Goal: Task Accomplishment & Management: Complete application form

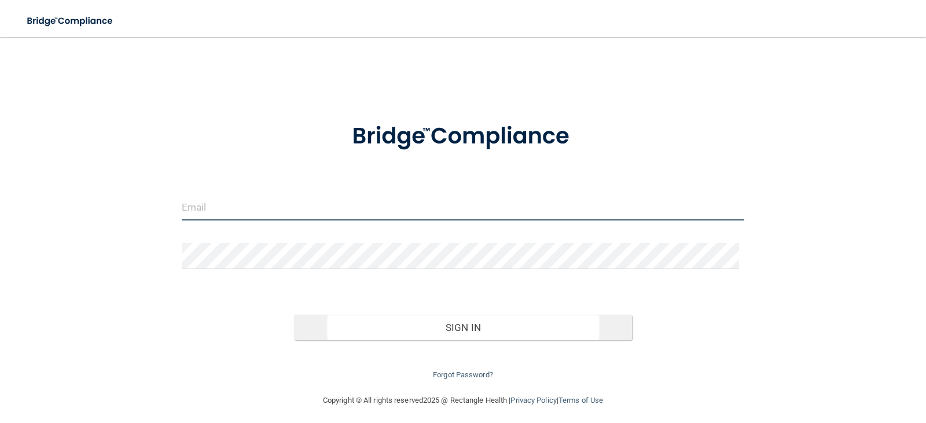
type input "[EMAIL_ADDRESS][DOMAIN_NAME]"
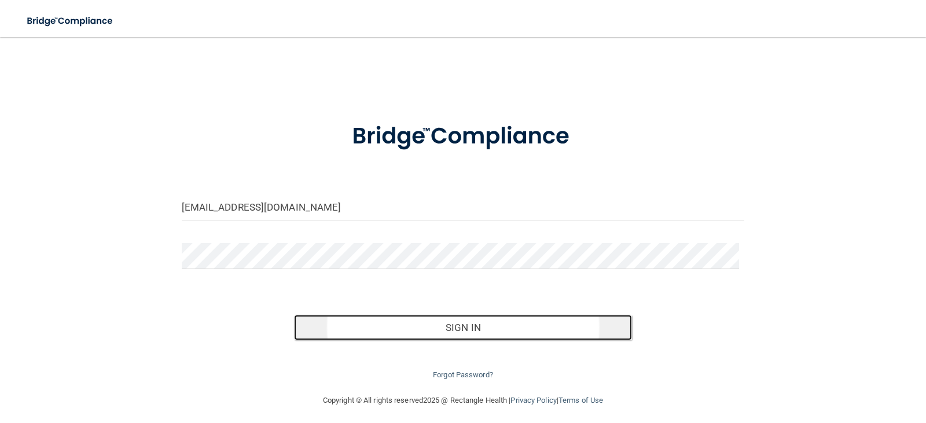
click at [448, 332] on button "Sign In" at bounding box center [463, 327] width 338 height 25
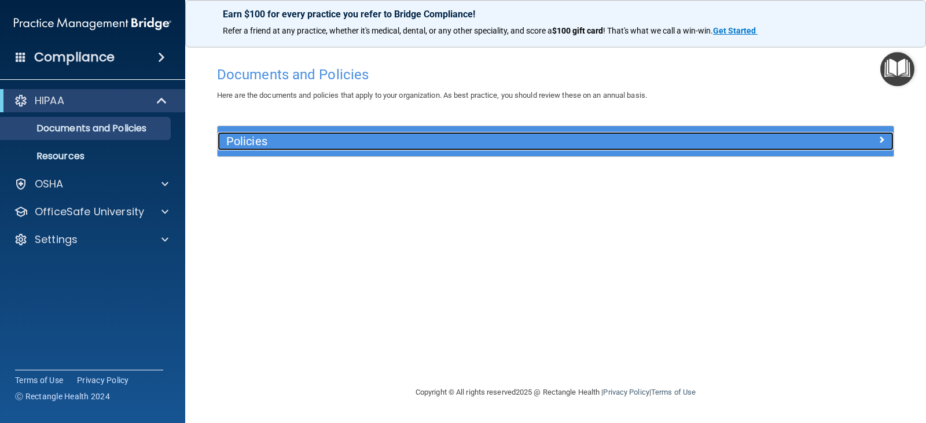
click at [880, 143] on span at bounding box center [881, 140] width 7 height 14
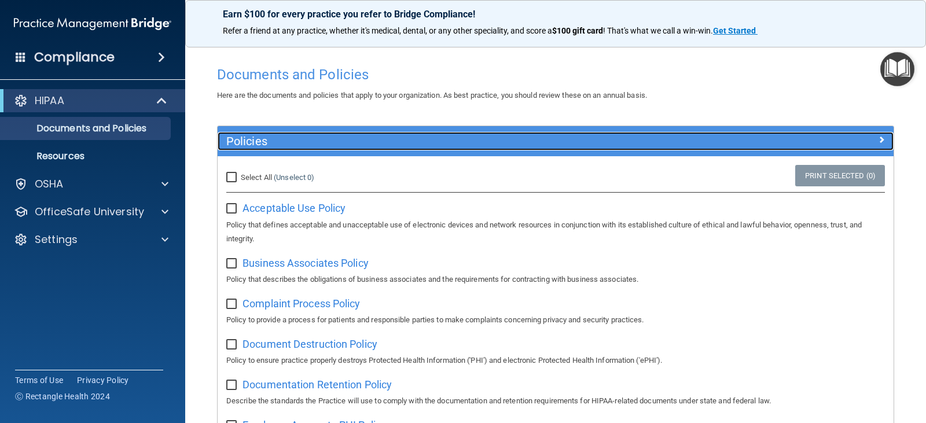
scroll to position [58, 0]
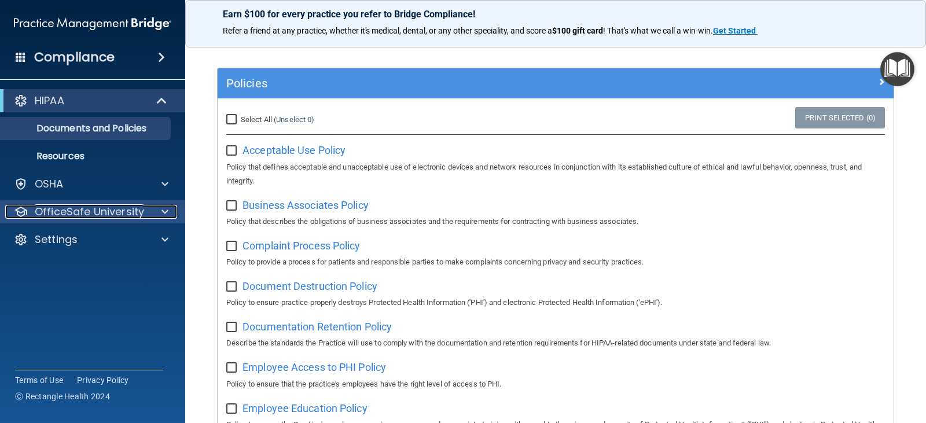
click at [117, 208] on p "OfficeSafe University" at bounding box center [89, 212] width 109 height 14
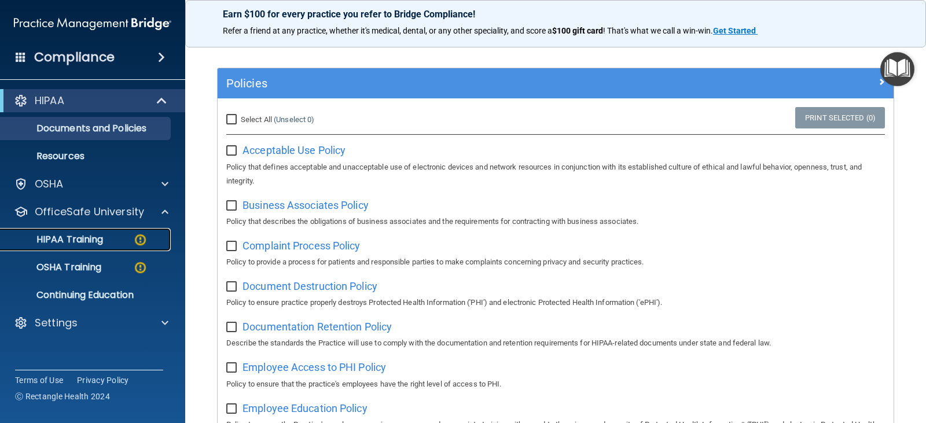
click at [101, 234] on p "HIPAA Training" at bounding box center [56, 240] width 96 height 12
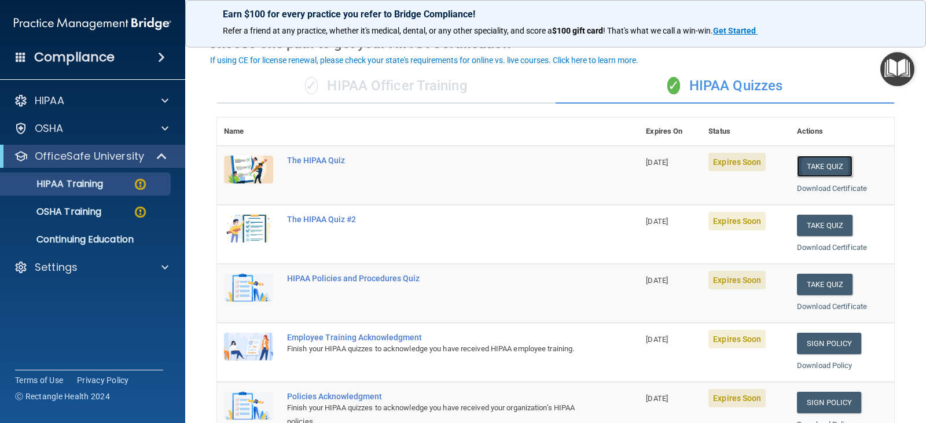
click at [829, 166] on button "Take Quiz" at bounding box center [825, 166] width 56 height 21
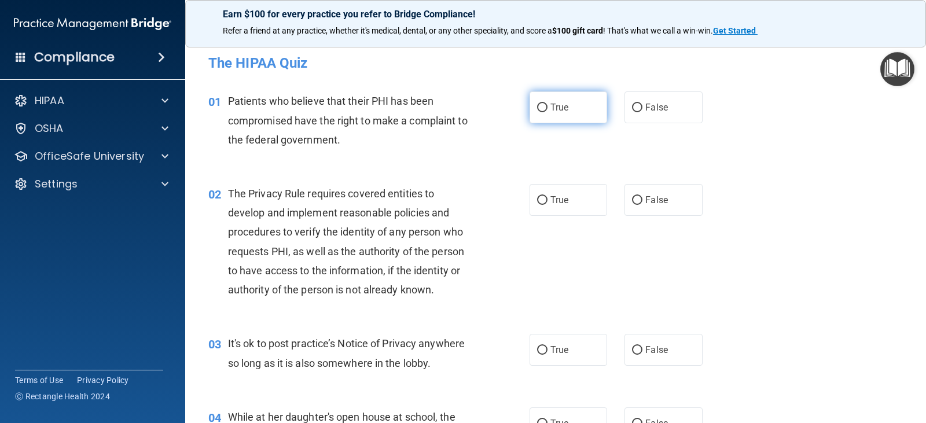
click at [537, 109] on input "True" at bounding box center [542, 108] width 10 height 9
radio input "true"
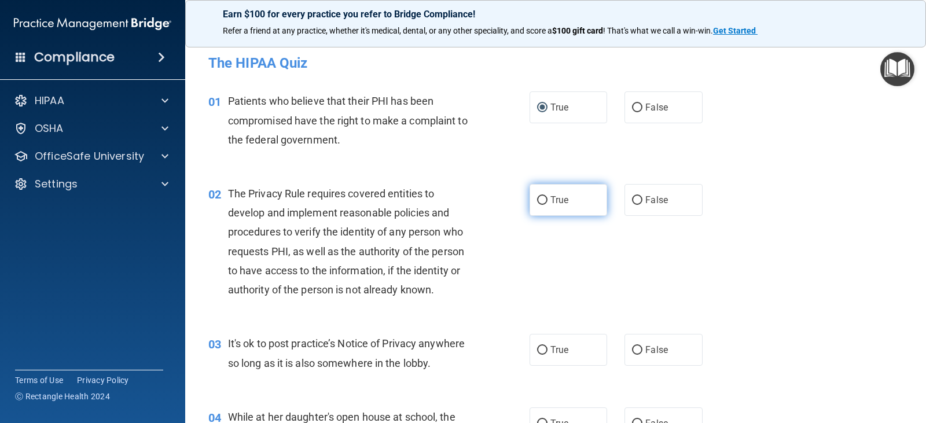
click at [541, 199] on input "True" at bounding box center [542, 200] width 10 height 9
radio input "true"
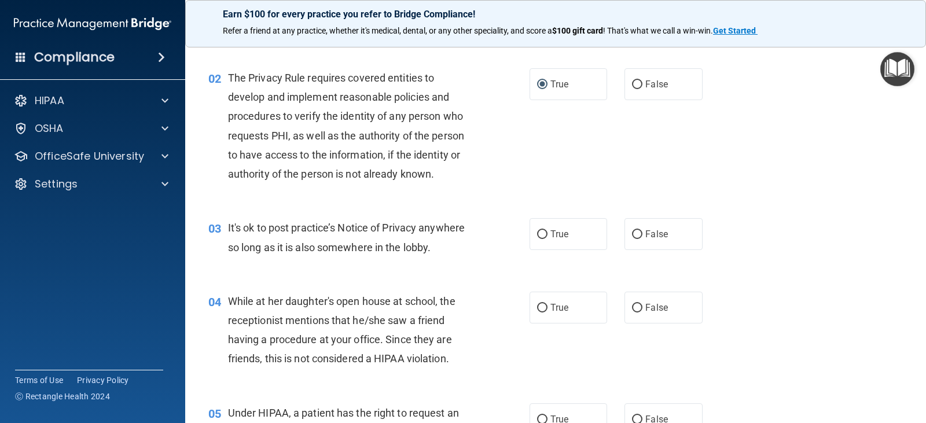
scroll to position [174, 0]
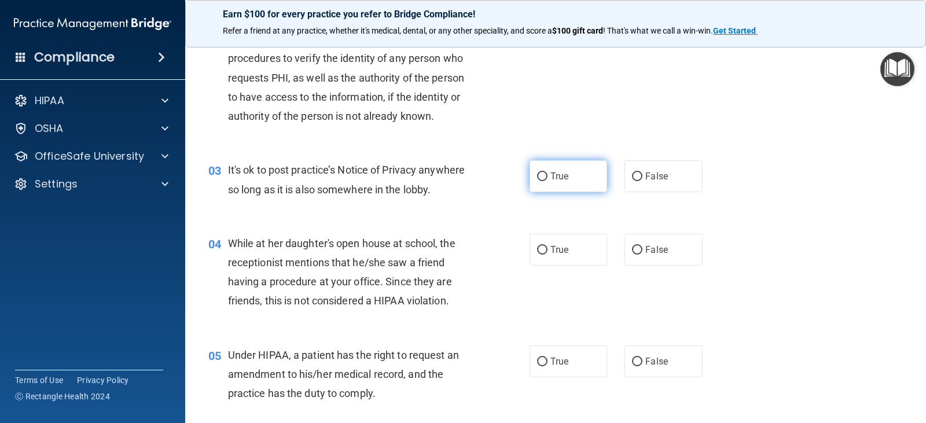
click at [537, 174] on input "True" at bounding box center [542, 177] width 10 height 9
radio input "true"
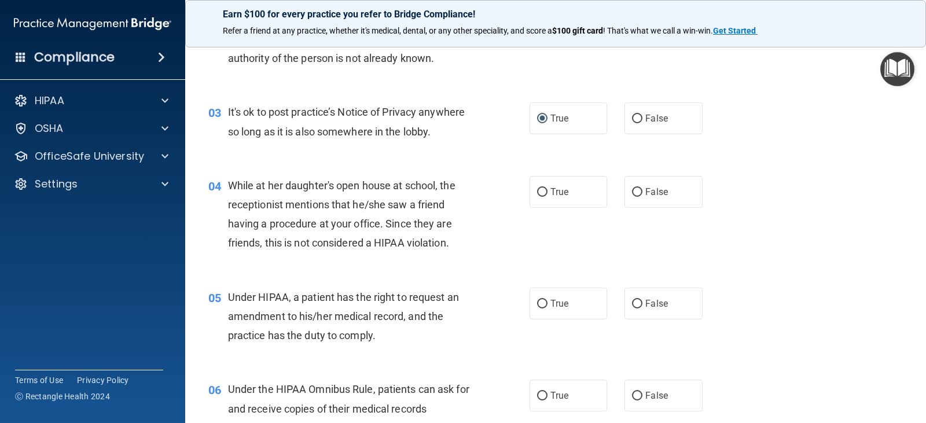
scroll to position [289, 0]
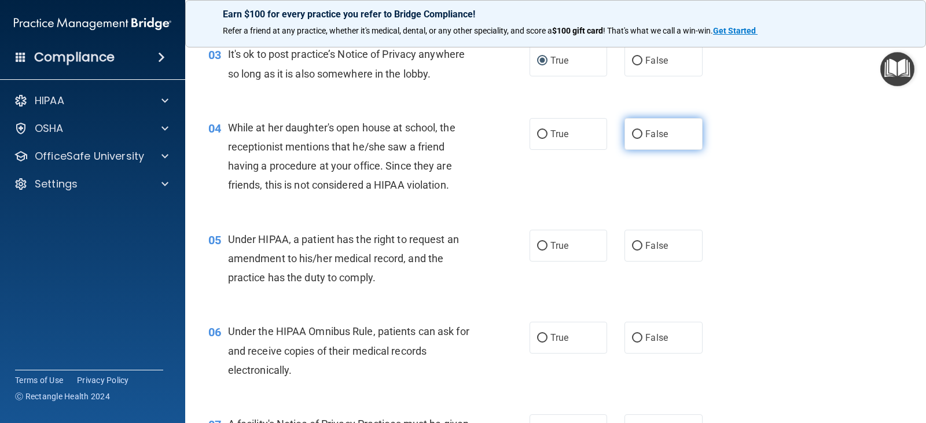
click at [632, 137] on input "False" at bounding box center [637, 134] width 10 height 9
radio input "true"
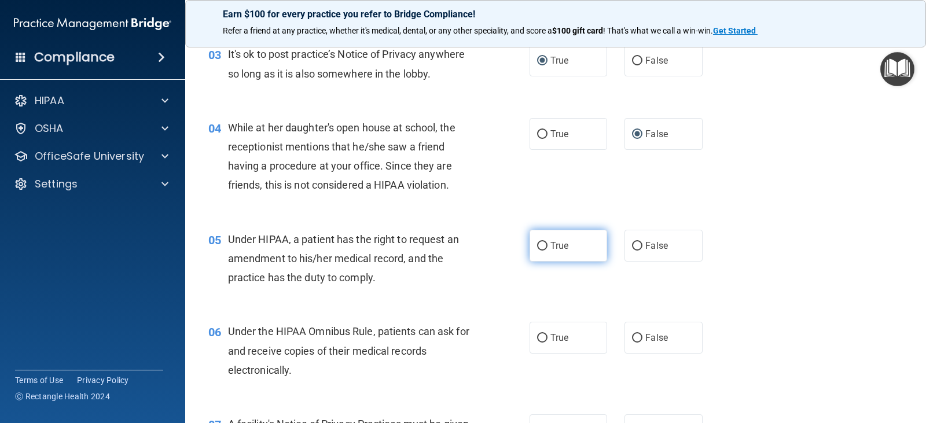
click at [540, 242] on input "True" at bounding box center [542, 246] width 10 height 9
radio input "true"
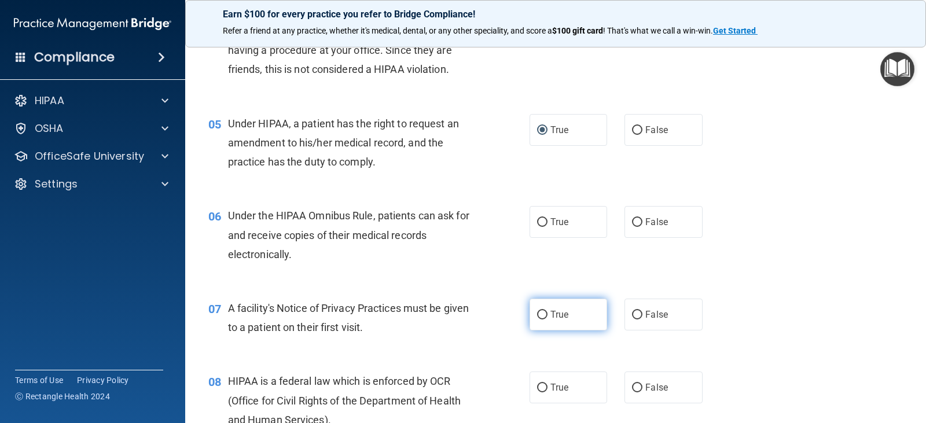
scroll to position [463, 0]
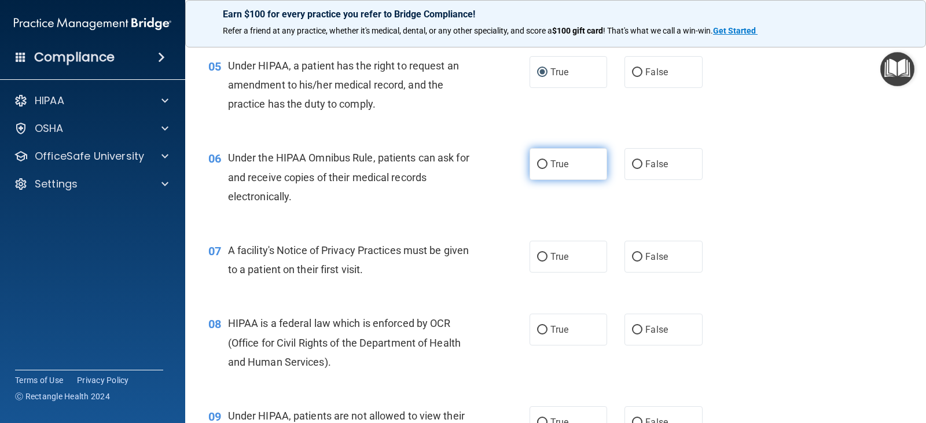
click at [538, 168] on input "True" at bounding box center [542, 164] width 10 height 9
radio input "true"
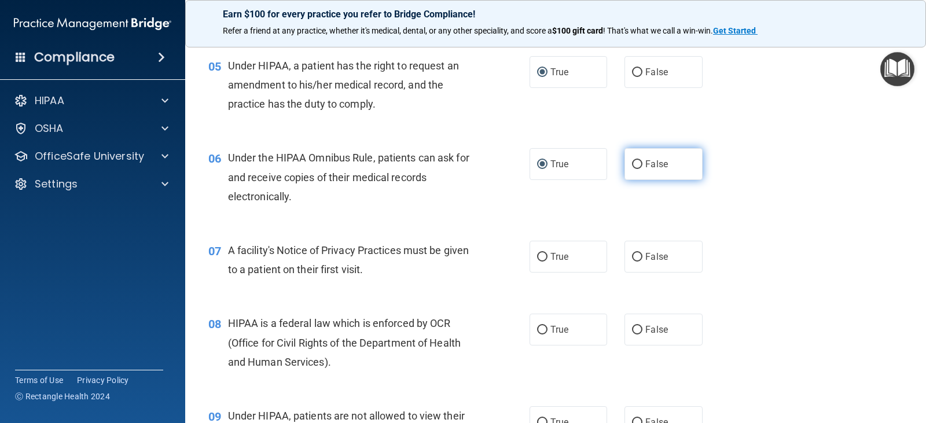
click at [633, 168] on input "False" at bounding box center [637, 164] width 10 height 9
radio input "true"
radio input "false"
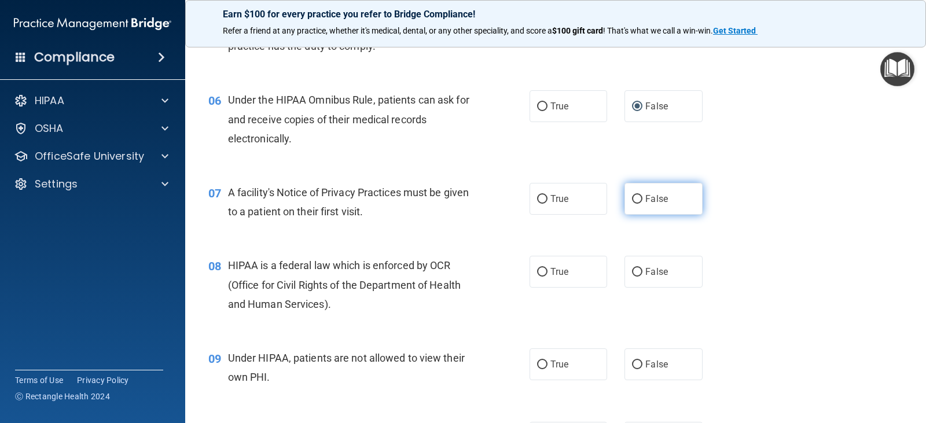
click at [625, 201] on label "False" at bounding box center [664, 199] width 78 height 32
click at [632, 201] on input "False" at bounding box center [637, 199] width 10 height 9
radio input "true"
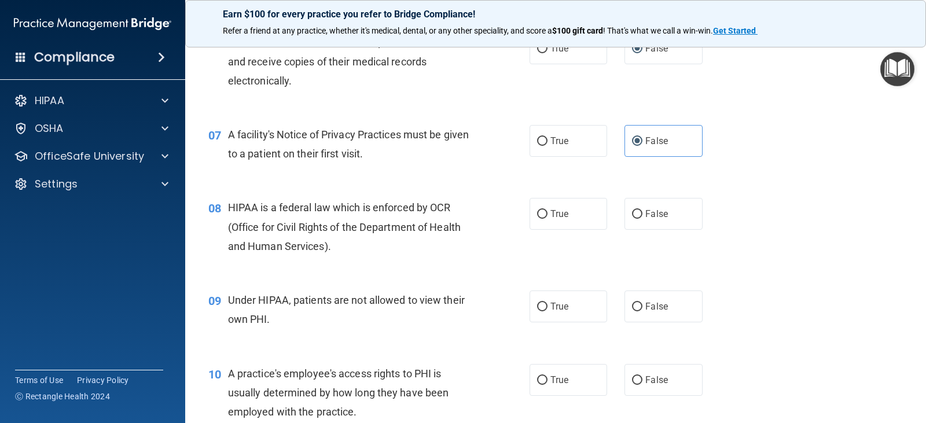
scroll to position [637, 0]
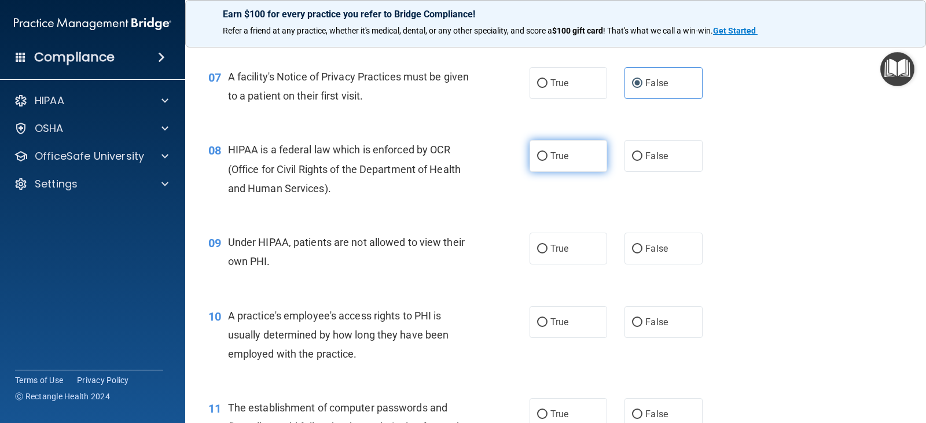
click at [537, 155] on input "True" at bounding box center [542, 156] width 10 height 9
radio input "true"
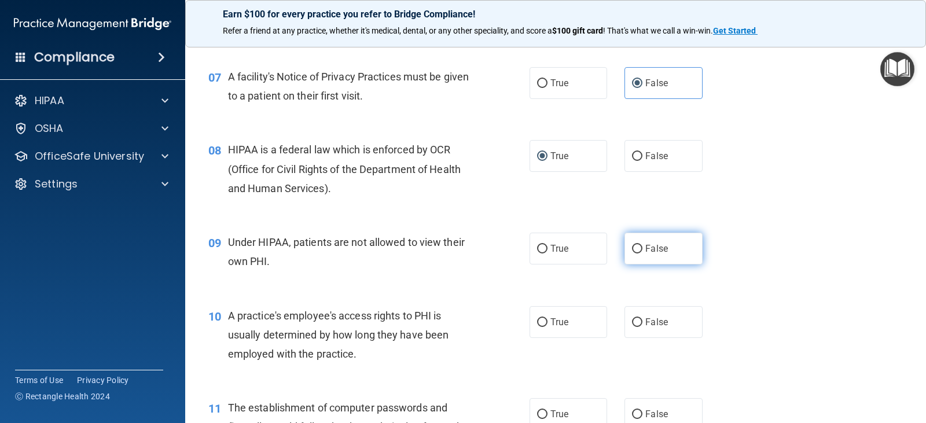
click at [632, 248] on input "False" at bounding box center [637, 249] width 10 height 9
radio input "true"
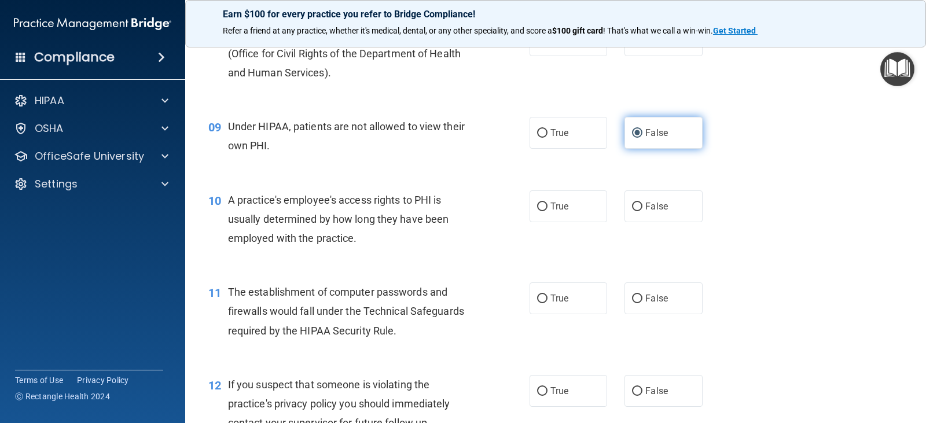
scroll to position [811, 0]
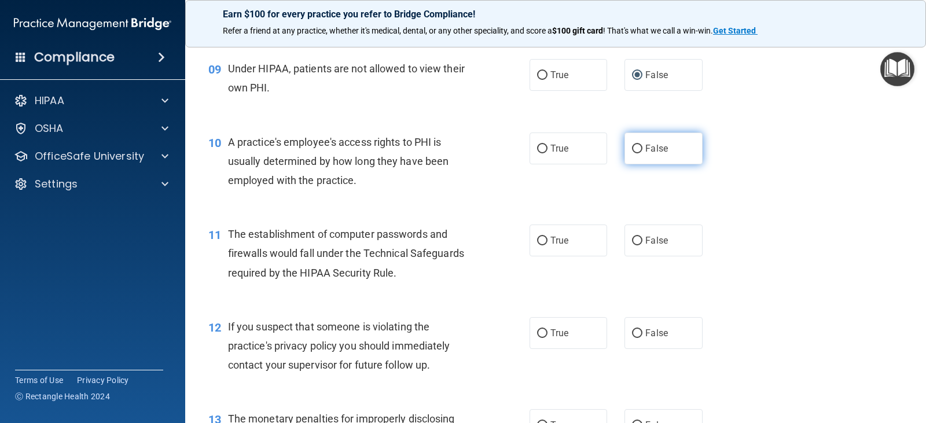
click at [637, 154] on label "False" at bounding box center [664, 149] width 78 height 32
click at [637, 153] on input "False" at bounding box center [637, 149] width 10 height 9
radio input "true"
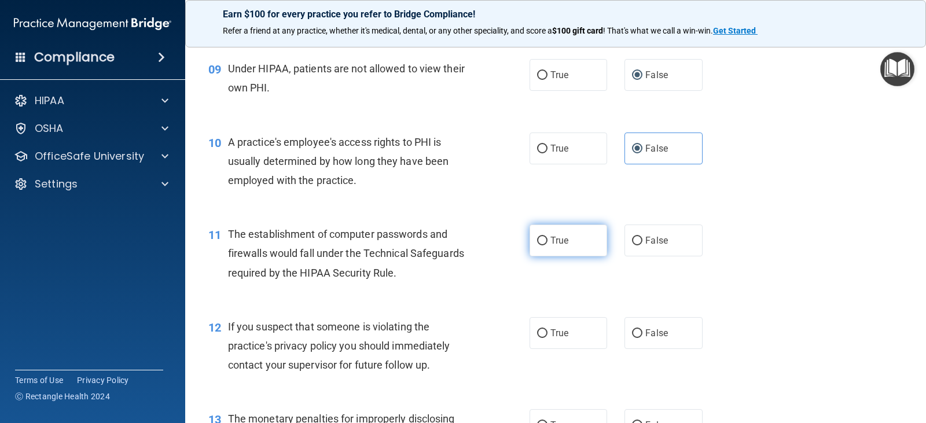
click at [567, 241] on label "True" at bounding box center [569, 241] width 78 height 32
click at [548, 241] on input "True" at bounding box center [542, 241] width 10 height 9
radio input "true"
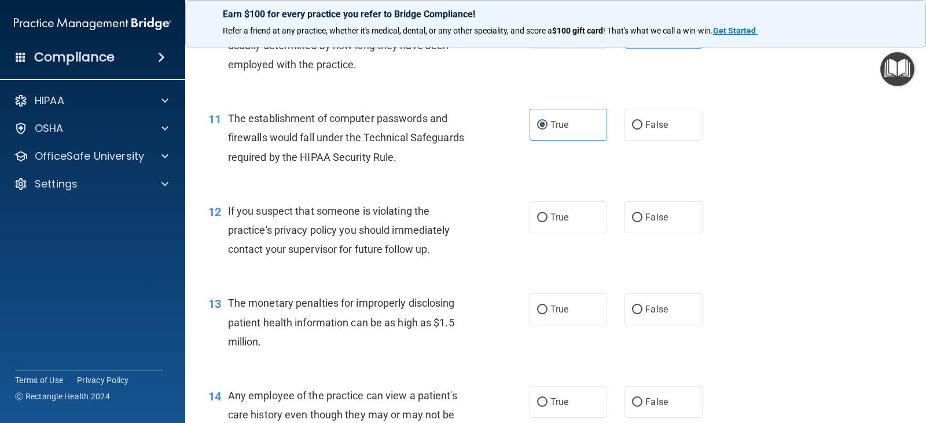
scroll to position [984, 0]
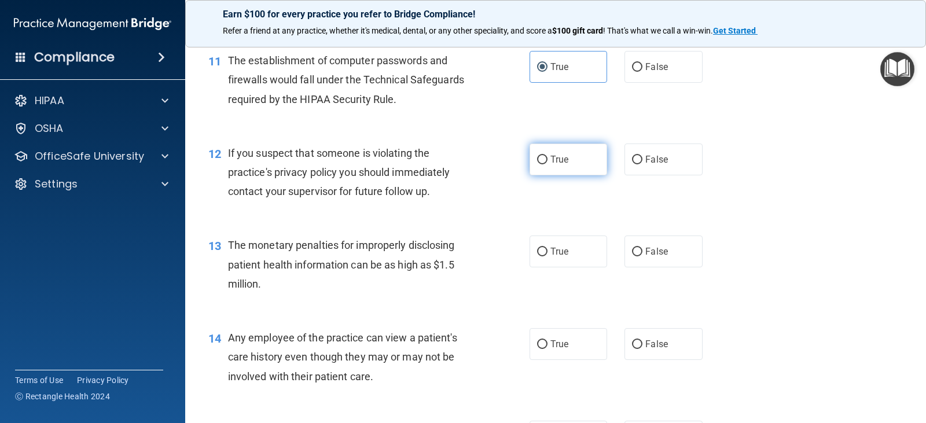
click at [537, 160] on input "True" at bounding box center [542, 160] width 10 height 9
radio input "true"
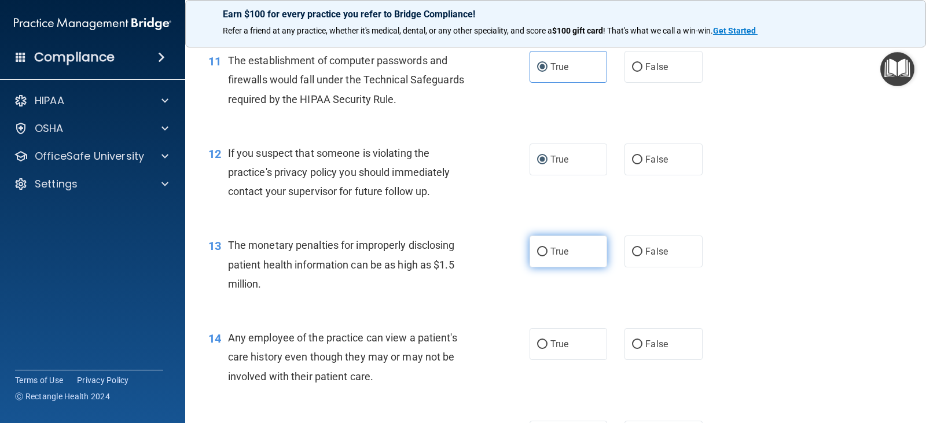
click at [544, 248] on label "True" at bounding box center [569, 252] width 78 height 32
click at [544, 248] on input "True" at bounding box center [542, 252] width 10 height 9
radio input "true"
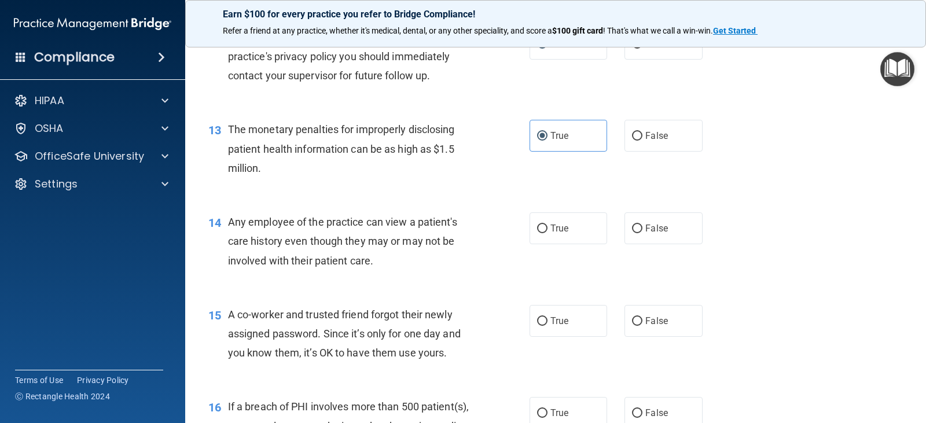
scroll to position [1158, 0]
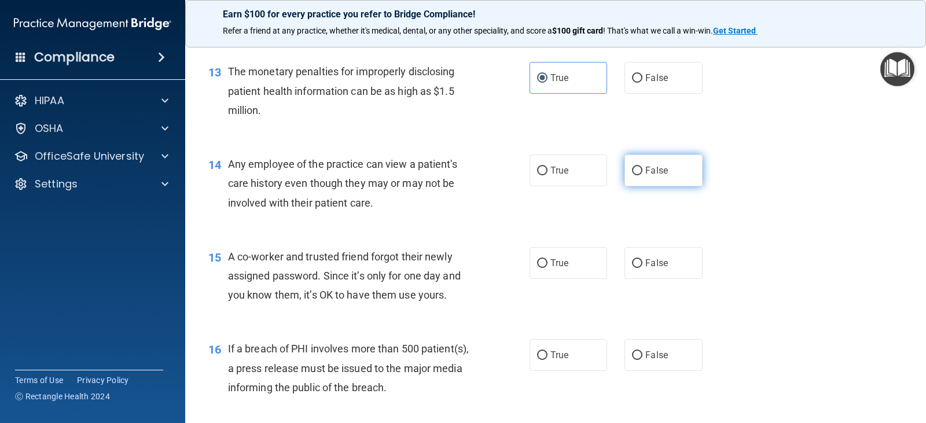
click at [632, 171] on input "False" at bounding box center [637, 171] width 10 height 9
radio input "true"
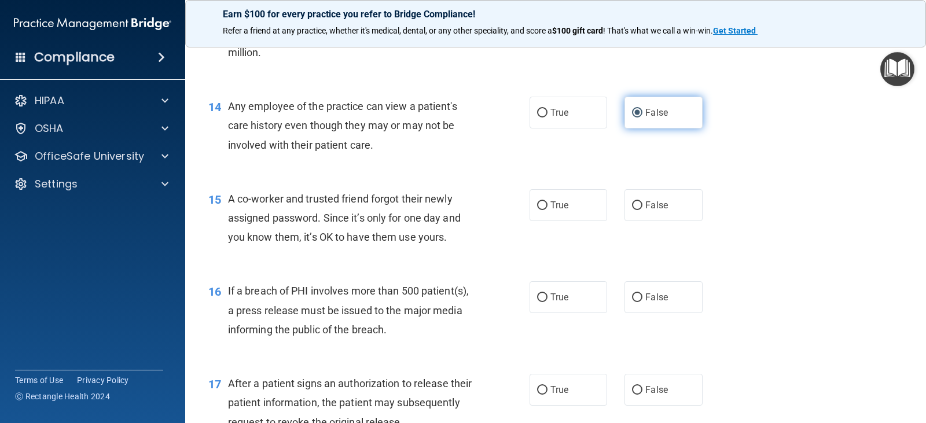
scroll to position [1274, 0]
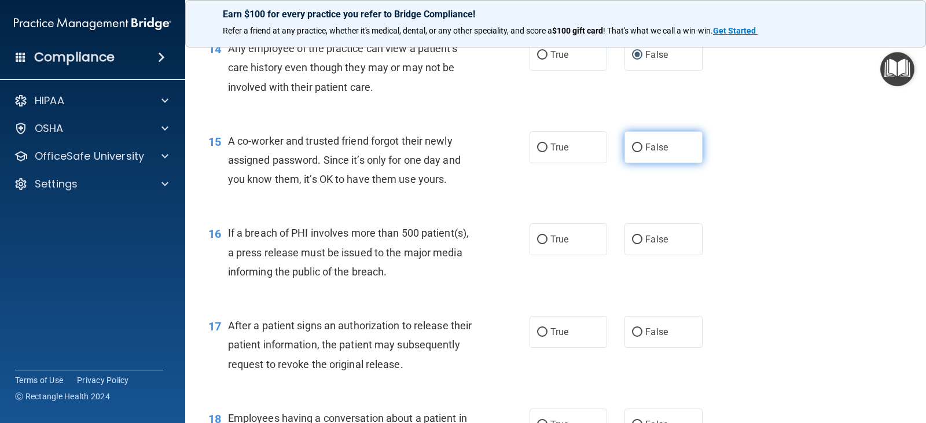
click at [632, 152] on input "False" at bounding box center [637, 148] width 10 height 9
radio input "true"
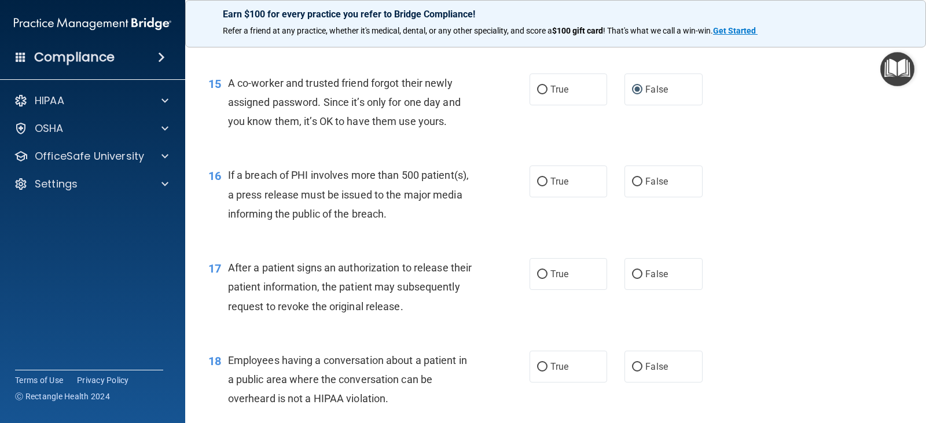
scroll to position [1390, 0]
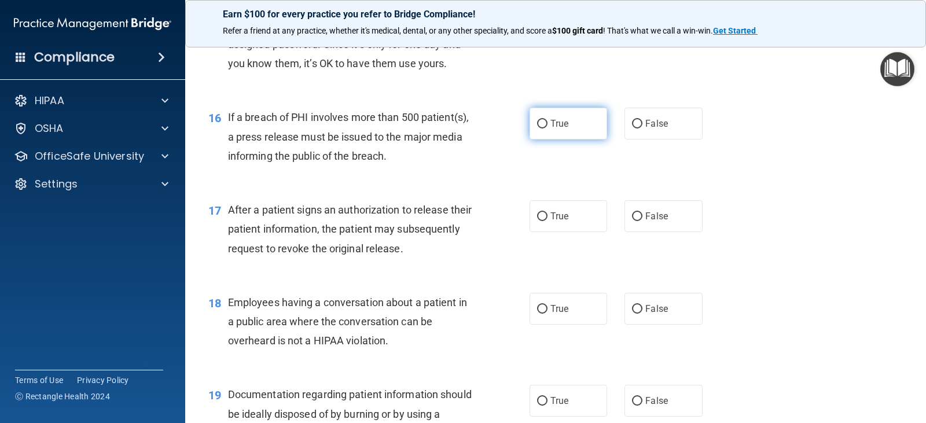
click at [565, 127] on span "True" at bounding box center [560, 123] width 18 height 11
click at [548, 127] on input "True" at bounding box center [542, 124] width 10 height 9
radio input "true"
click at [582, 216] on label "True" at bounding box center [569, 216] width 78 height 32
click at [548, 216] on input "True" at bounding box center [542, 216] width 10 height 9
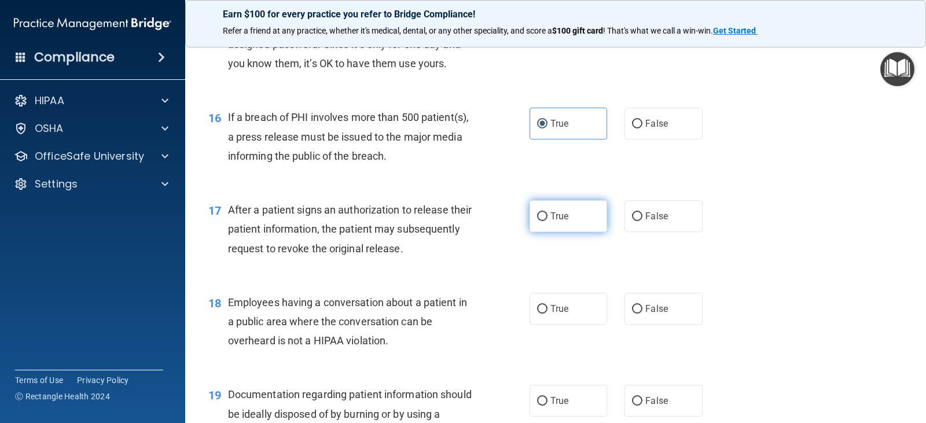
radio input "true"
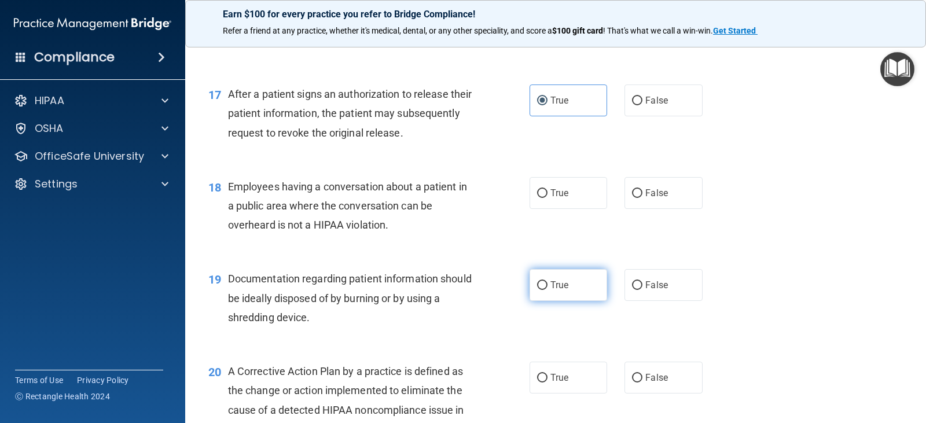
scroll to position [1563, 0]
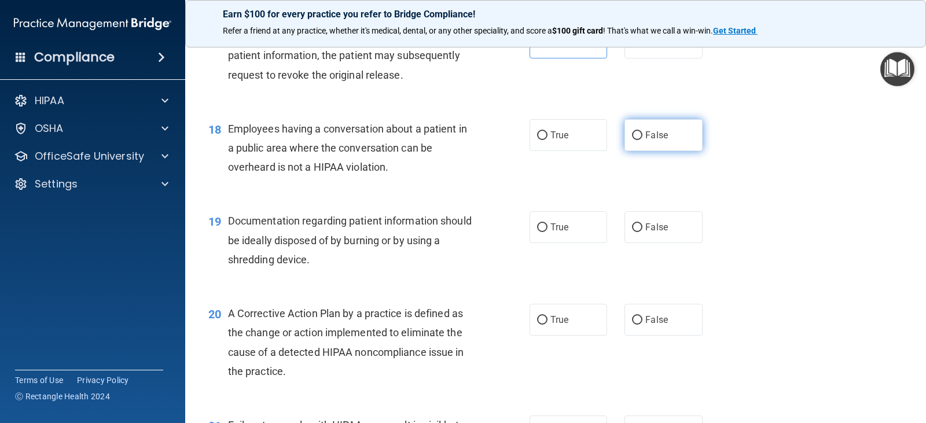
click at [640, 134] on label "False" at bounding box center [664, 135] width 78 height 32
click at [640, 134] on input "False" at bounding box center [637, 135] width 10 height 9
radio input "true"
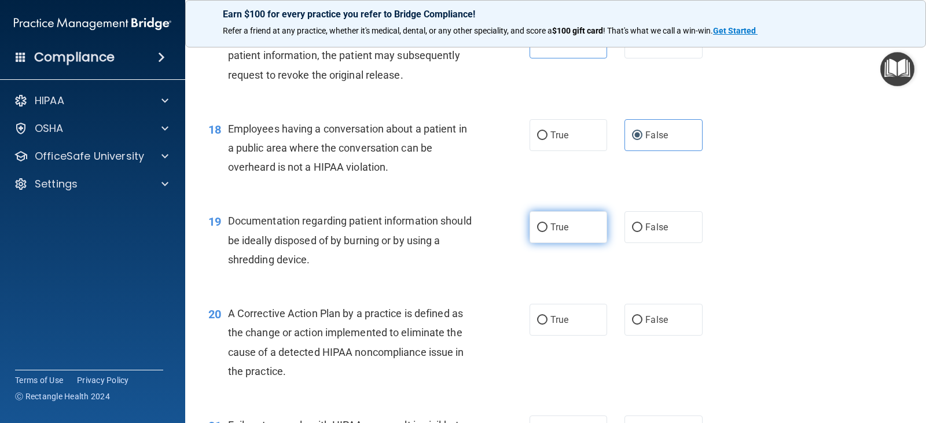
click at [578, 223] on label "True" at bounding box center [569, 227] width 78 height 32
click at [548, 223] on input "True" at bounding box center [542, 227] width 10 height 9
radio input "true"
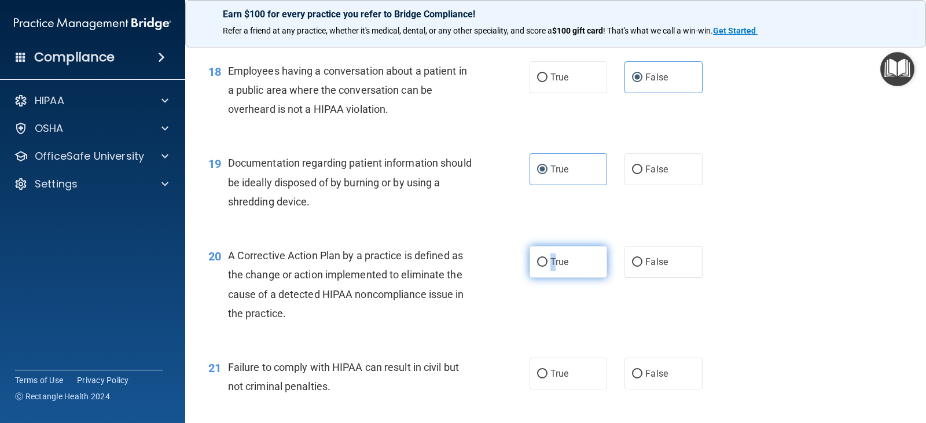
click at [551, 263] on span "True" at bounding box center [560, 261] width 18 height 11
click at [537, 261] on input "True" at bounding box center [542, 262] width 10 height 9
radio input "true"
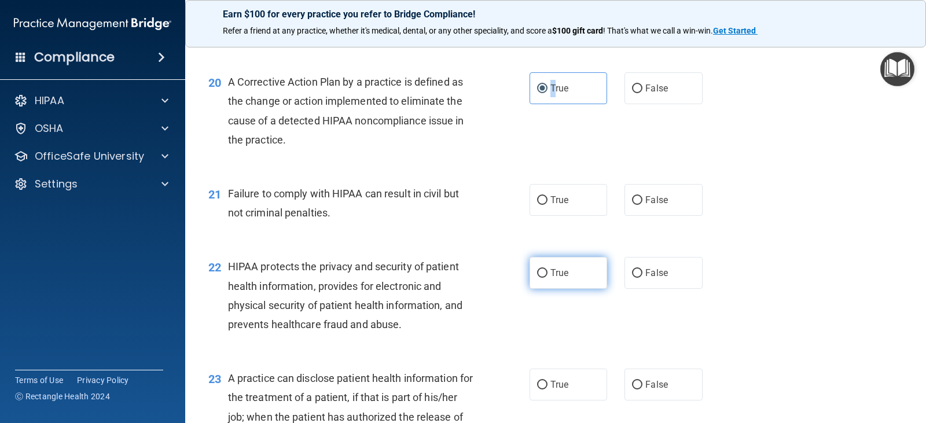
scroll to position [1853, 0]
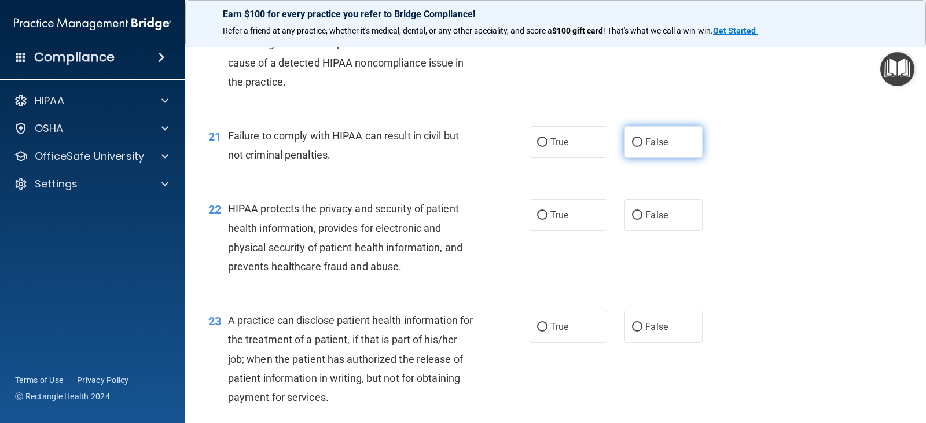
click at [637, 144] on input "False" at bounding box center [637, 142] width 10 height 9
radio input "true"
click at [555, 212] on span "True" at bounding box center [560, 215] width 18 height 11
click at [548, 212] on input "True" at bounding box center [542, 215] width 10 height 9
radio input "true"
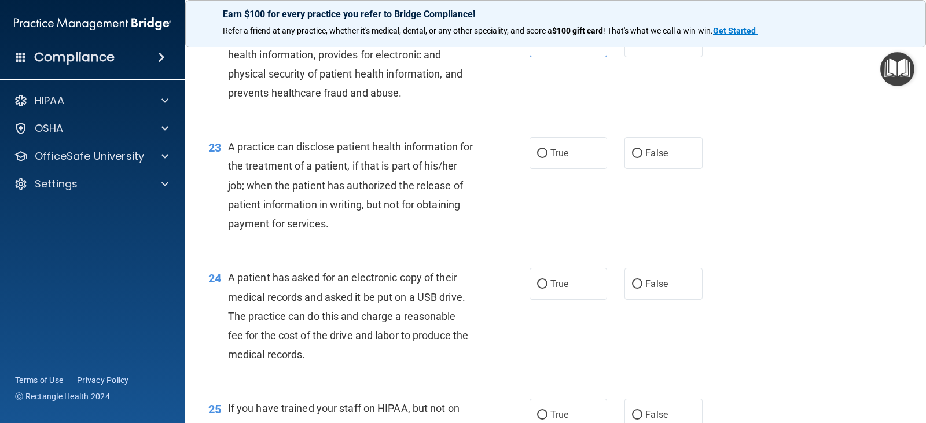
scroll to position [2084, 0]
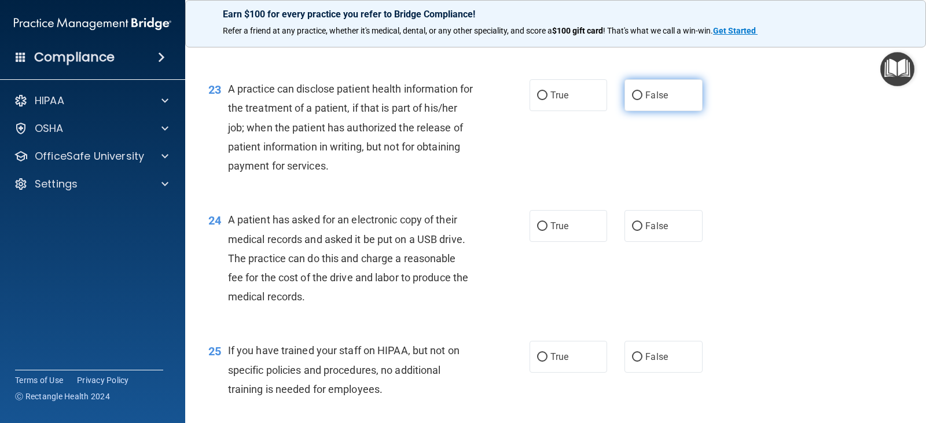
click at [639, 91] on label "False" at bounding box center [664, 95] width 78 height 32
click at [639, 91] on input "False" at bounding box center [637, 95] width 10 height 9
radio input "true"
click at [558, 231] on span "True" at bounding box center [560, 226] width 18 height 11
click at [548, 231] on input "True" at bounding box center [542, 226] width 10 height 9
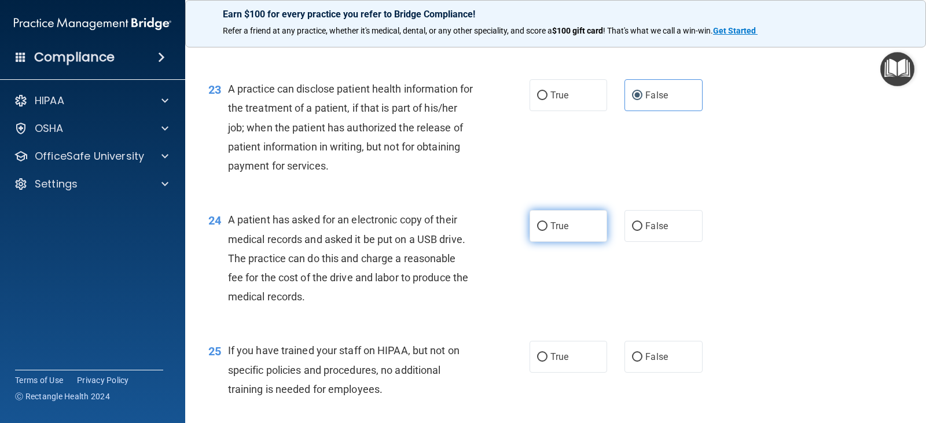
radio input "true"
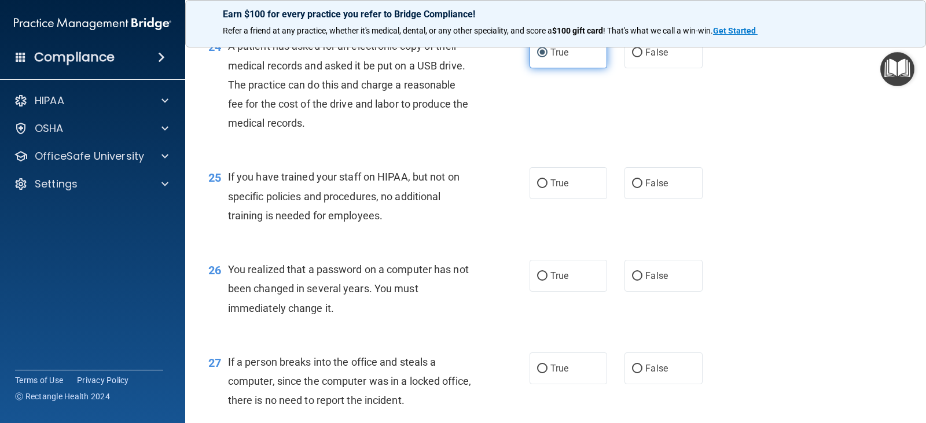
scroll to position [2316, 0]
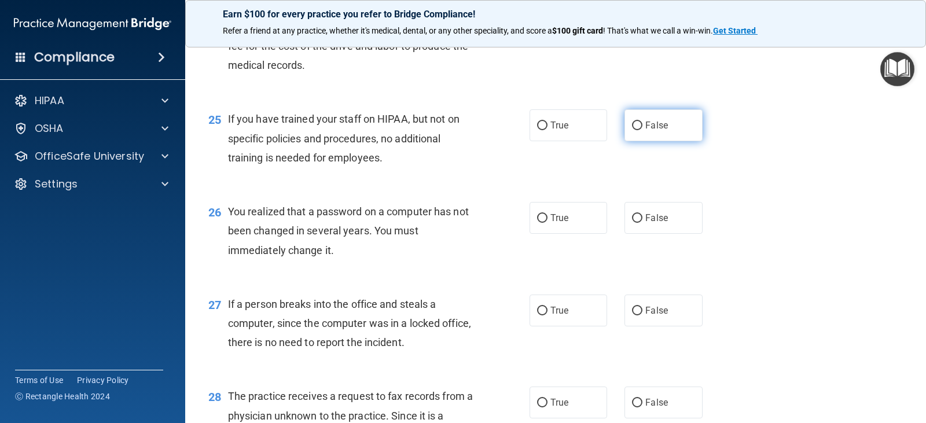
click at [633, 133] on label "False" at bounding box center [664, 125] width 78 height 32
click at [633, 130] on input "False" at bounding box center [637, 126] width 10 height 9
radio input "true"
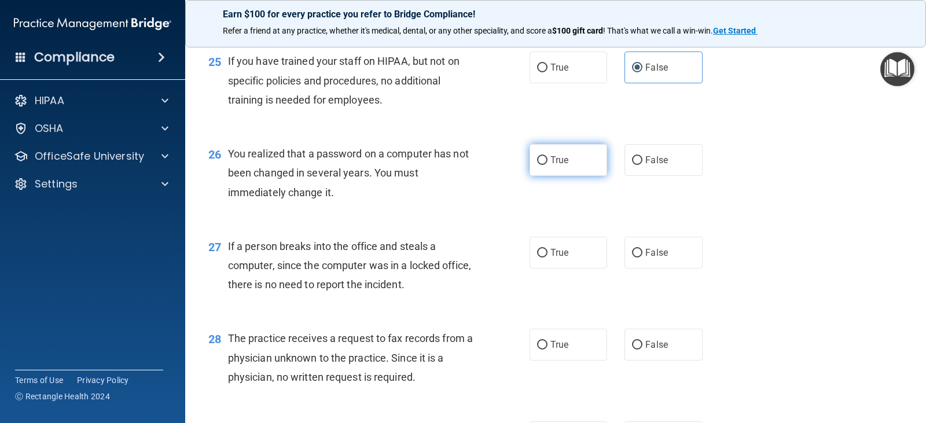
click at [577, 167] on label "True" at bounding box center [569, 160] width 78 height 32
click at [548, 165] on input "True" at bounding box center [542, 160] width 10 height 9
radio input "true"
click at [655, 258] on span "False" at bounding box center [657, 252] width 23 height 11
click at [643, 258] on input "False" at bounding box center [637, 253] width 10 height 9
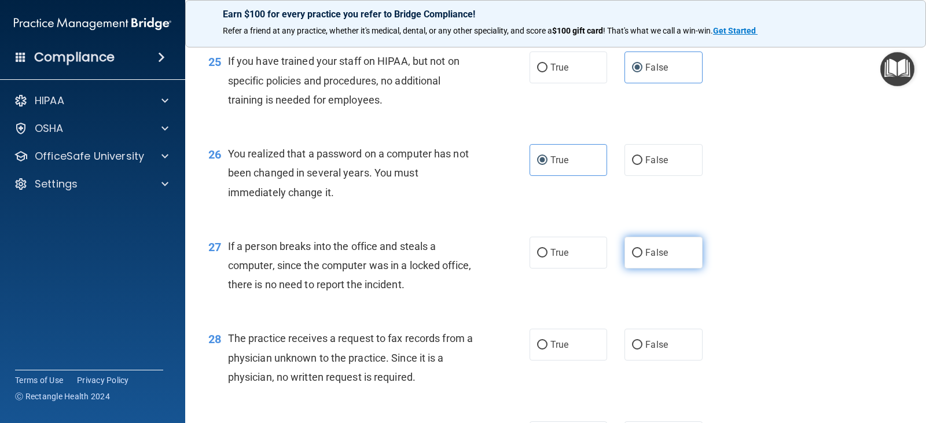
radio input "true"
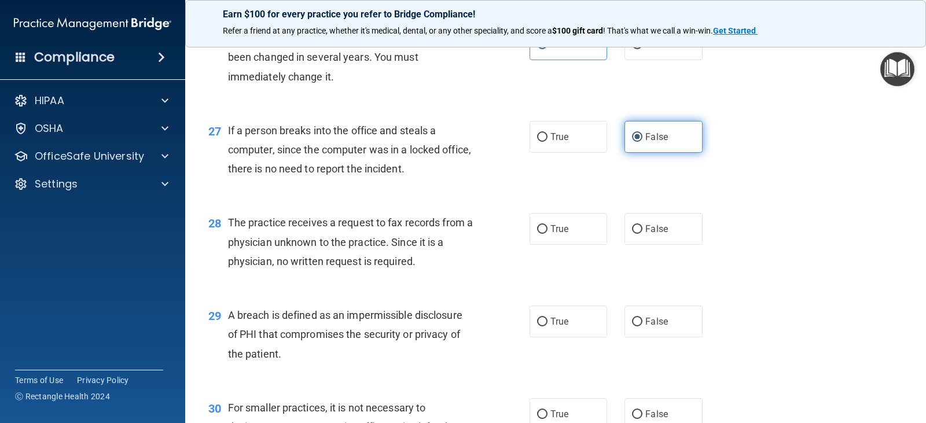
scroll to position [2548, 0]
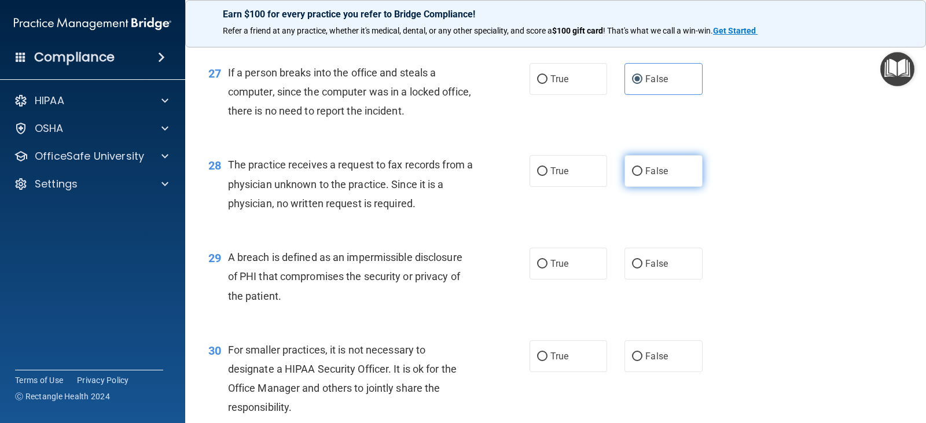
click at [639, 180] on label "False" at bounding box center [664, 171] width 78 height 32
click at [639, 176] on input "False" at bounding box center [637, 171] width 10 height 9
radio input "true"
click at [569, 266] on label "True" at bounding box center [569, 264] width 78 height 32
click at [548, 266] on input "True" at bounding box center [542, 264] width 10 height 9
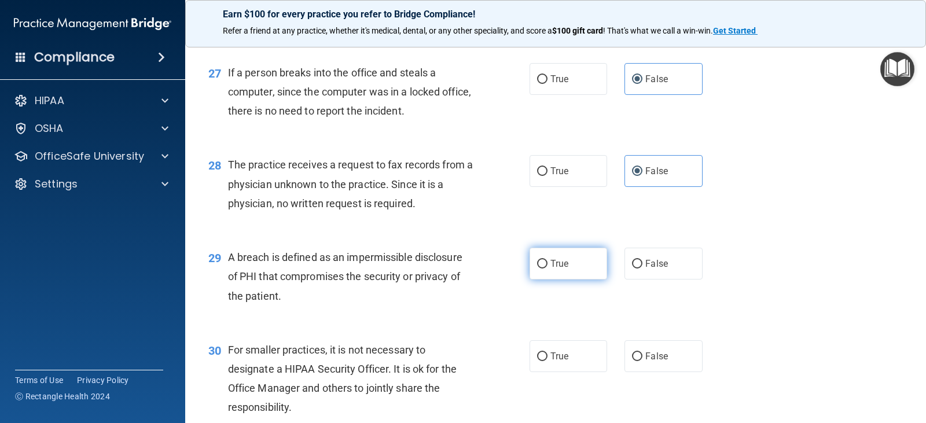
radio input "true"
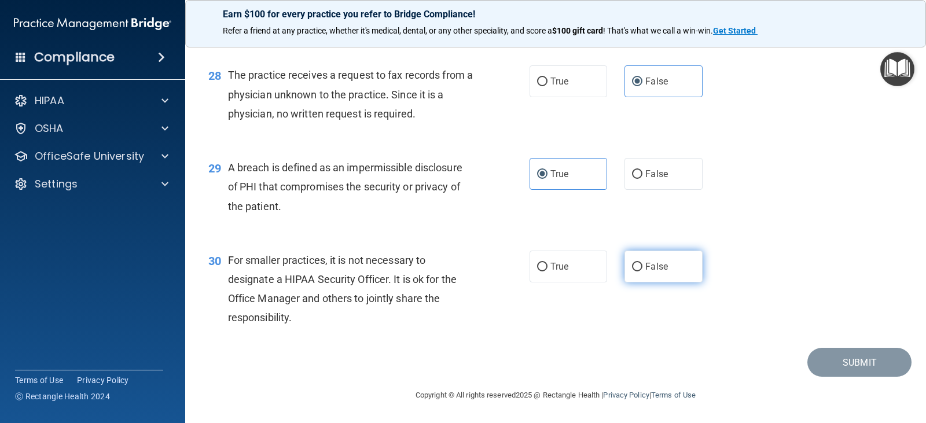
click at [632, 269] on input "False" at bounding box center [637, 267] width 10 height 9
radio input "true"
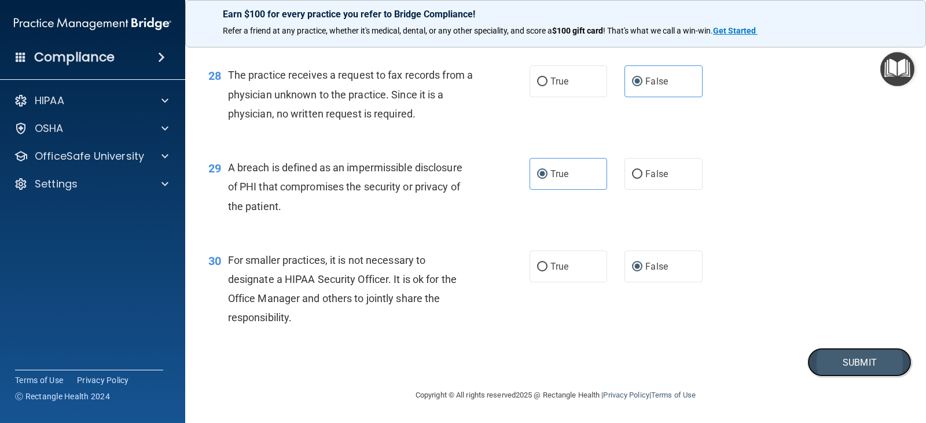
click at [849, 370] on button "Submit" at bounding box center [860, 363] width 104 height 30
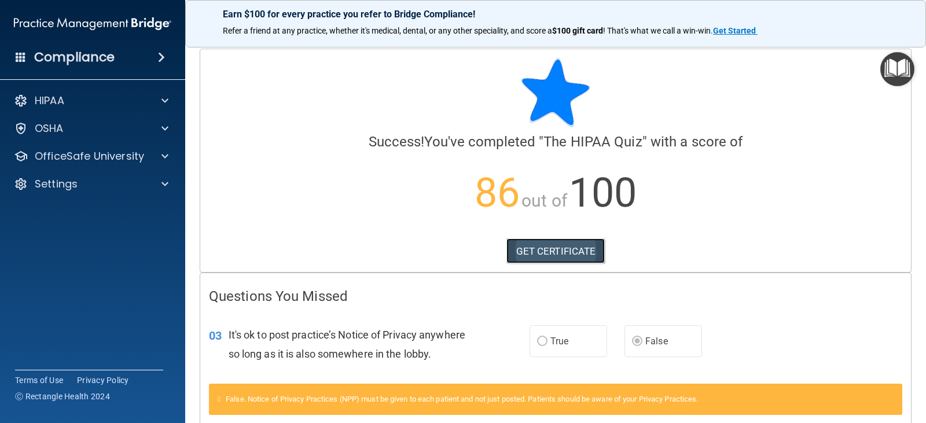
click at [575, 258] on link "GET CERTIFICATE" at bounding box center [556, 251] width 99 height 25
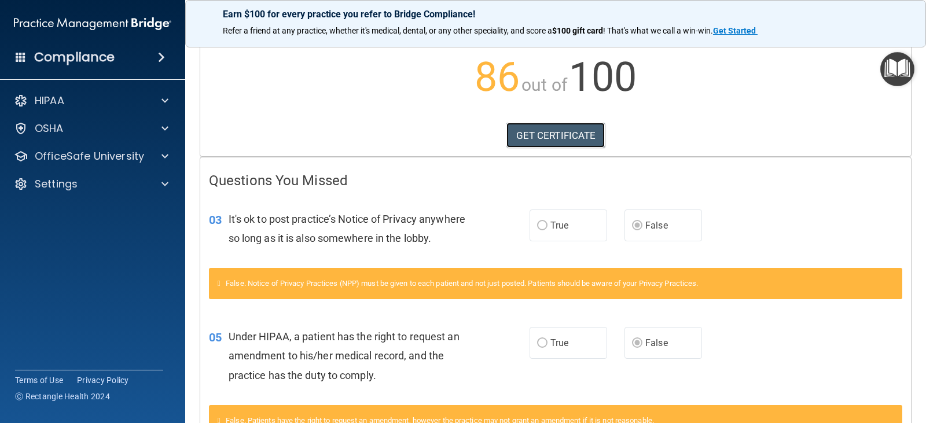
scroll to position [174, 0]
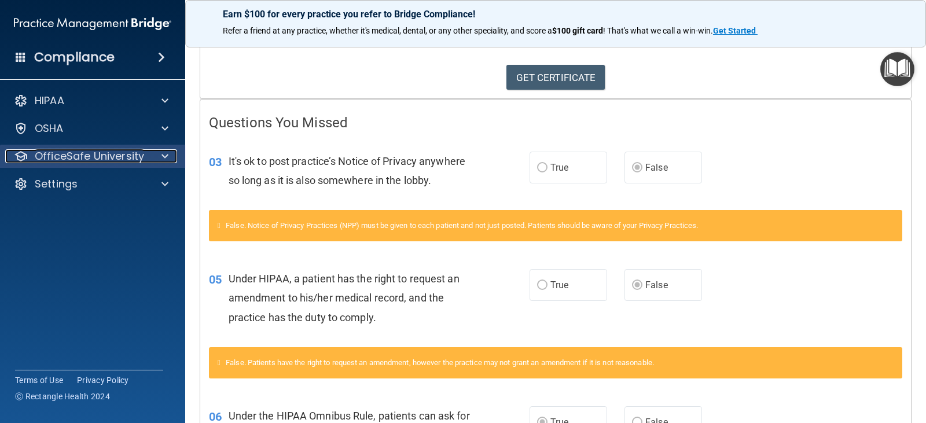
click at [71, 160] on p "OfficeSafe University" at bounding box center [89, 156] width 109 height 14
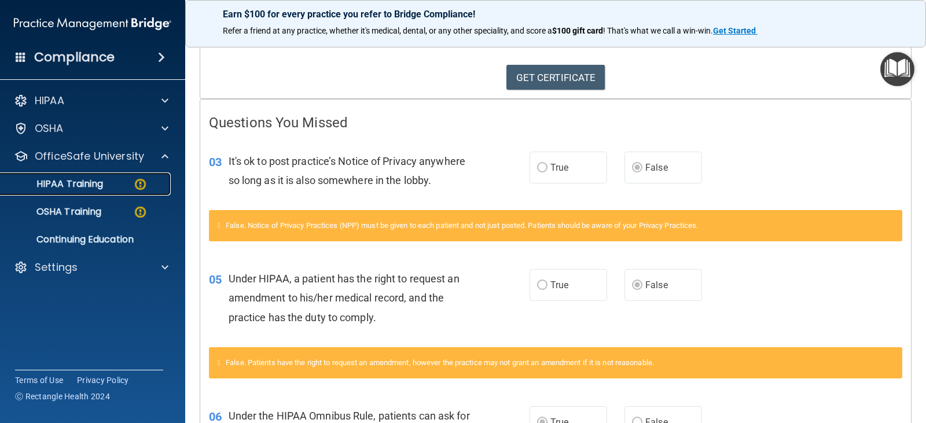
click at [79, 189] on p "HIPAA Training" at bounding box center [56, 184] width 96 height 12
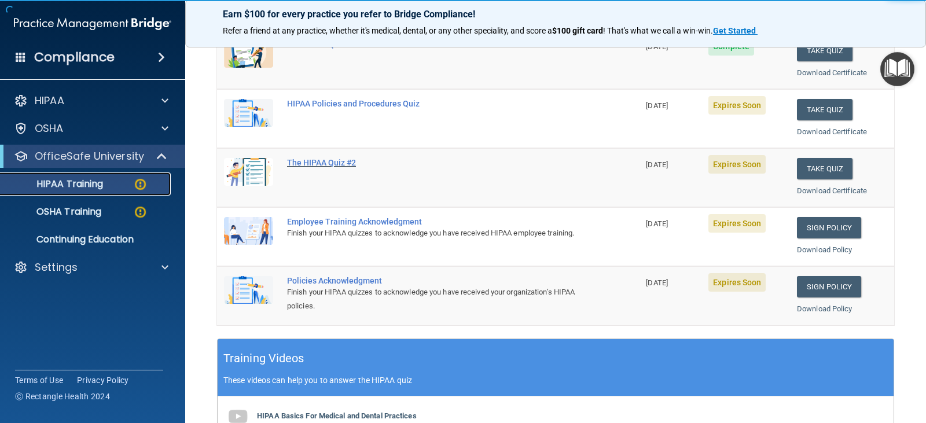
scroll to position [116, 0]
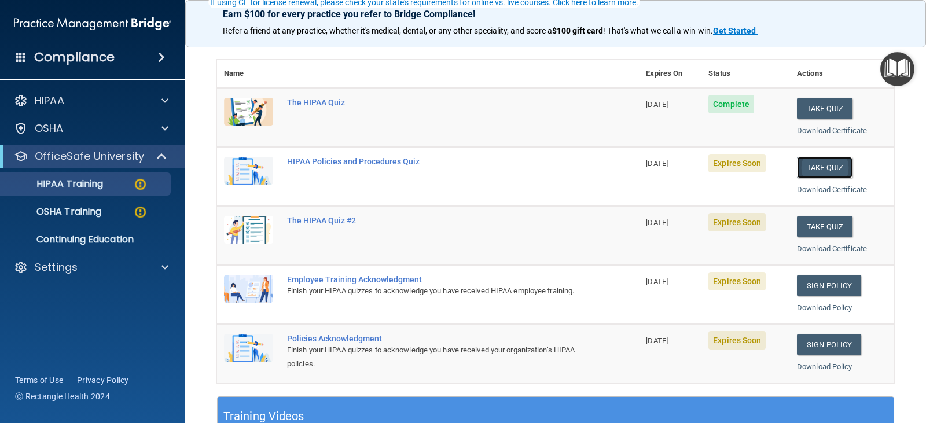
click at [815, 170] on button "Take Quiz" at bounding box center [825, 167] width 56 height 21
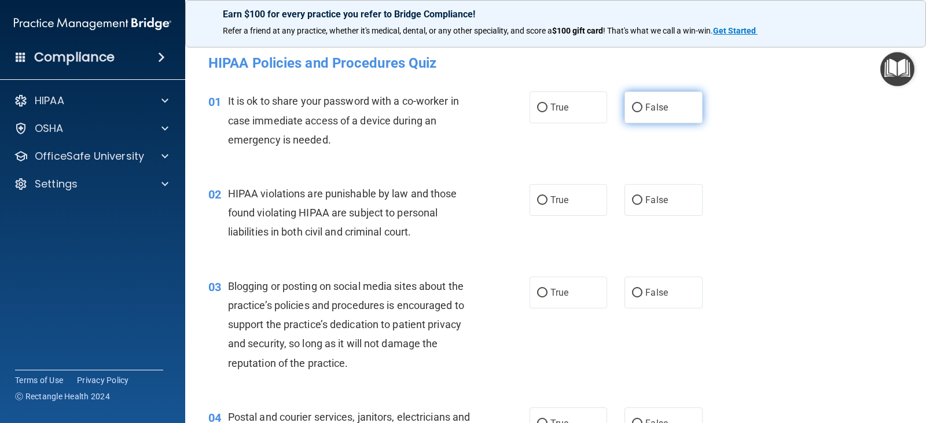
click at [632, 111] on input "False" at bounding box center [637, 108] width 10 height 9
radio input "true"
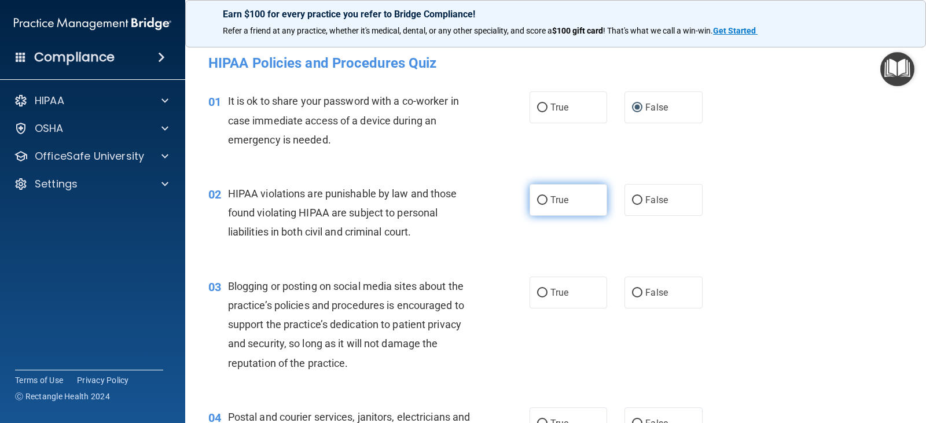
click at [538, 199] on input "True" at bounding box center [542, 200] width 10 height 9
radio input "true"
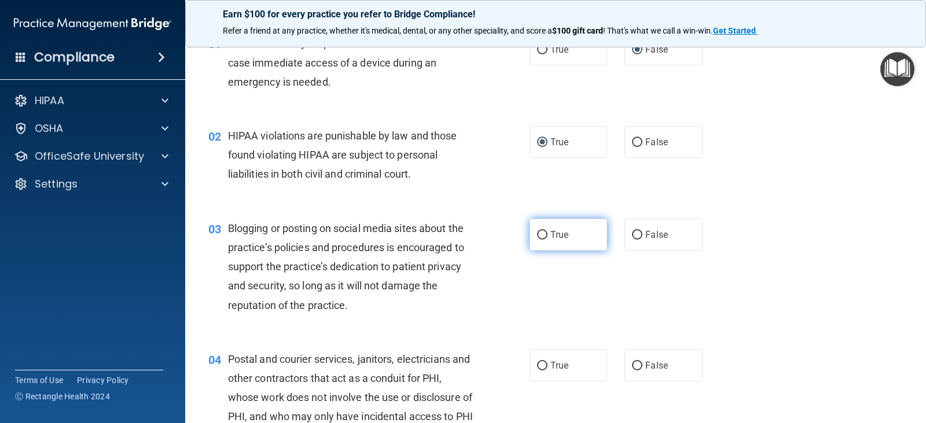
click at [545, 236] on label "True" at bounding box center [569, 235] width 78 height 32
click at [545, 236] on input "True" at bounding box center [542, 235] width 10 height 9
radio input "true"
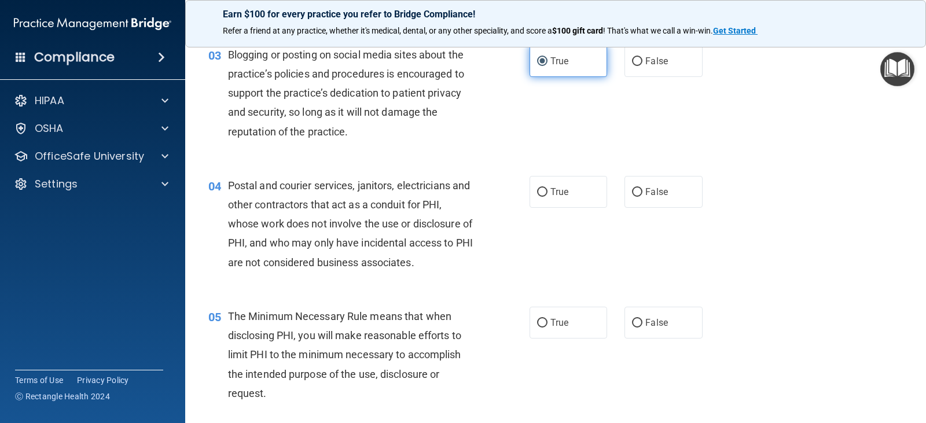
scroll to position [289, 0]
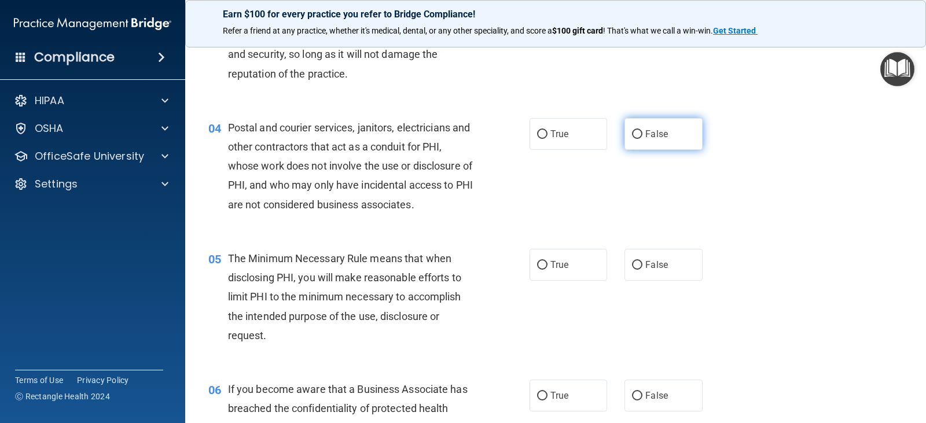
click at [635, 133] on input "False" at bounding box center [637, 134] width 10 height 9
radio input "true"
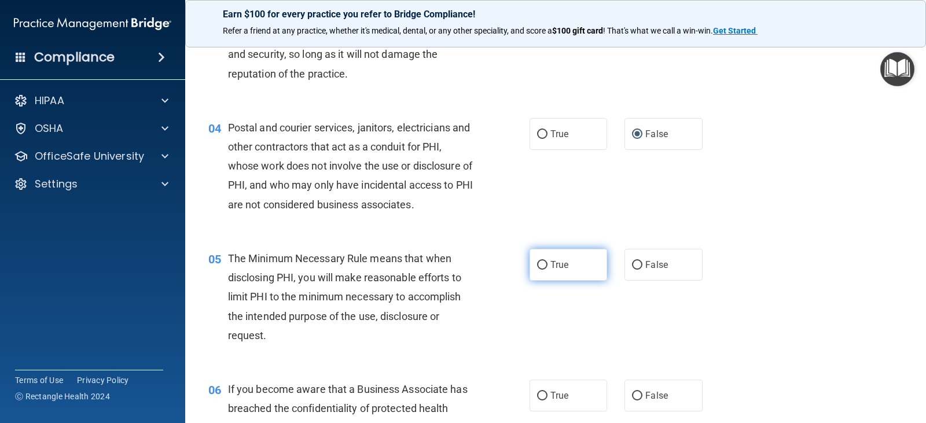
click at [557, 266] on span "True" at bounding box center [560, 264] width 18 height 11
click at [548, 266] on input "True" at bounding box center [542, 265] width 10 height 9
radio input "true"
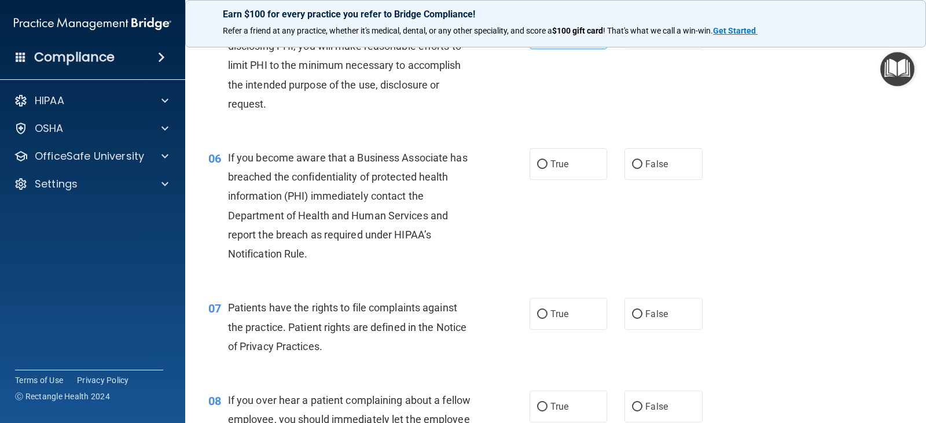
scroll to position [579, 0]
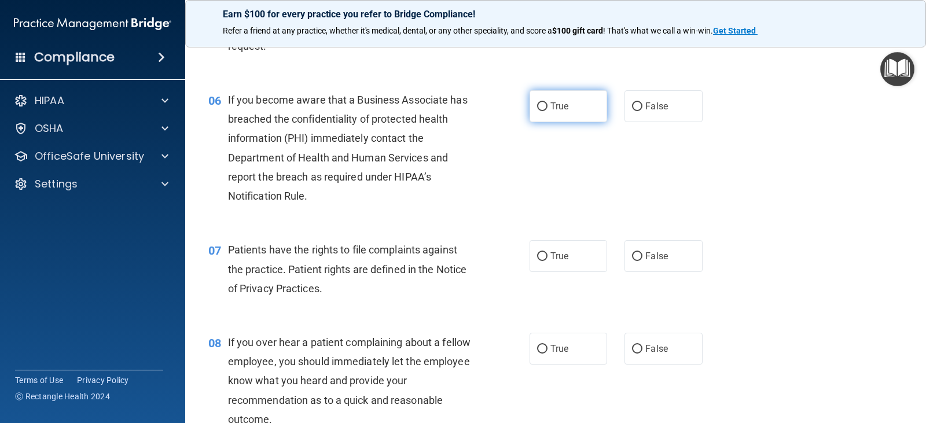
click at [540, 109] on input "True" at bounding box center [542, 106] width 10 height 9
radio input "true"
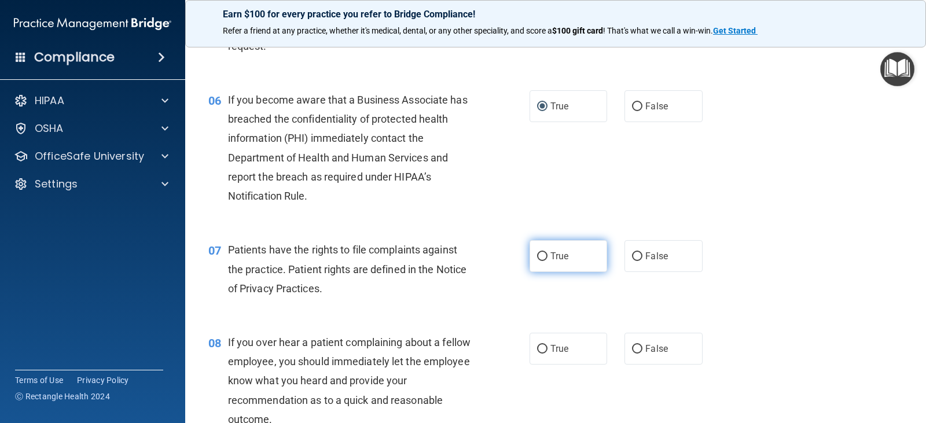
click at [565, 262] on label "True" at bounding box center [569, 256] width 78 height 32
click at [548, 261] on input "True" at bounding box center [542, 256] width 10 height 9
radio input "true"
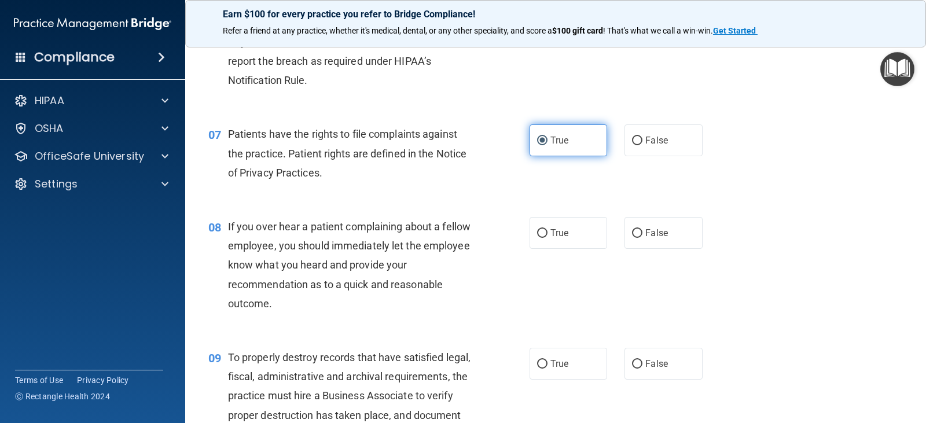
scroll to position [753, 0]
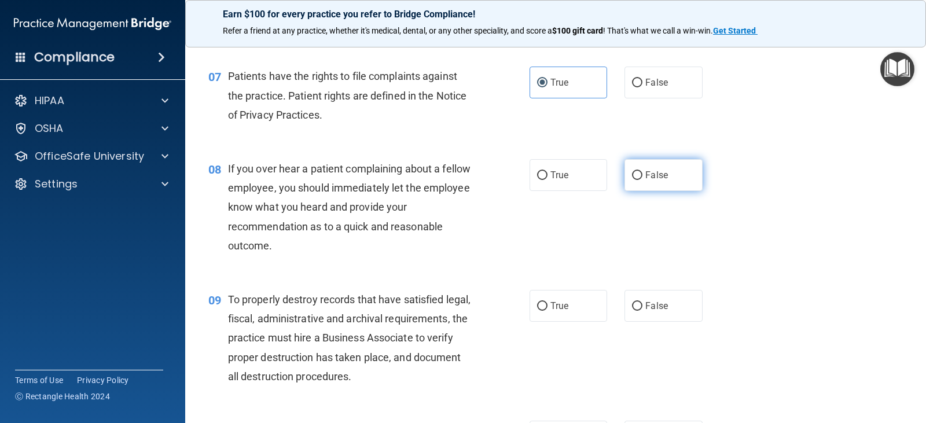
click at [632, 179] on input "False" at bounding box center [637, 175] width 10 height 9
radio input "true"
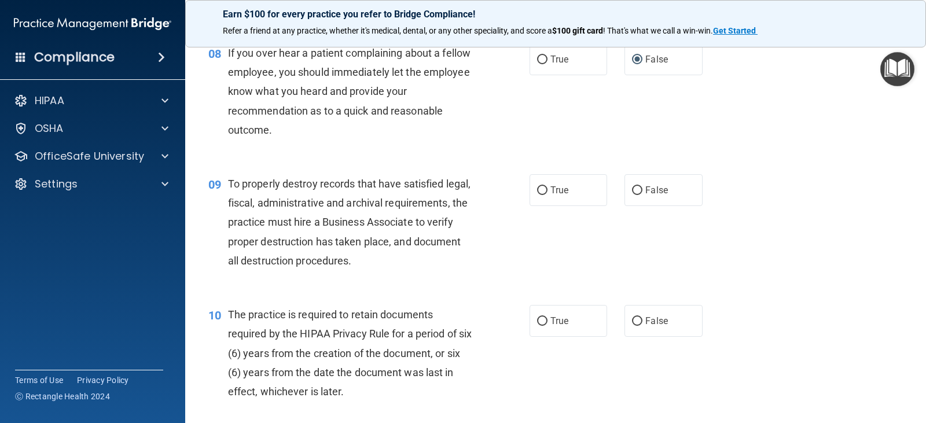
scroll to position [811, 0]
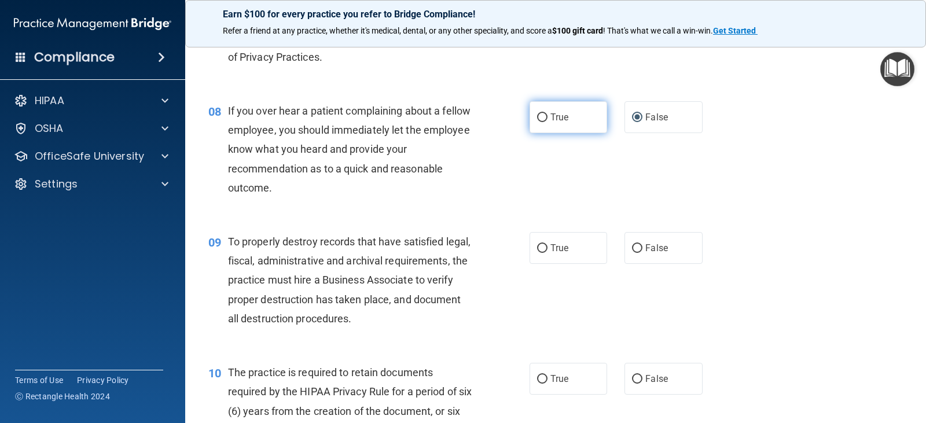
click at [543, 121] on input "True" at bounding box center [542, 117] width 10 height 9
radio input "true"
radio input "false"
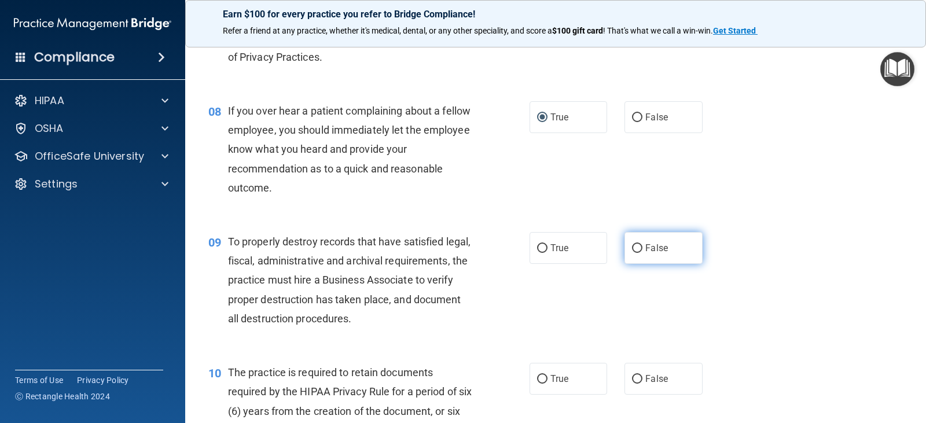
click at [632, 252] on input "False" at bounding box center [637, 248] width 10 height 9
radio input "true"
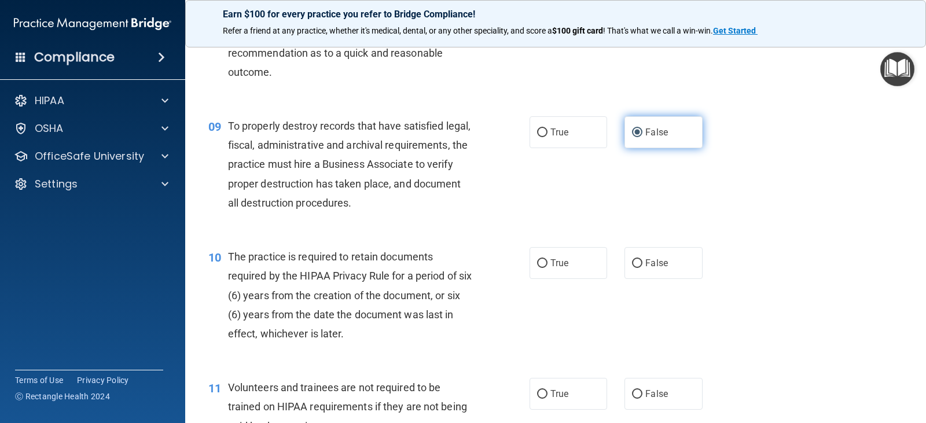
scroll to position [984, 0]
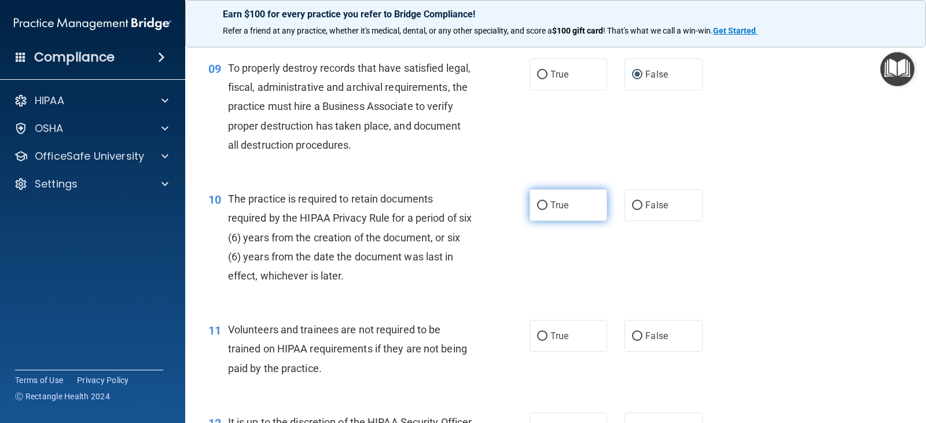
click at [551, 210] on span "True" at bounding box center [560, 205] width 18 height 11
click at [548, 210] on input "True" at bounding box center [542, 205] width 10 height 9
radio input "true"
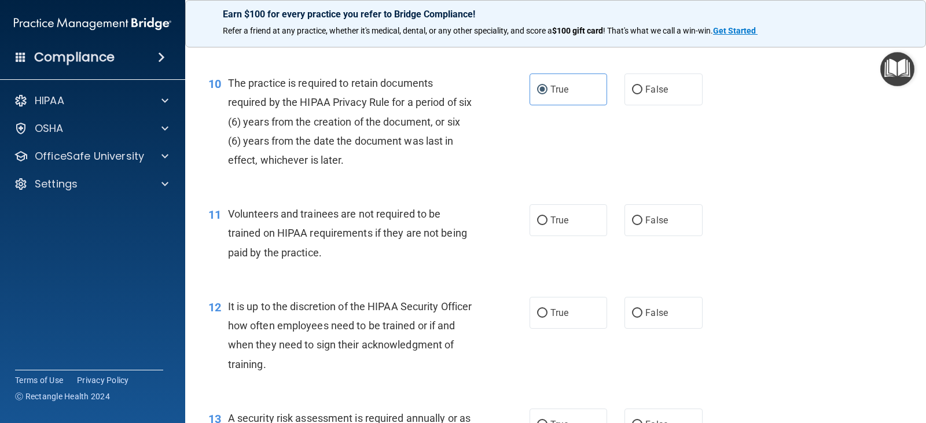
scroll to position [1158, 0]
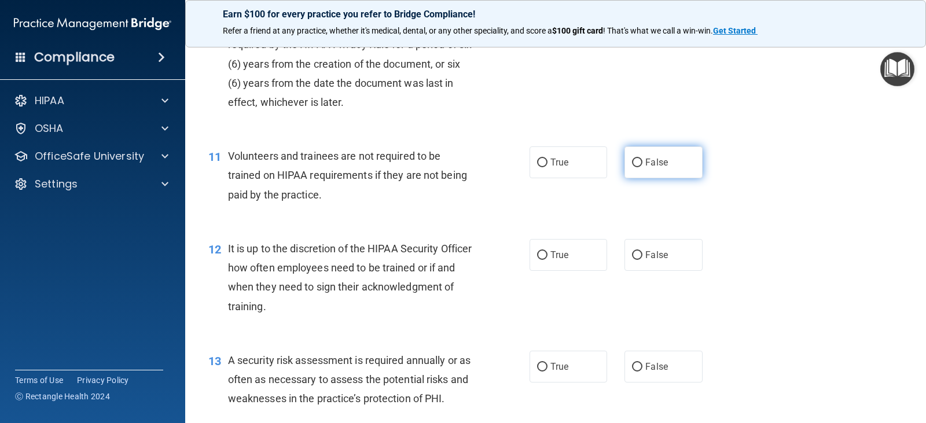
click at [638, 170] on label "False" at bounding box center [664, 162] width 78 height 32
click at [638, 167] on input "False" at bounding box center [637, 163] width 10 height 9
radio input "true"
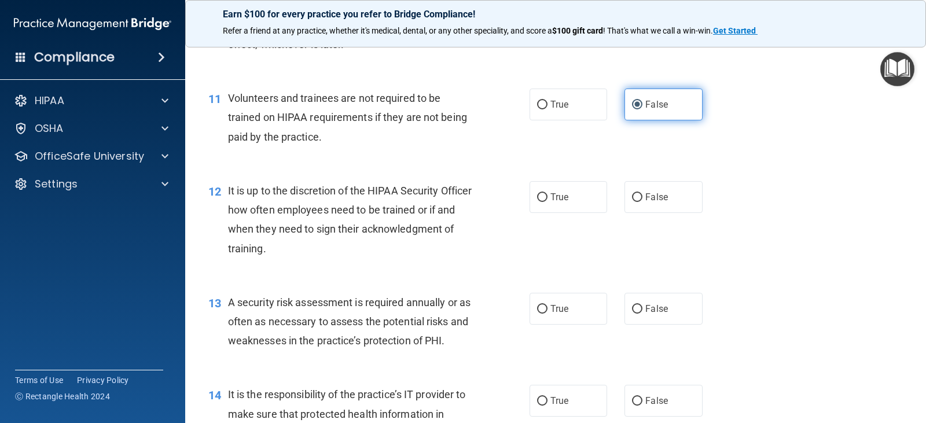
scroll to position [1274, 0]
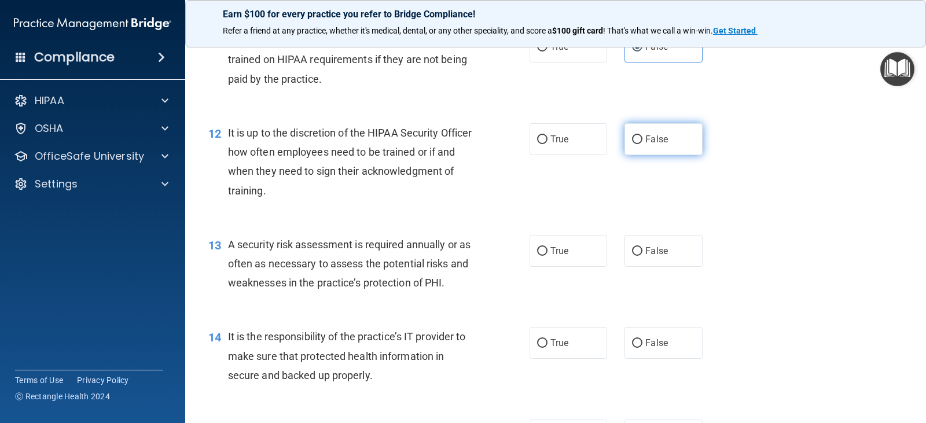
click at [646, 138] on span "False" at bounding box center [657, 139] width 23 height 11
click at [643, 138] on input "False" at bounding box center [637, 139] width 10 height 9
radio input "true"
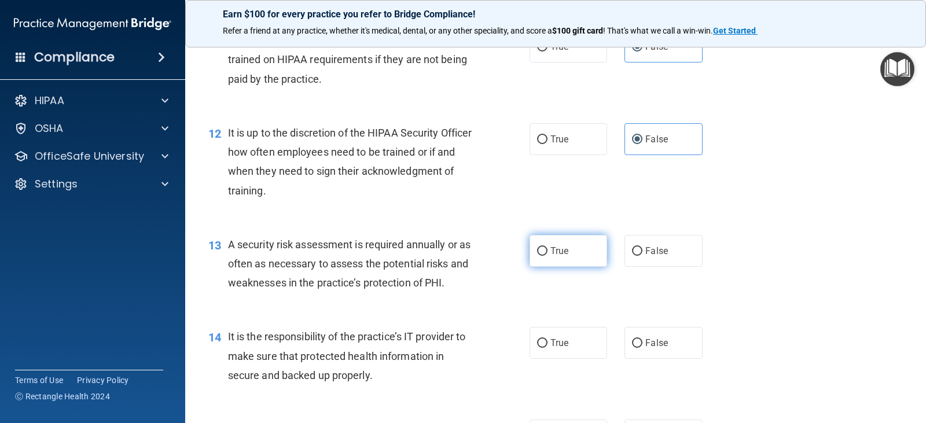
click at [572, 250] on label "True" at bounding box center [569, 251] width 78 height 32
click at [548, 250] on input "True" at bounding box center [542, 251] width 10 height 9
radio input "true"
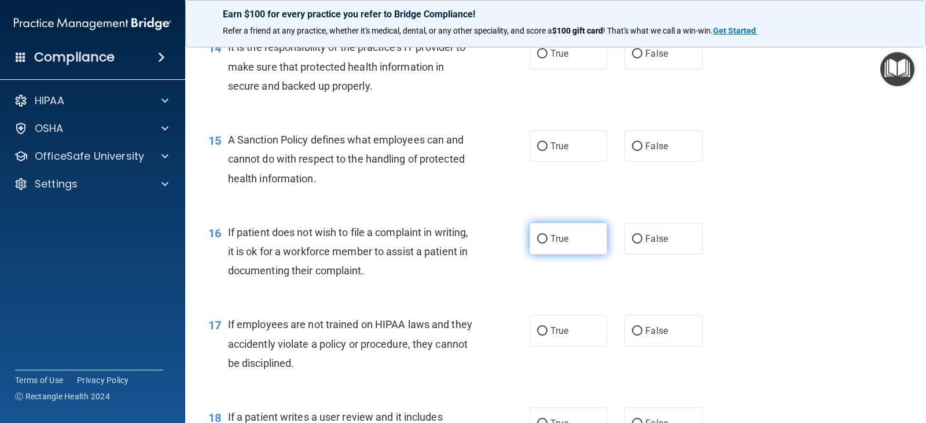
scroll to position [1505, 0]
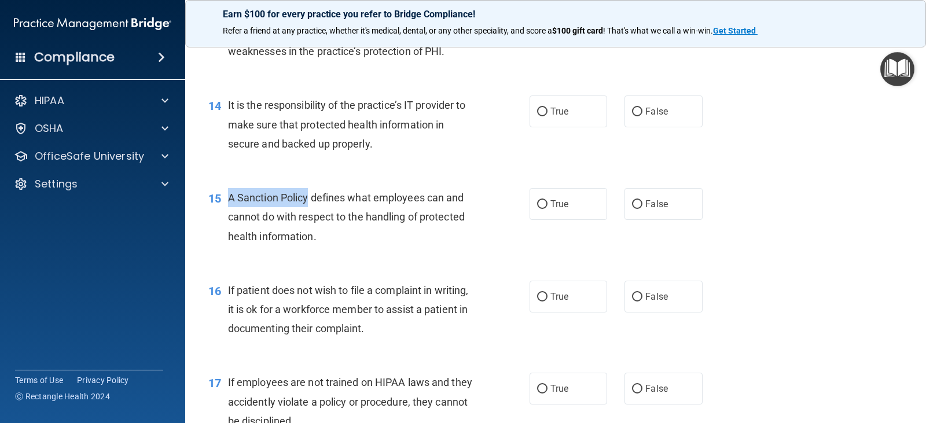
drag, startPoint x: 307, startPoint y: 201, endPoint x: 223, endPoint y: 200, distance: 84.0
click at [223, 200] on div "15 A Sanction Policy defines what employees can and cannot do with respect to t…" at bounding box center [369, 220] width 356 height 64
copy div "A Sanction Policy"
click at [544, 205] on label "True" at bounding box center [569, 204] width 78 height 32
click at [544, 205] on input "True" at bounding box center [542, 204] width 10 height 9
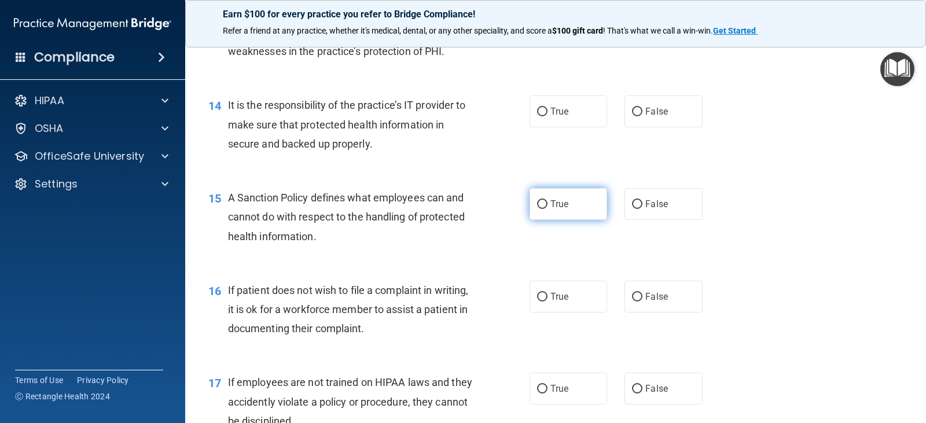
radio input "true"
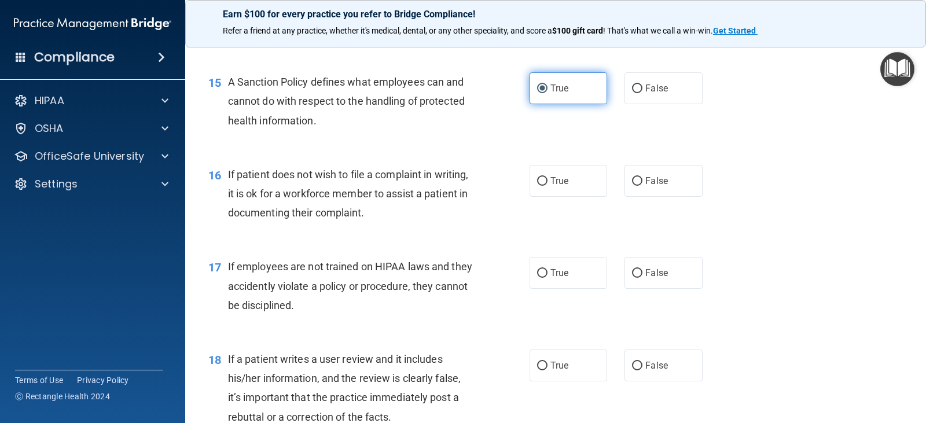
scroll to position [1679, 0]
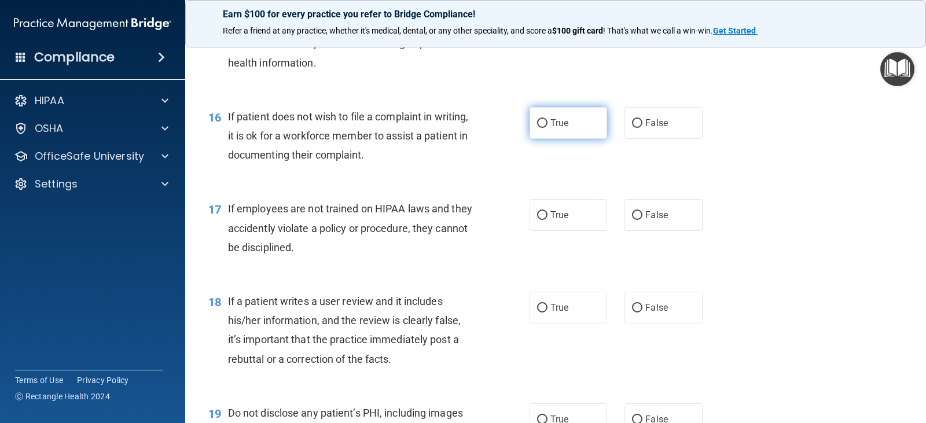
click at [545, 126] on label "True" at bounding box center [569, 123] width 78 height 32
click at [545, 126] on input "True" at bounding box center [542, 123] width 10 height 9
radio input "true"
click at [626, 215] on label "False" at bounding box center [664, 215] width 78 height 32
click at [632, 215] on input "False" at bounding box center [637, 215] width 10 height 9
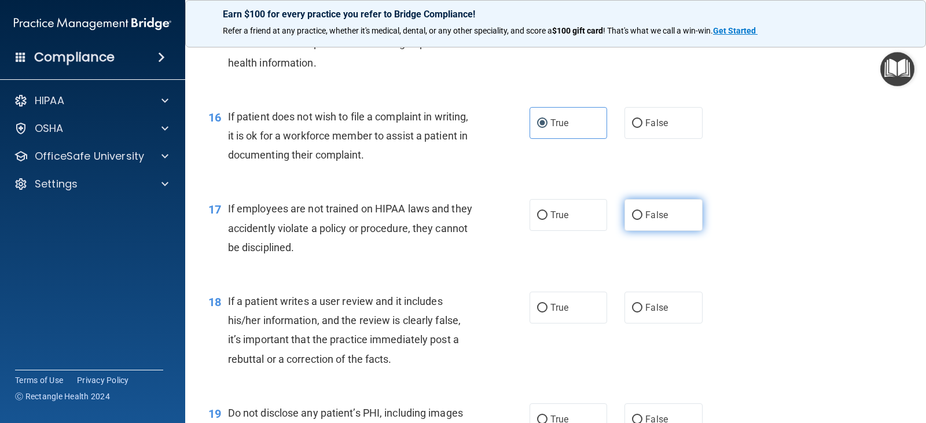
radio input "true"
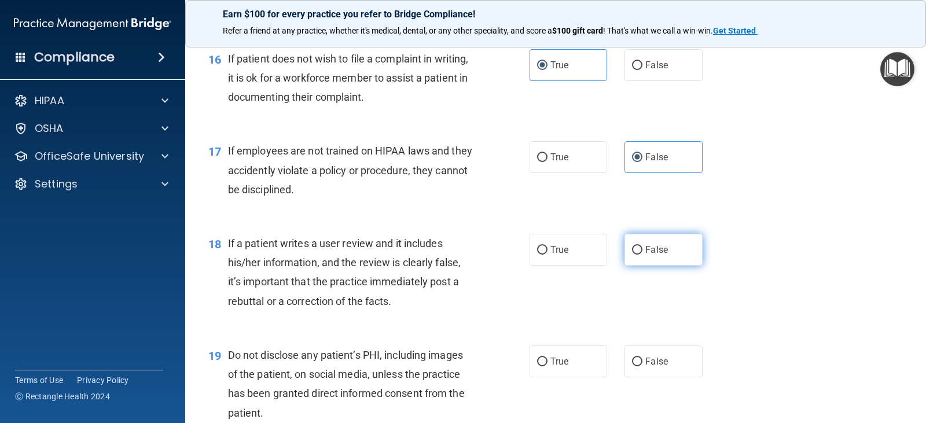
click at [635, 248] on input "False" at bounding box center [637, 250] width 10 height 9
radio input "true"
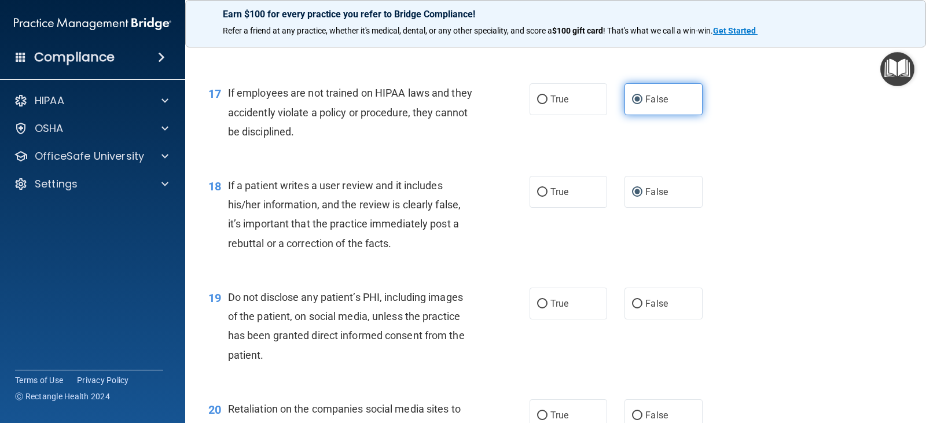
scroll to position [1853, 0]
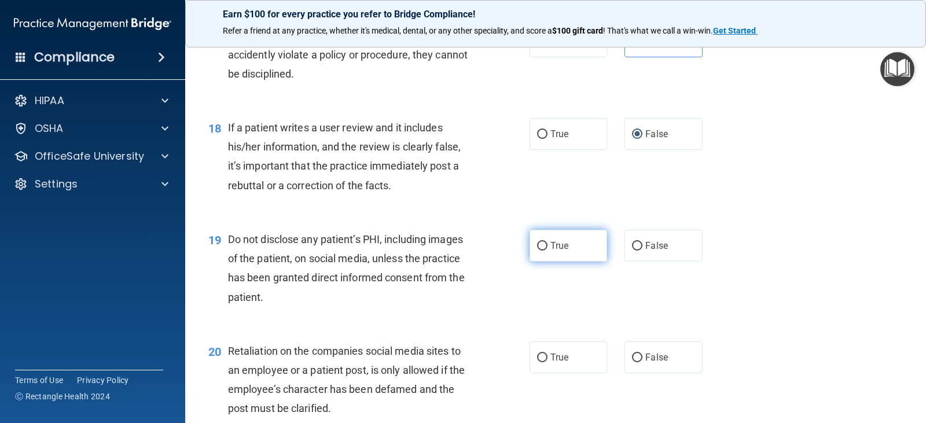
click at [552, 245] on span "True" at bounding box center [560, 245] width 18 height 11
click at [548, 245] on input "True" at bounding box center [542, 246] width 10 height 9
radio input "true"
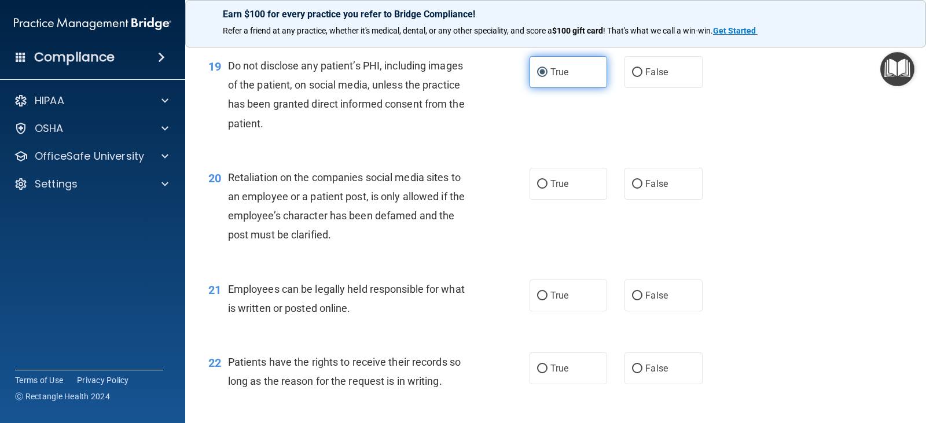
scroll to position [2084, 0]
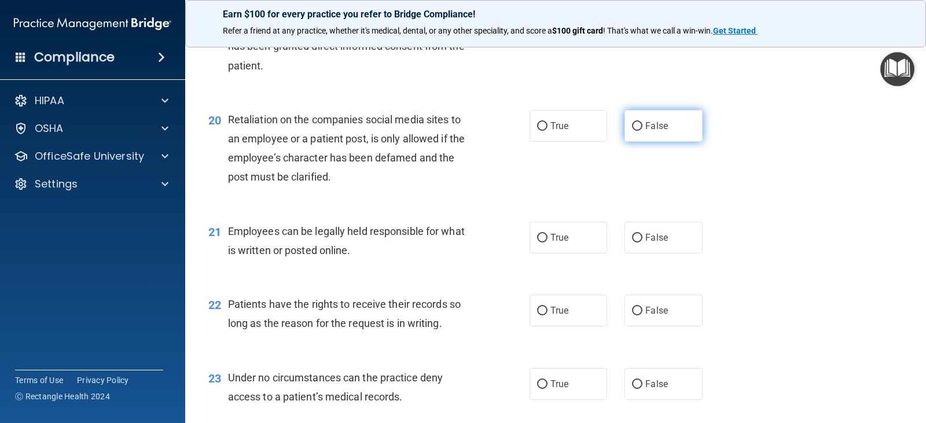
click at [637, 123] on input "False" at bounding box center [637, 126] width 10 height 9
radio input "true"
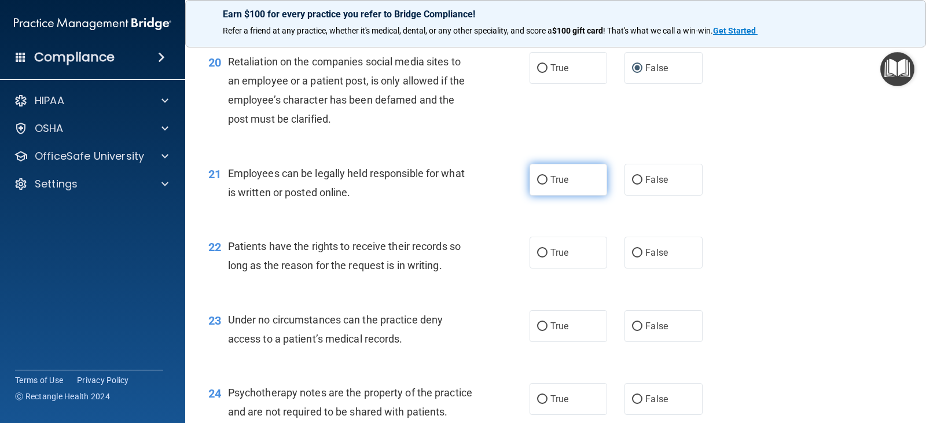
click at [570, 178] on label "True" at bounding box center [569, 180] width 78 height 32
click at [548, 178] on input "True" at bounding box center [542, 180] width 10 height 9
radio input "true"
click at [562, 254] on span "True" at bounding box center [560, 252] width 18 height 11
click at [548, 254] on input "True" at bounding box center [542, 253] width 10 height 9
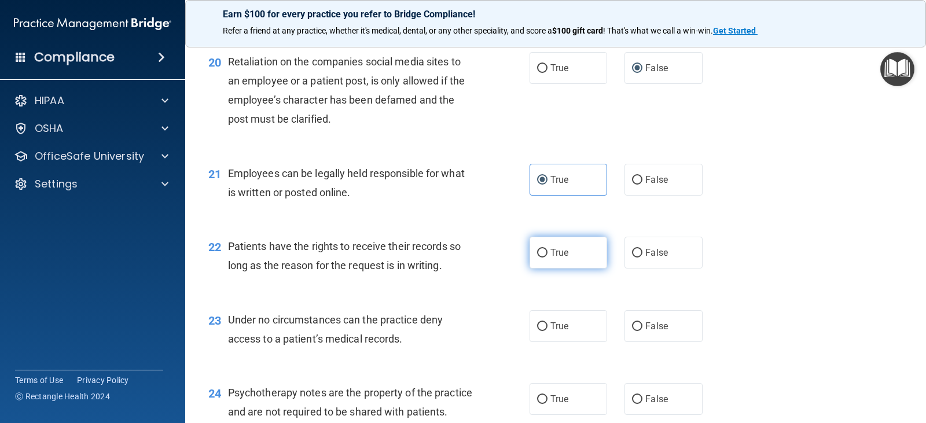
radio input "true"
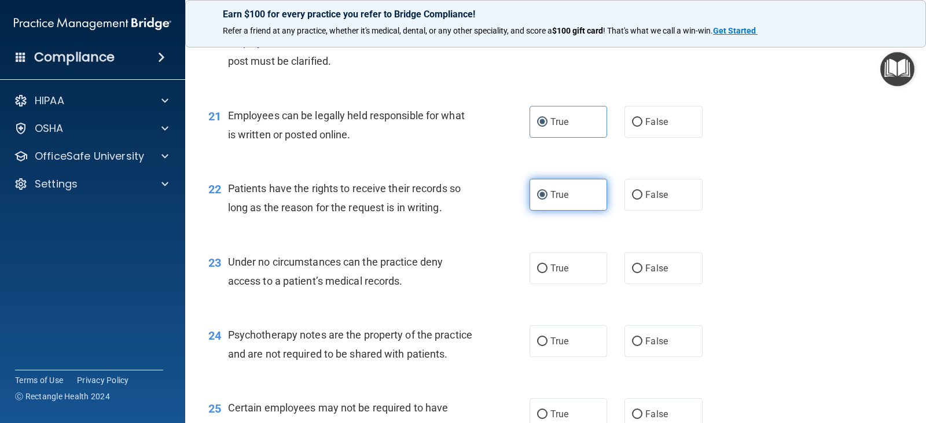
scroll to position [2258, 0]
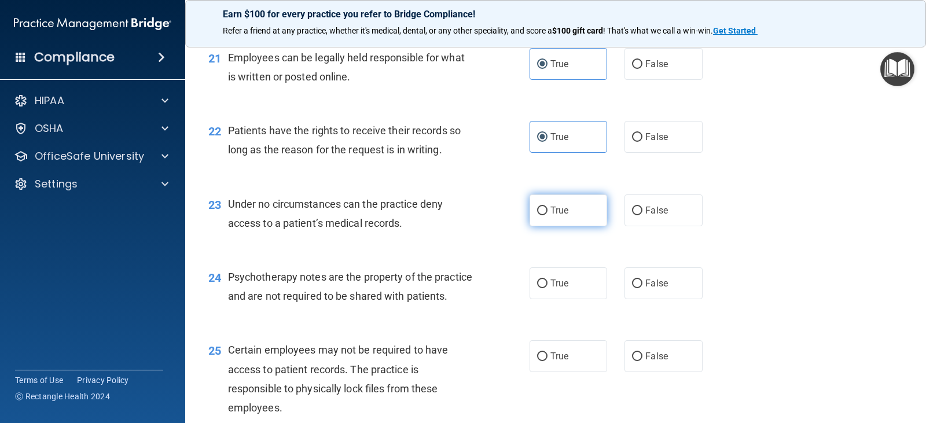
click at [559, 214] on span "True" at bounding box center [560, 210] width 18 height 11
click at [548, 214] on input "True" at bounding box center [542, 211] width 10 height 9
radio input "true"
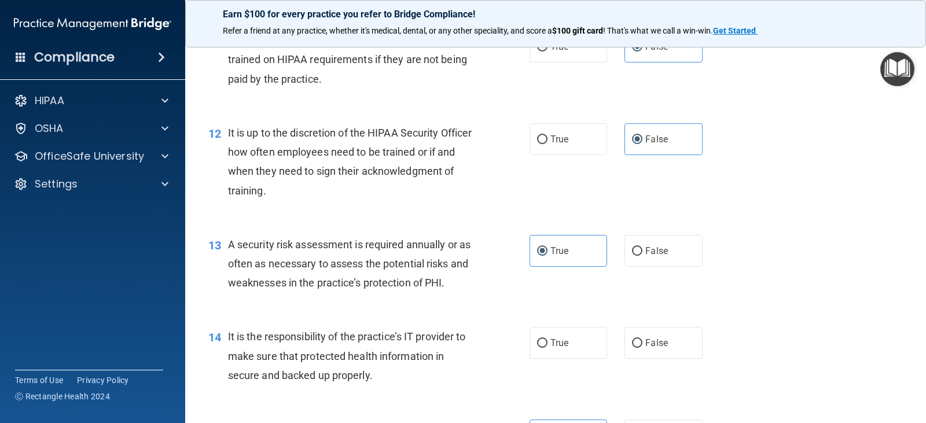
scroll to position [1447, 0]
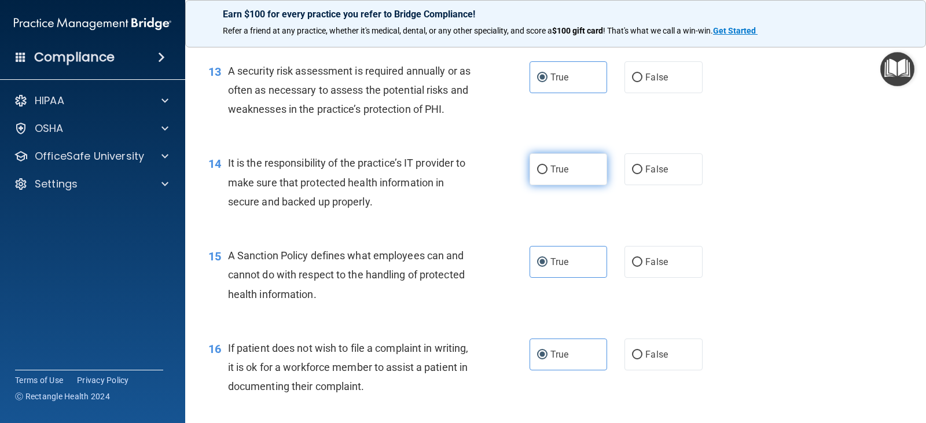
click at [565, 175] on label "True" at bounding box center [569, 169] width 78 height 32
click at [548, 174] on input "True" at bounding box center [542, 170] width 10 height 9
radio input "true"
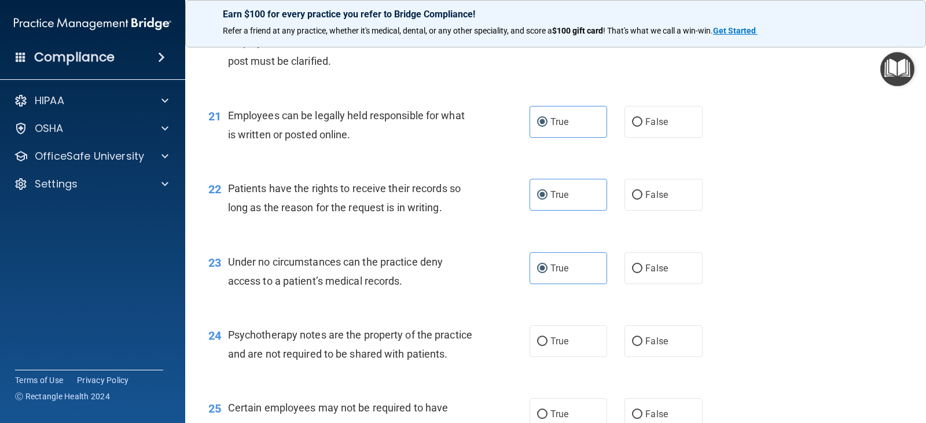
scroll to position [2374, 0]
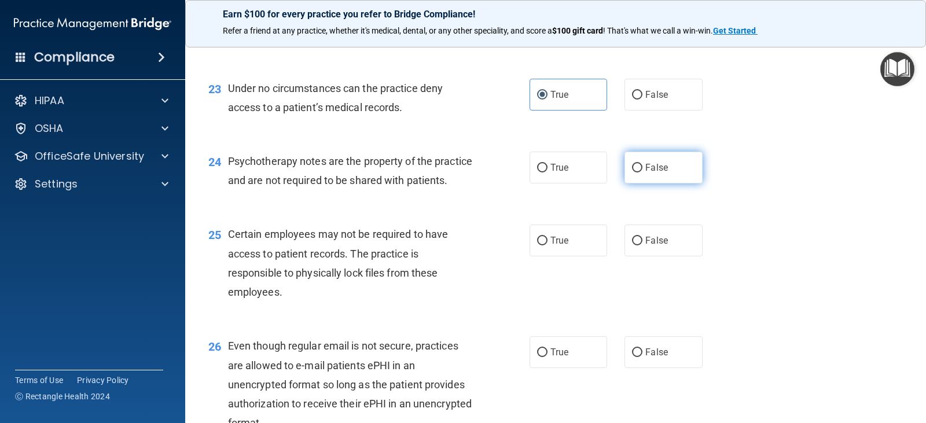
click at [656, 179] on label "False" at bounding box center [664, 168] width 78 height 32
click at [643, 173] on input "False" at bounding box center [637, 168] width 10 height 9
radio input "true"
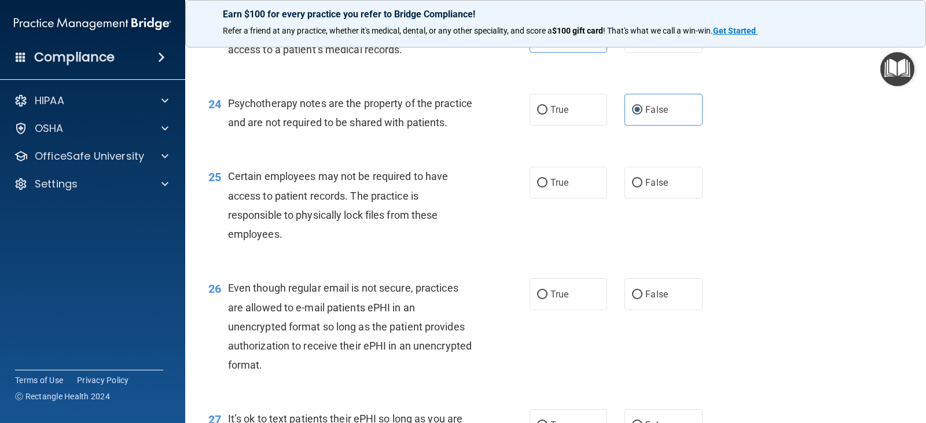
scroll to position [2490, 0]
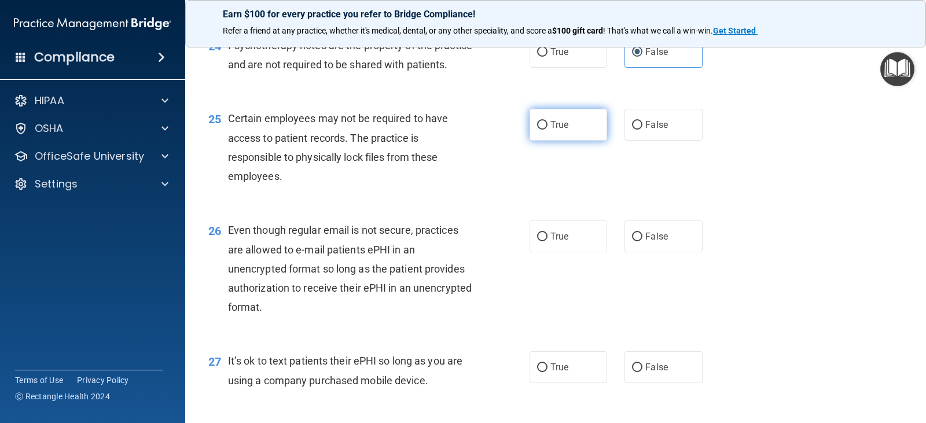
click at [547, 141] on label "True" at bounding box center [569, 125] width 78 height 32
click at [547, 130] on input "True" at bounding box center [542, 125] width 10 height 9
radio input "true"
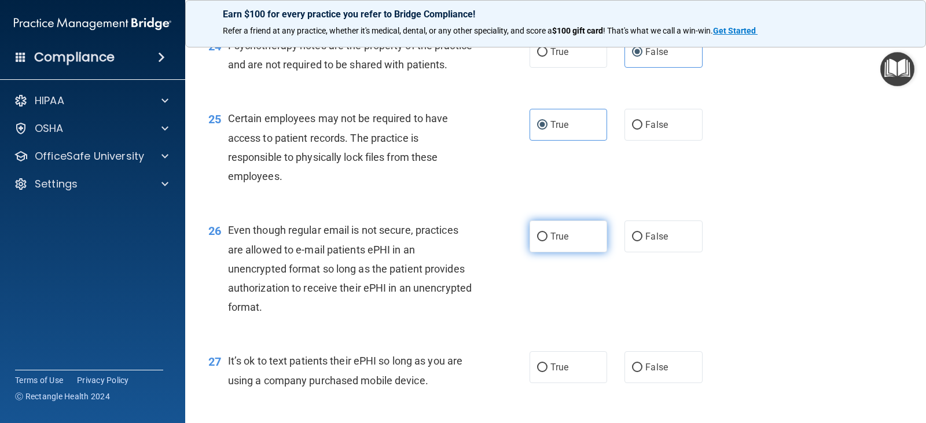
click at [556, 242] on span "True" at bounding box center [560, 236] width 18 height 11
click at [548, 241] on input "True" at bounding box center [542, 237] width 10 height 9
radio input "true"
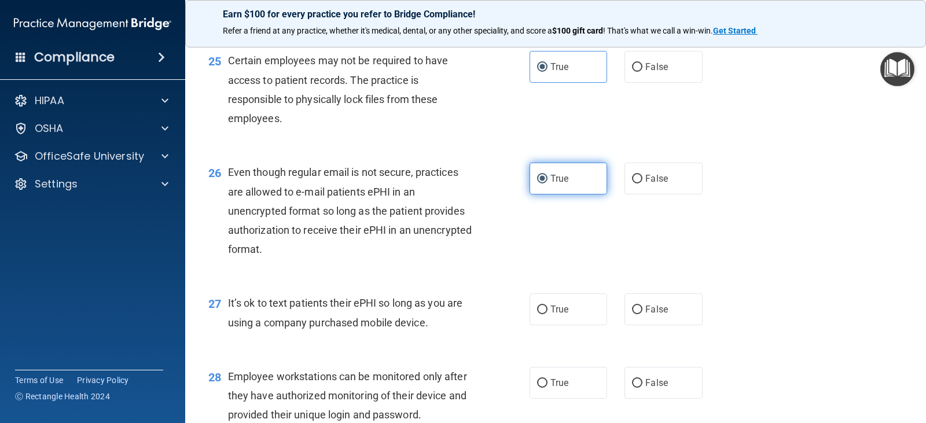
scroll to position [2605, 0]
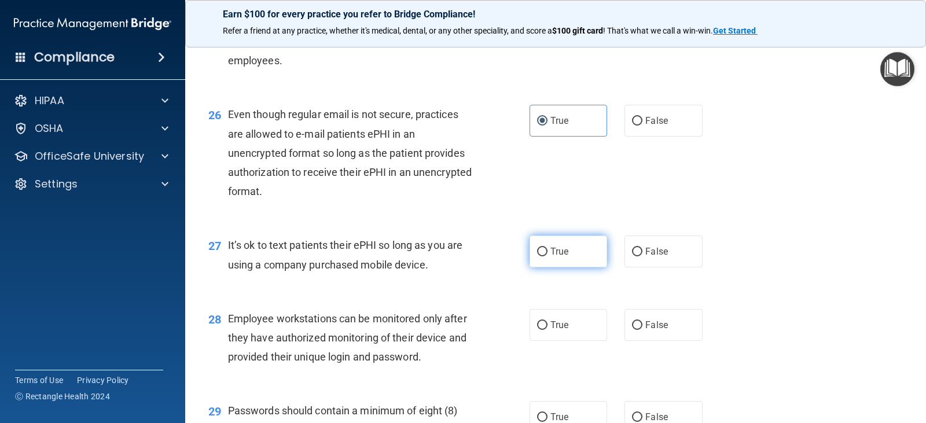
click at [572, 267] on label "True" at bounding box center [569, 252] width 78 height 32
click at [548, 256] on input "True" at bounding box center [542, 252] width 10 height 9
radio input "true"
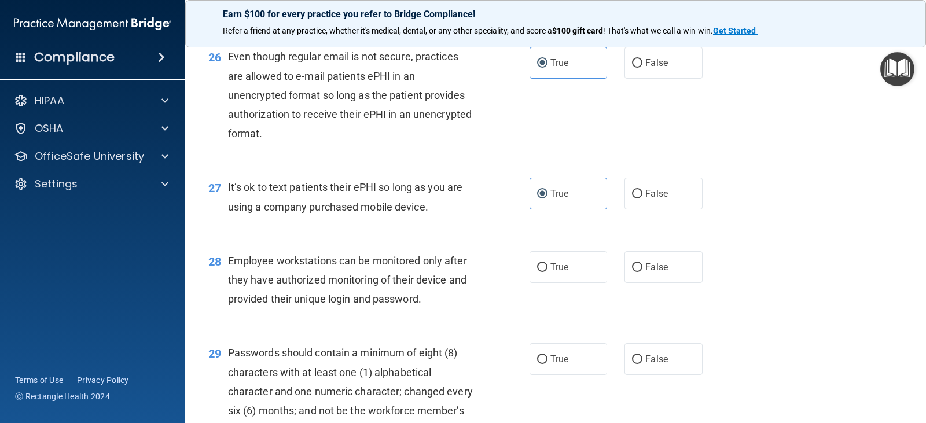
scroll to position [2721, 0]
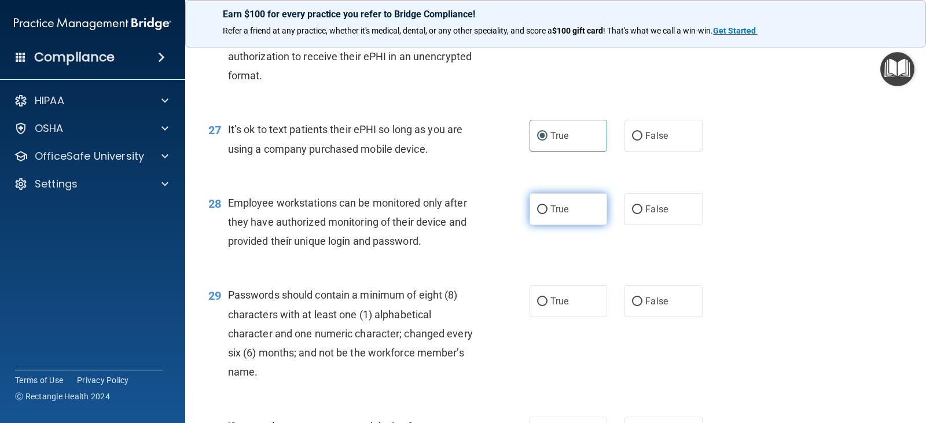
click at [543, 214] on input "True" at bounding box center [542, 210] width 10 height 9
radio input "true"
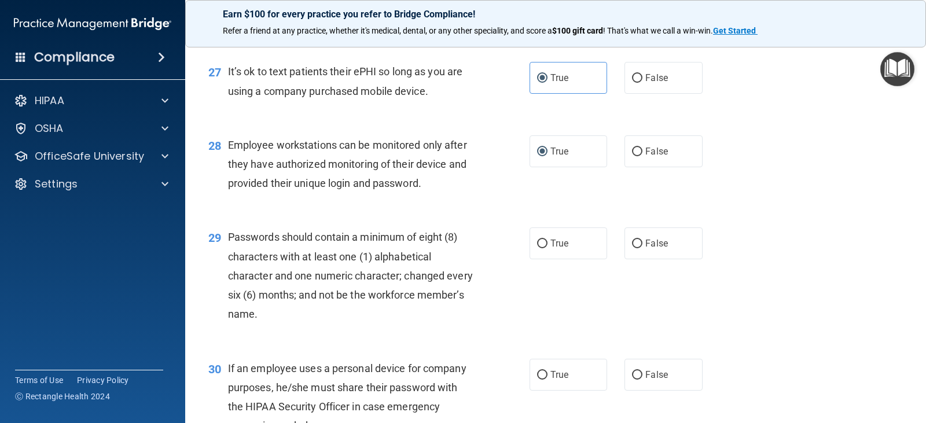
scroll to position [2837, 0]
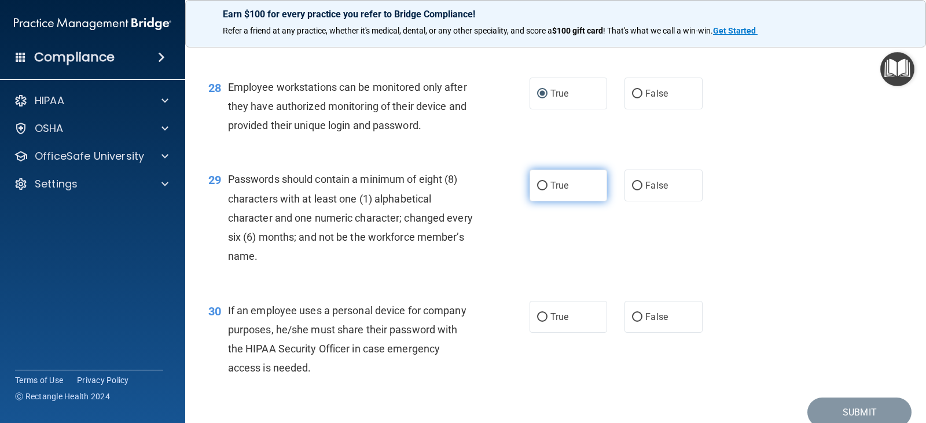
click at [552, 191] on span "True" at bounding box center [560, 185] width 18 height 11
click at [548, 190] on input "True" at bounding box center [542, 186] width 10 height 9
radio input "true"
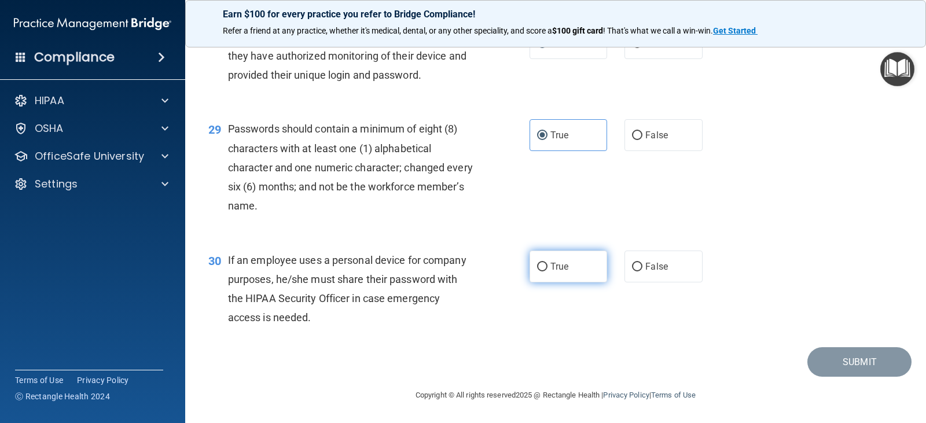
click at [569, 283] on label "True" at bounding box center [569, 267] width 78 height 32
click at [548, 272] on input "True" at bounding box center [542, 267] width 10 height 9
radio input "true"
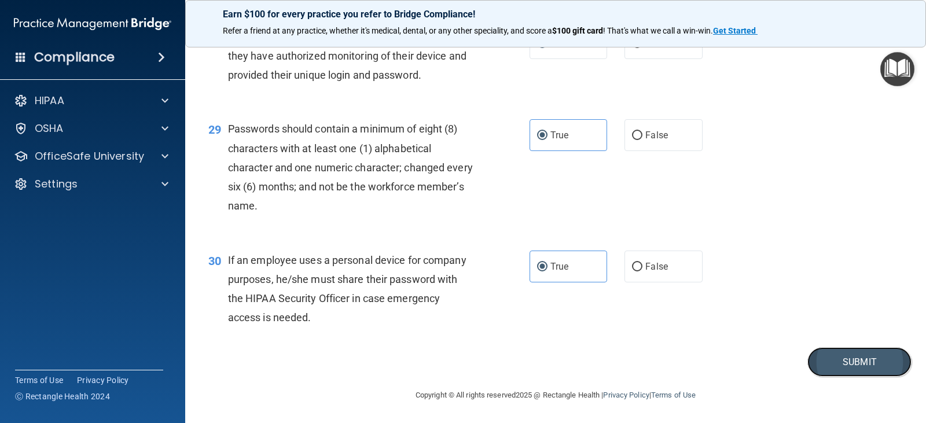
click at [837, 373] on button "Submit" at bounding box center [860, 362] width 104 height 30
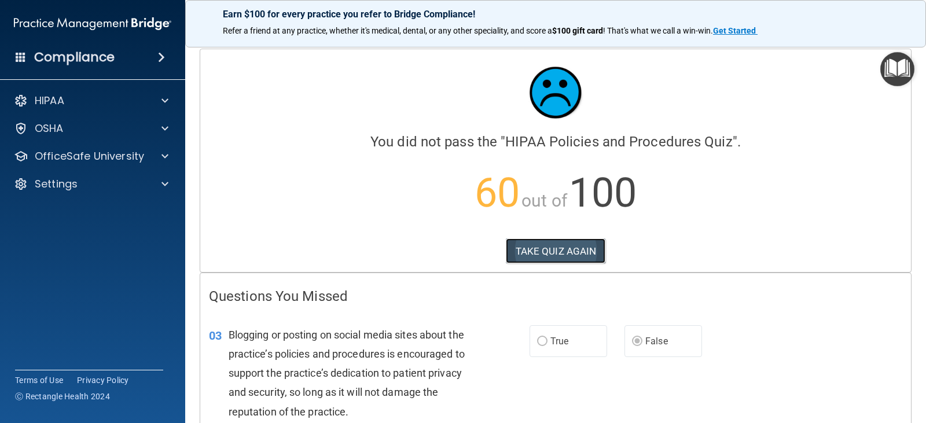
click at [578, 246] on button "TAKE QUIZ AGAIN" at bounding box center [556, 251] width 100 height 25
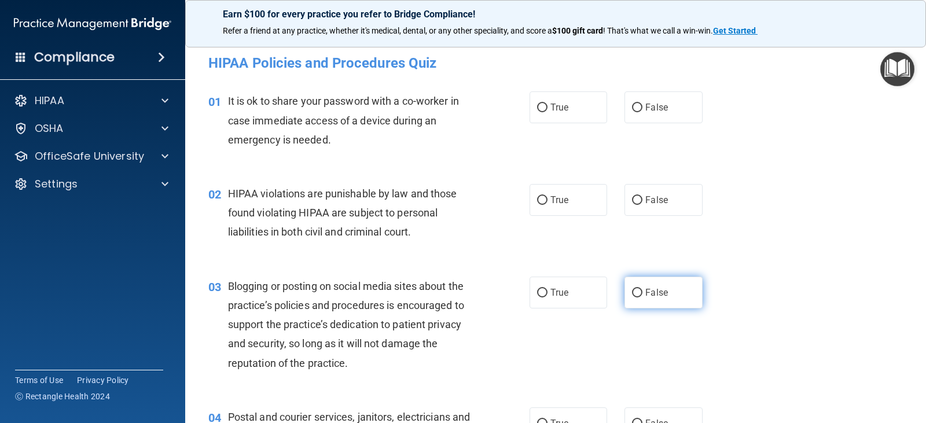
click at [635, 294] on input "False" at bounding box center [637, 293] width 10 height 9
radio input "true"
click at [632, 111] on input "False" at bounding box center [637, 108] width 10 height 9
radio input "true"
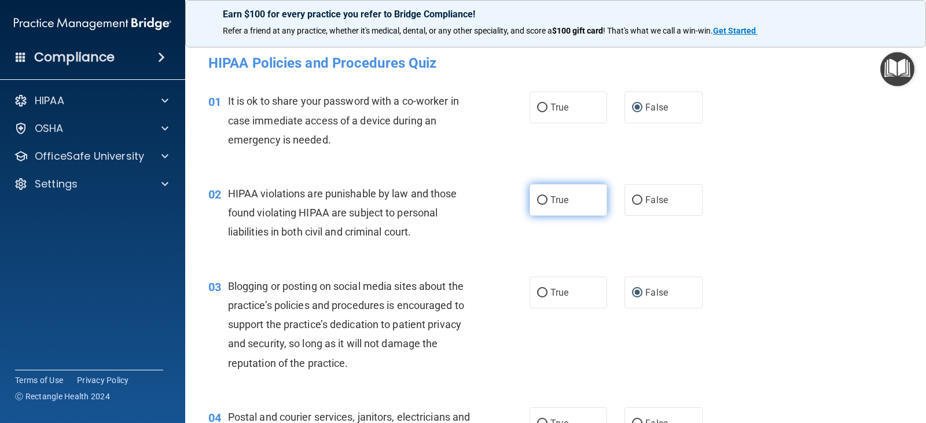
click at [537, 204] on input "True" at bounding box center [542, 200] width 10 height 9
radio input "true"
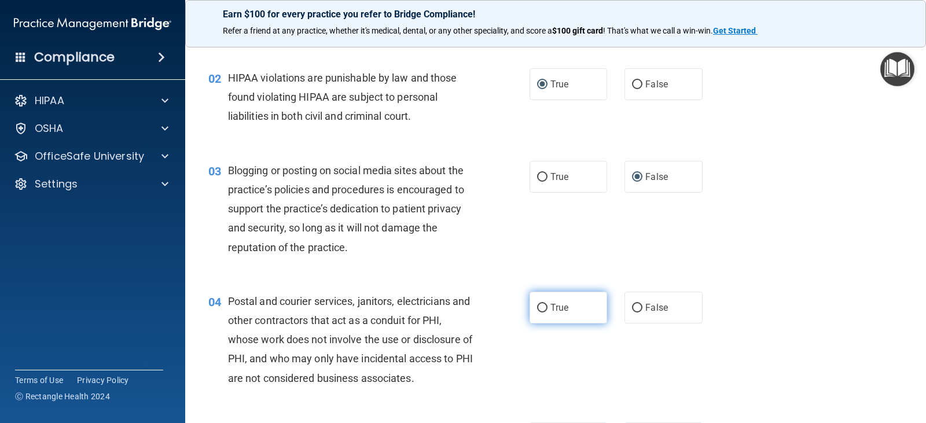
click at [555, 313] on label "True" at bounding box center [569, 308] width 78 height 32
click at [548, 313] on input "True" at bounding box center [542, 308] width 10 height 9
radio input "true"
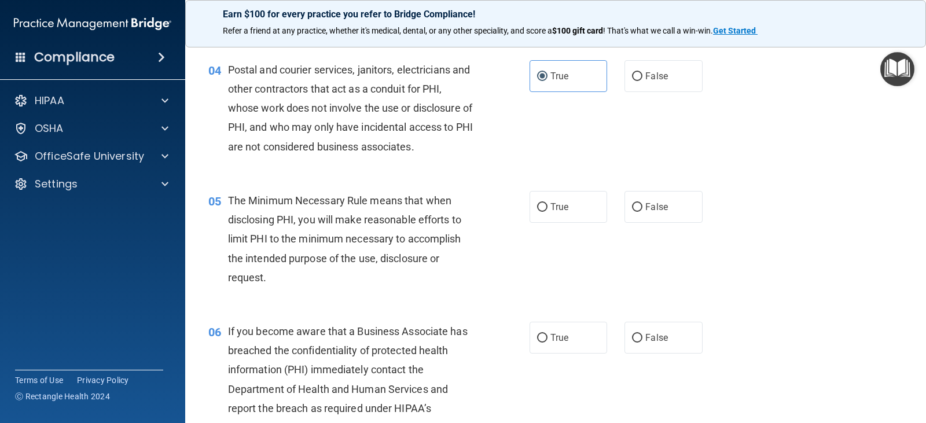
scroll to position [405, 0]
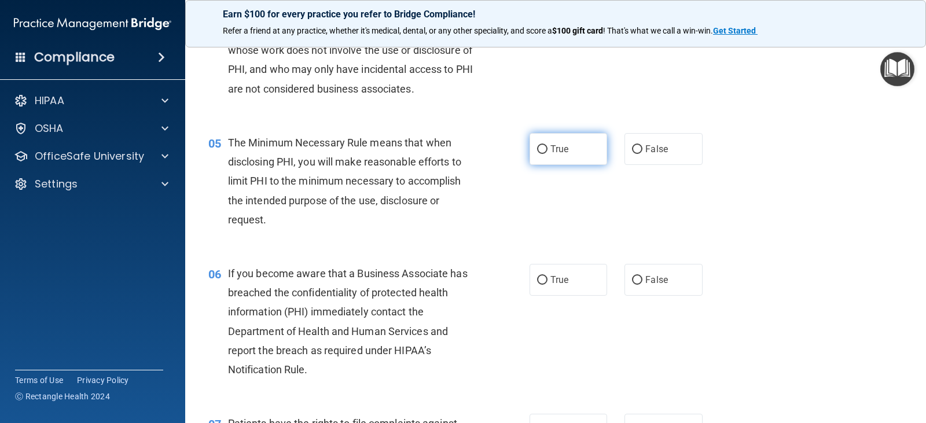
click at [558, 146] on span "True" at bounding box center [560, 149] width 18 height 11
click at [548, 146] on input "True" at bounding box center [542, 149] width 10 height 9
radio input "true"
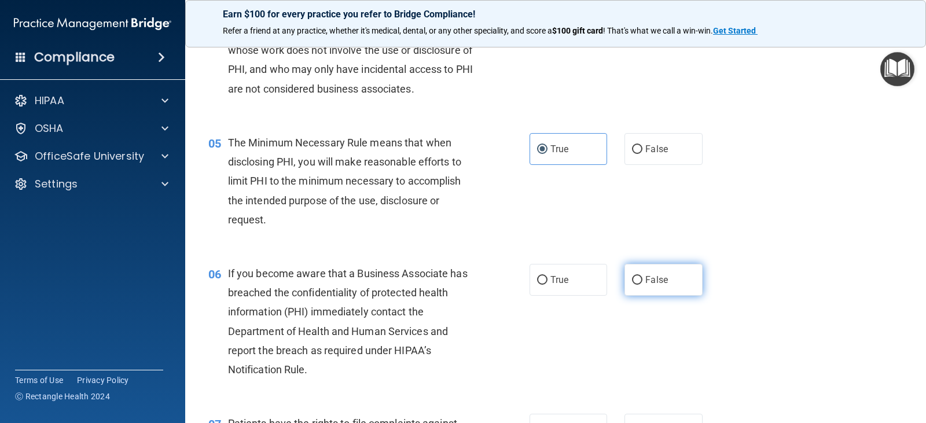
click at [634, 286] on label "False" at bounding box center [664, 280] width 78 height 32
click at [634, 285] on input "False" at bounding box center [637, 280] width 10 height 9
radio input "true"
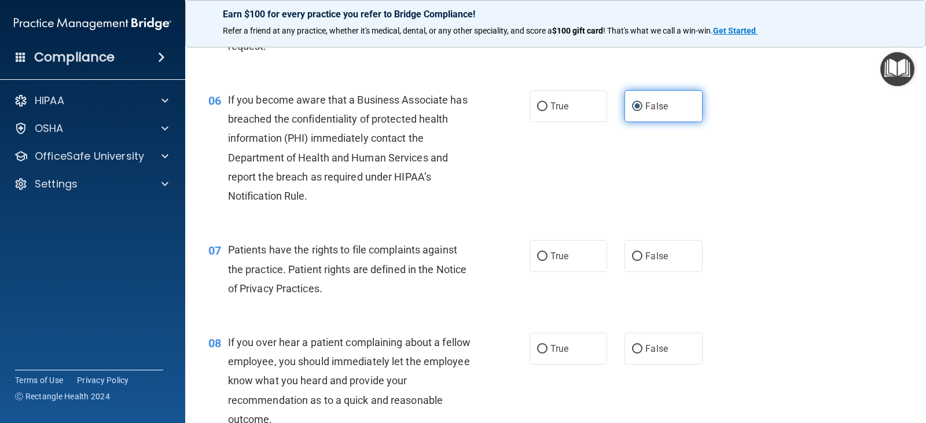
scroll to position [637, 0]
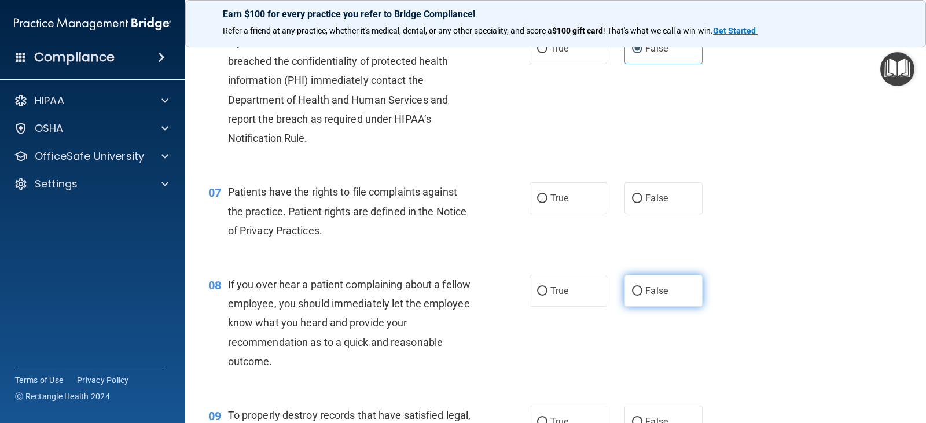
click at [636, 295] on input "False" at bounding box center [637, 291] width 10 height 9
radio input "true"
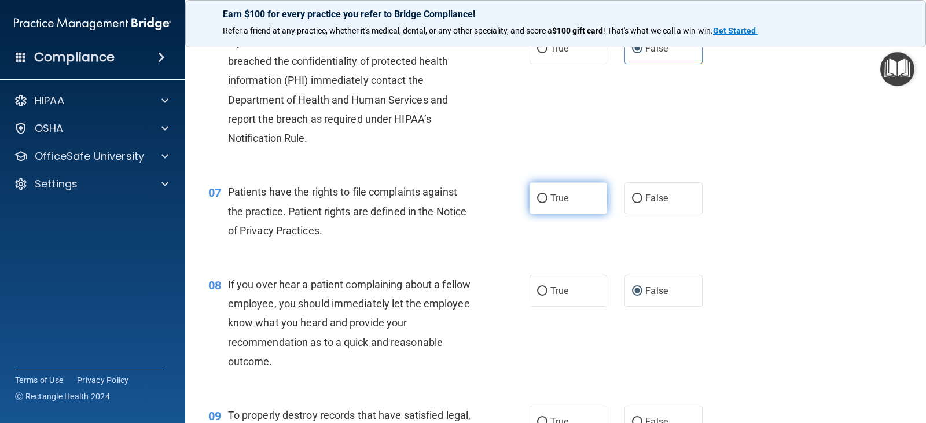
click at [556, 211] on label "True" at bounding box center [569, 198] width 78 height 32
click at [548, 203] on input "True" at bounding box center [542, 199] width 10 height 9
radio input "true"
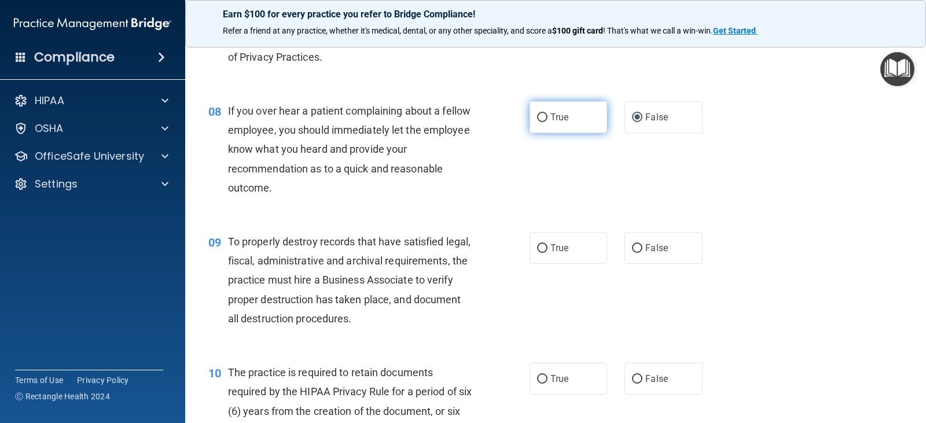
scroll to position [868, 0]
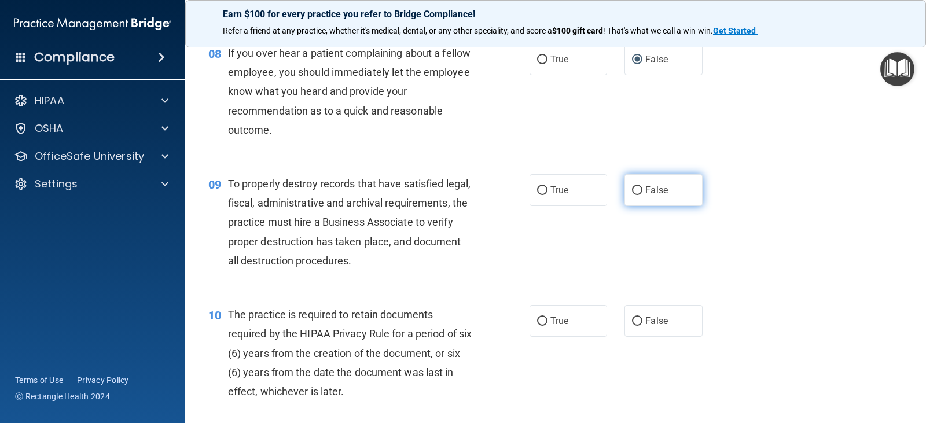
click at [646, 189] on span "False" at bounding box center [657, 190] width 23 height 11
click at [640, 189] on input "False" at bounding box center [637, 190] width 10 height 9
radio input "true"
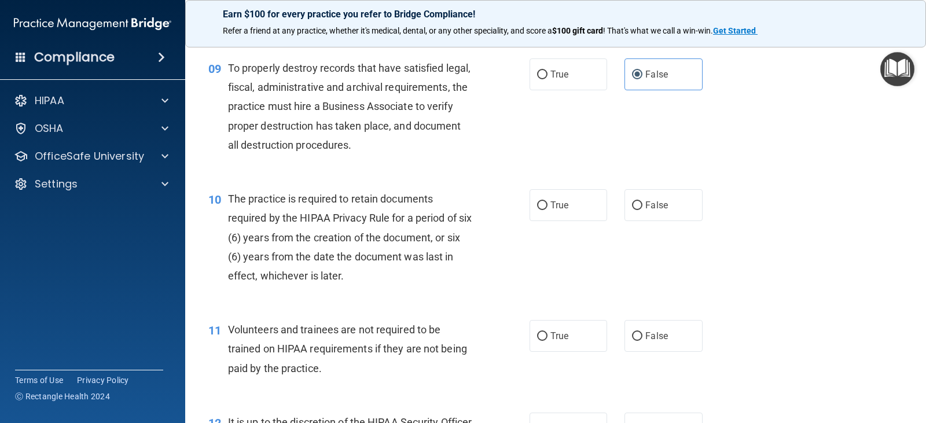
scroll to position [1042, 0]
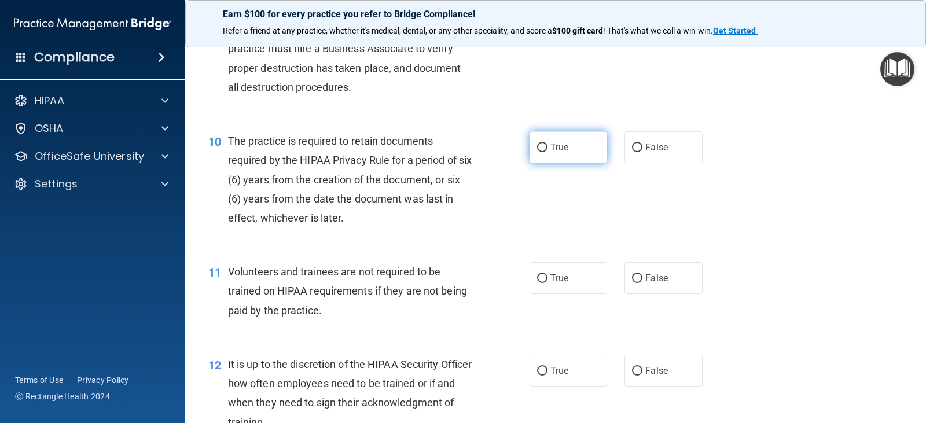
click at [560, 154] on label "True" at bounding box center [569, 147] width 78 height 32
click at [548, 152] on input "True" at bounding box center [542, 148] width 10 height 9
radio input "true"
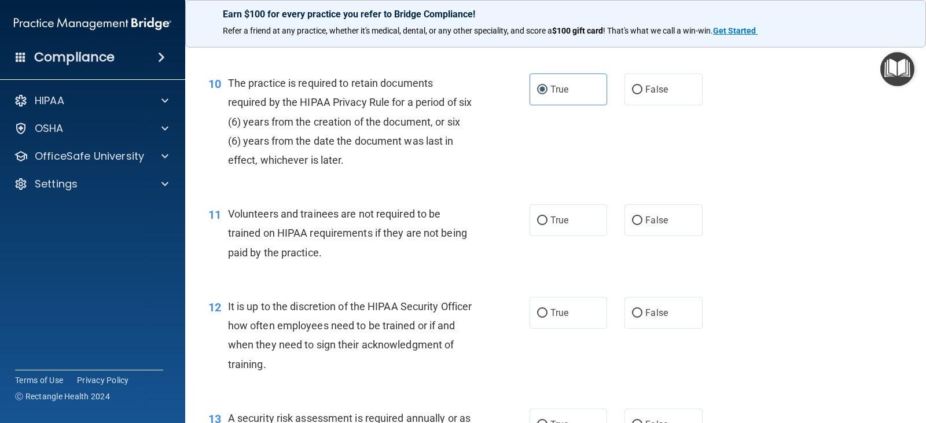
scroll to position [1158, 0]
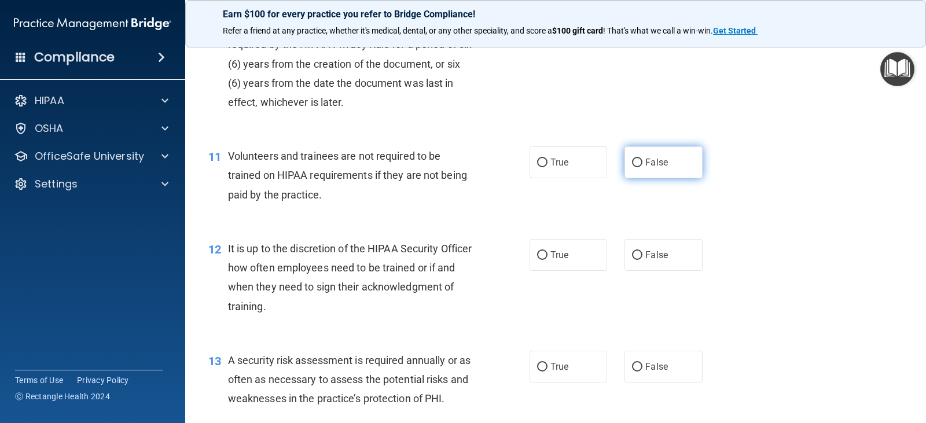
click at [632, 166] on input "False" at bounding box center [637, 163] width 10 height 9
radio input "true"
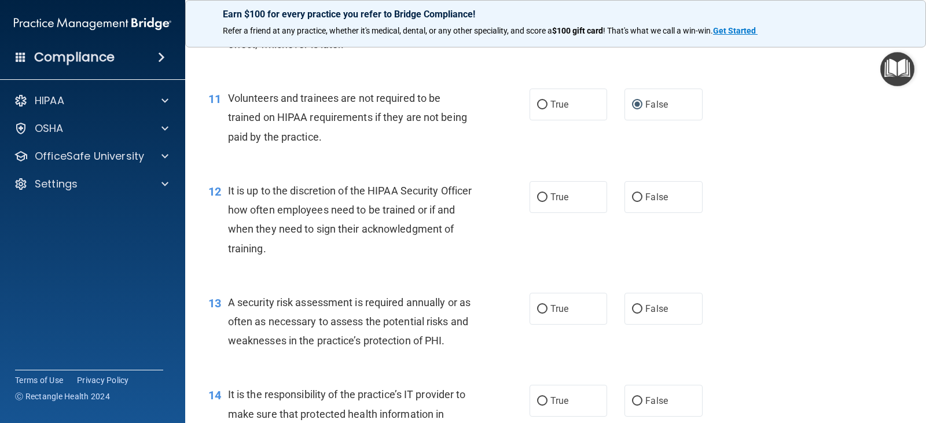
scroll to position [1274, 0]
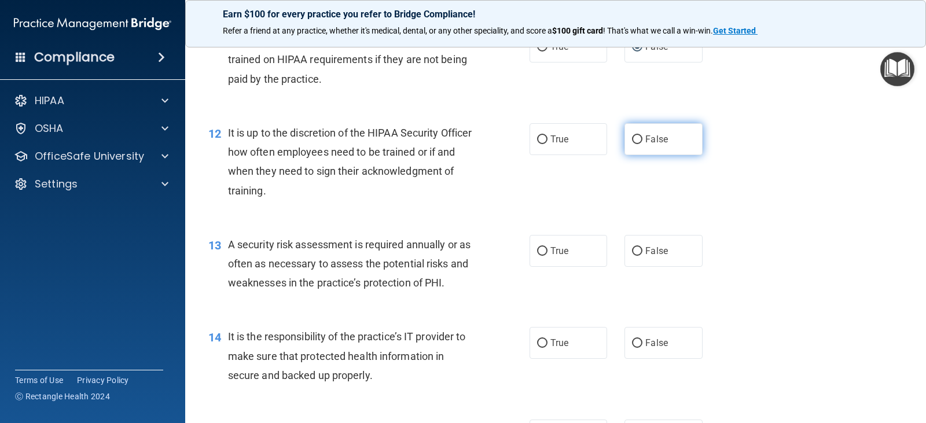
click at [646, 142] on span "False" at bounding box center [657, 139] width 23 height 11
click at [642, 142] on input "False" at bounding box center [637, 139] width 10 height 9
radio input "true"
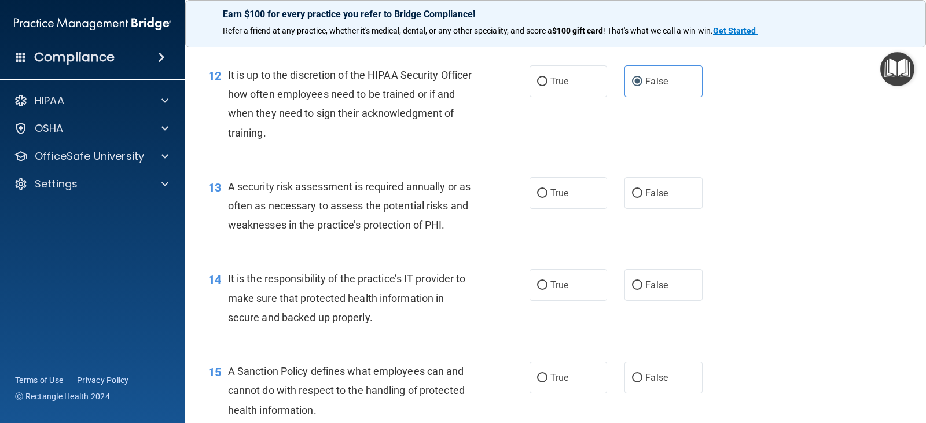
scroll to position [1390, 0]
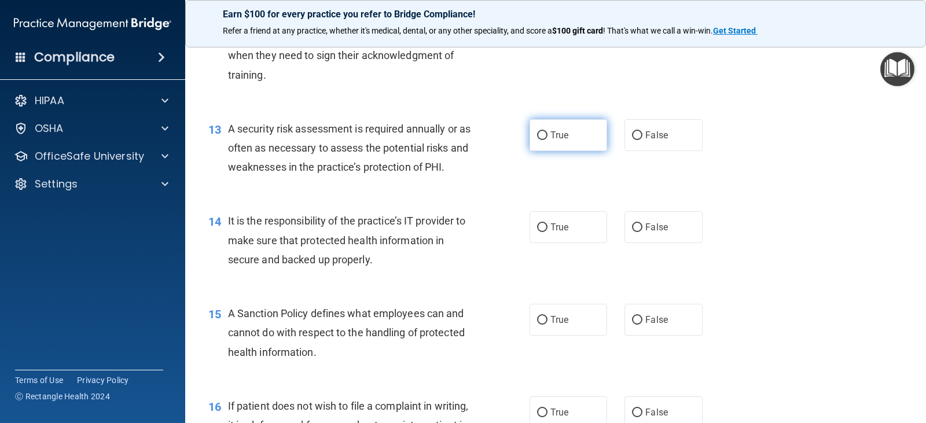
click at [551, 130] on span "True" at bounding box center [560, 135] width 18 height 11
click at [548, 131] on input "True" at bounding box center [542, 135] width 10 height 9
radio input "true"
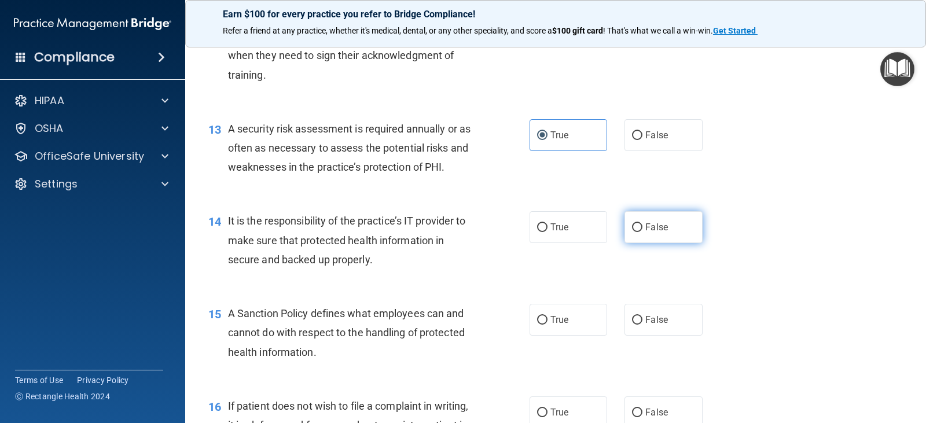
click at [646, 226] on span "False" at bounding box center [657, 227] width 23 height 11
click at [643, 226] on input "False" at bounding box center [637, 227] width 10 height 9
radio input "true"
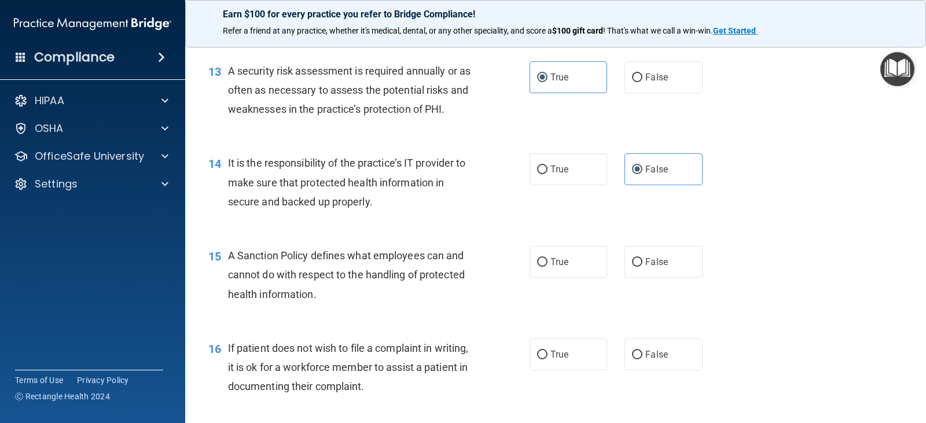
scroll to position [1505, 0]
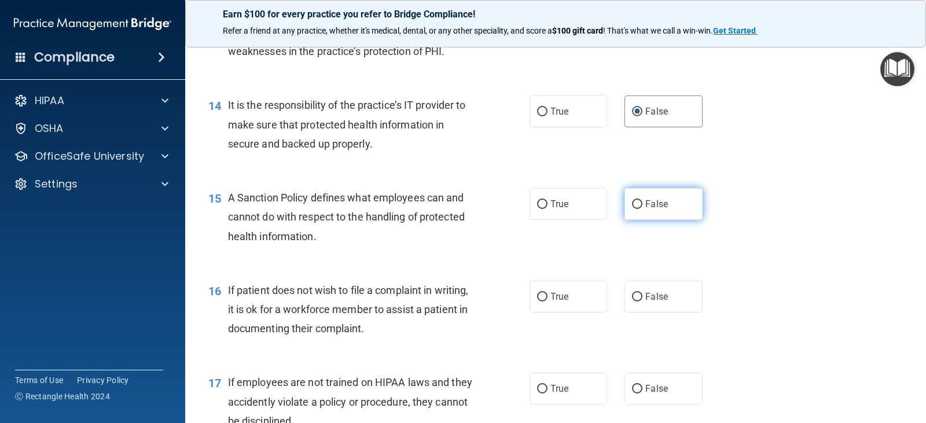
click at [644, 198] on label "False" at bounding box center [664, 204] width 78 height 32
click at [643, 200] on input "False" at bounding box center [637, 204] width 10 height 9
radio input "true"
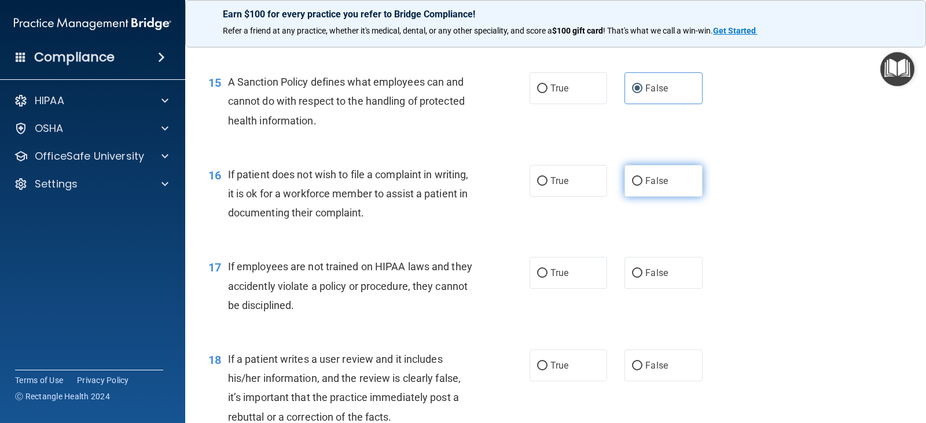
scroll to position [1679, 0]
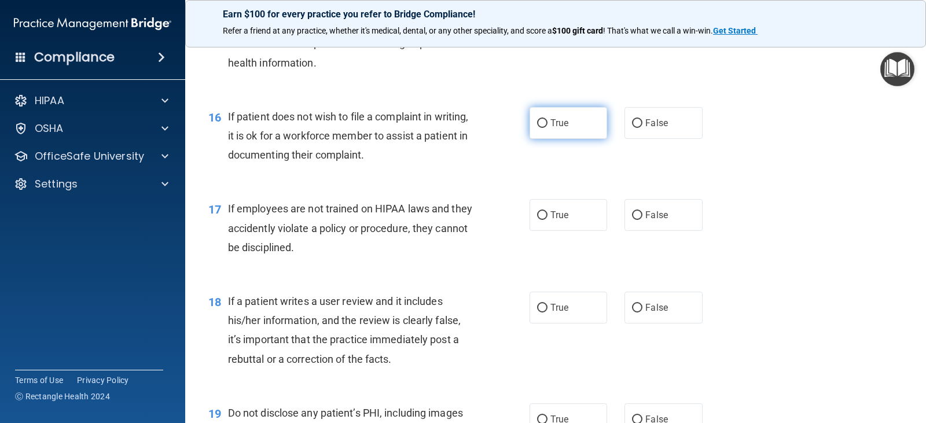
click at [580, 129] on label "True" at bounding box center [569, 123] width 78 height 32
click at [548, 128] on input "True" at bounding box center [542, 123] width 10 height 9
radio input "true"
click at [661, 213] on span "False" at bounding box center [657, 215] width 23 height 11
click at [643, 213] on input "False" at bounding box center [637, 215] width 10 height 9
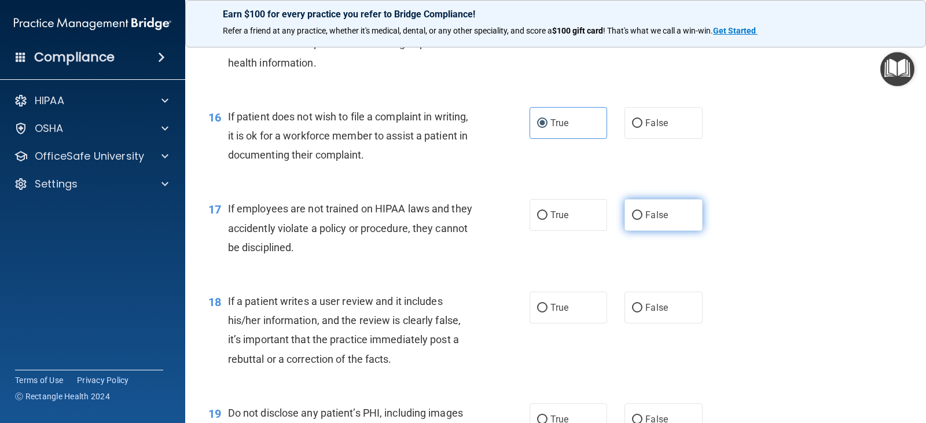
radio input "true"
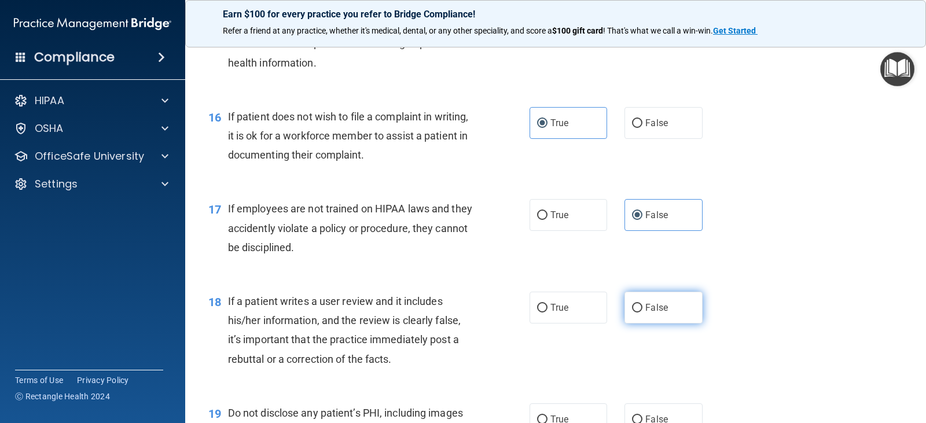
click at [652, 304] on span "False" at bounding box center [657, 307] width 23 height 11
click at [643, 304] on input "False" at bounding box center [637, 308] width 10 height 9
radio input "true"
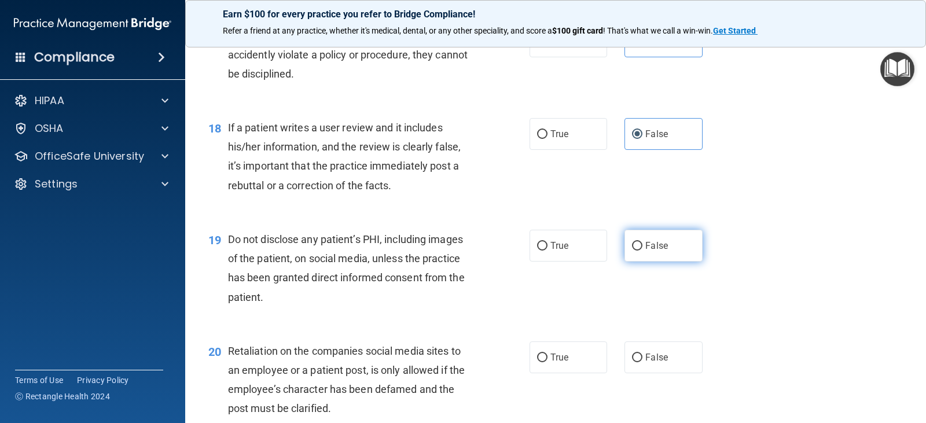
scroll to position [1911, 0]
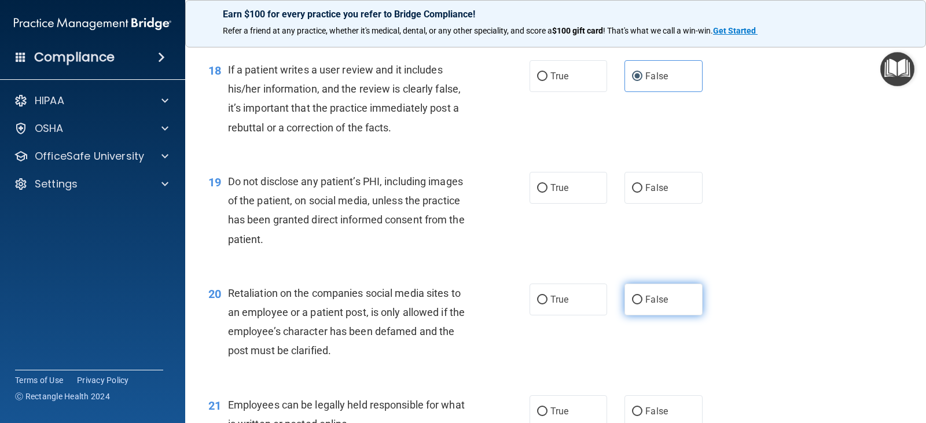
click at [650, 302] on span "False" at bounding box center [657, 299] width 23 height 11
click at [643, 302] on input "False" at bounding box center [637, 300] width 10 height 9
radio input "true"
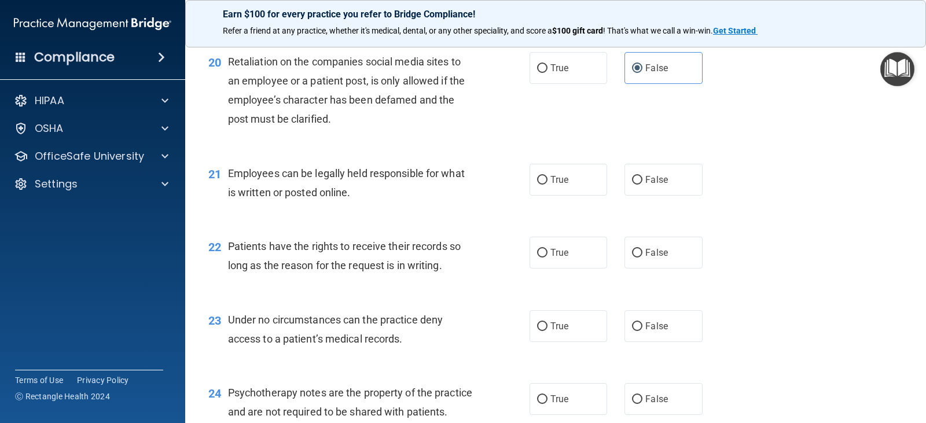
scroll to position [2258, 0]
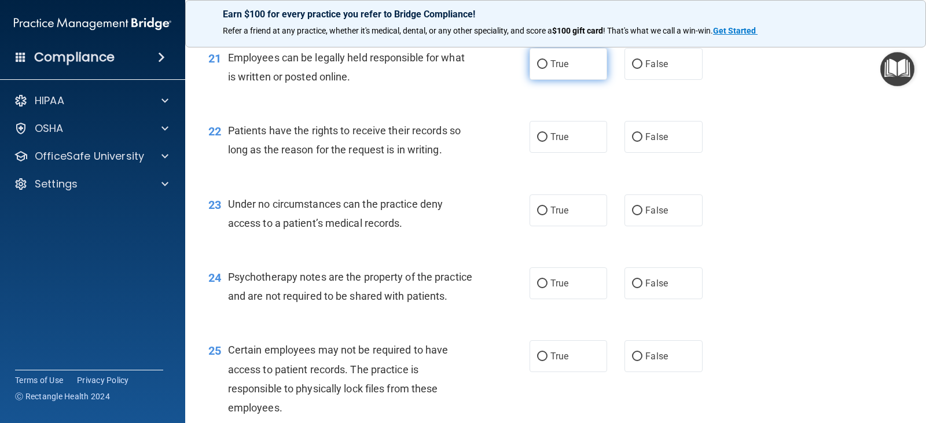
click at [559, 76] on label "True" at bounding box center [569, 64] width 78 height 32
click at [548, 69] on input "True" at bounding box center [542, 64] width 10 height 9
radio input "true"
click at [648, 136] on span "False" at bounding box center [657, 136] width 23 height 11
click at [643, 136] on input "False" at bounding box center [637, 137] width 10 height 9
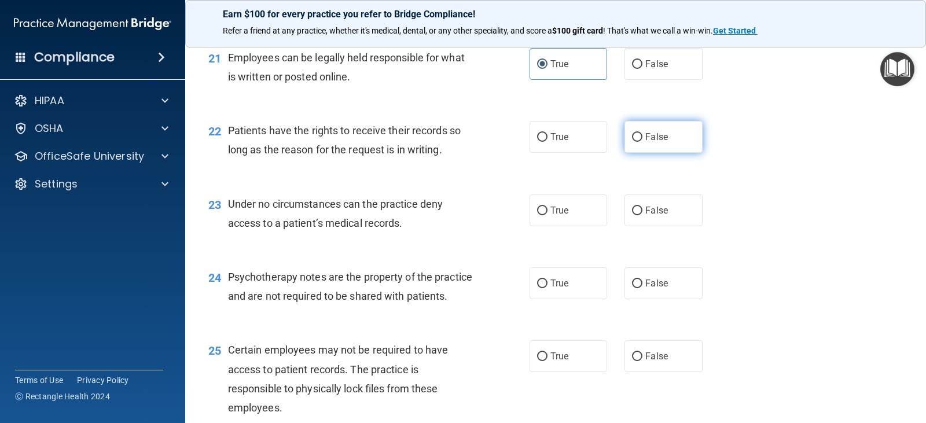
radio input "true"
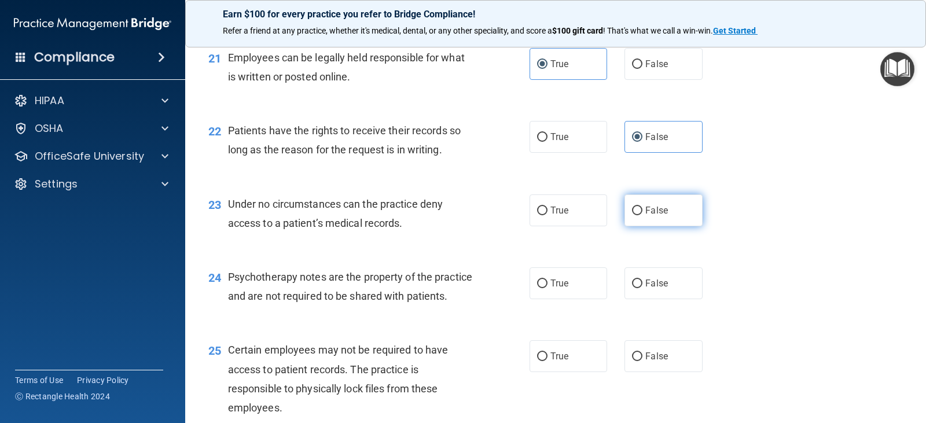
click at [660, 214] on span "False" at bounding box center [657, 210] width 23 height 11
click at [643, 214] on input "False" at bounding box center [637, 211] width 10 height 9
radio input "true"
click at [573, 285] on label "True" at bounding box center [569, 283] width 78 height 32
click at [548, 285] on input "True" at bounding box center [542, 284] width 10 height 9
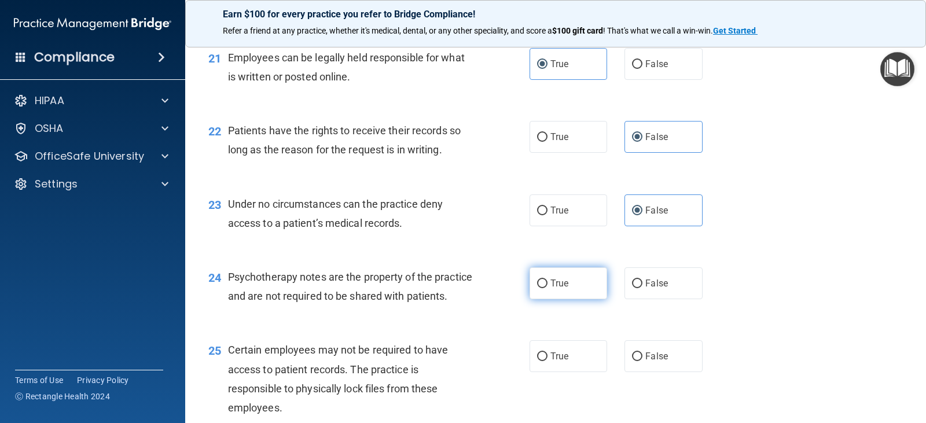
radio input "true"
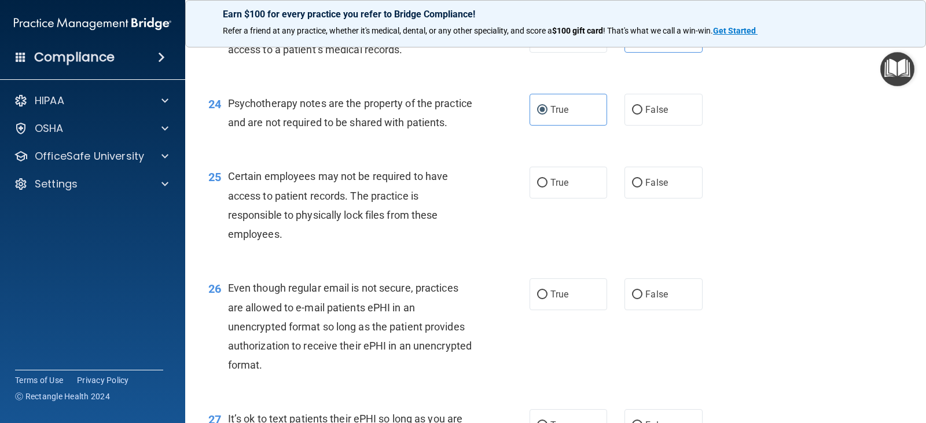
scroll to position [2490, 0]
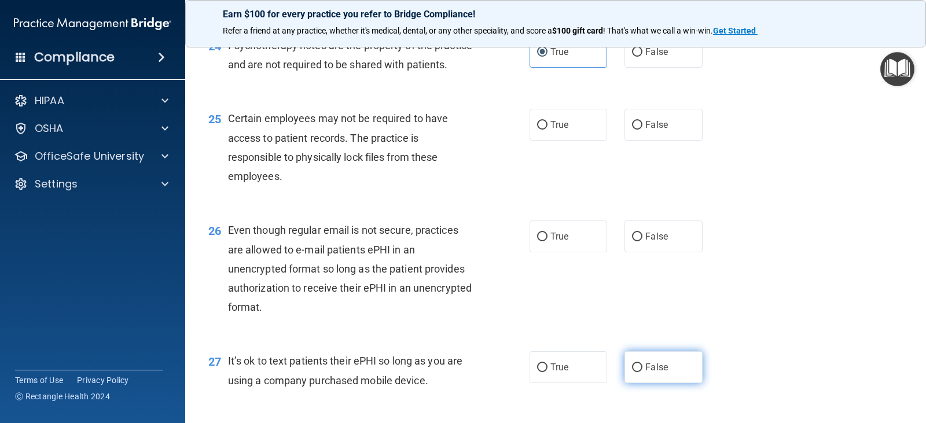
click at [632, 372] on input "False" at bounding box center [637, 368] width 10 height 9
radio input "true"
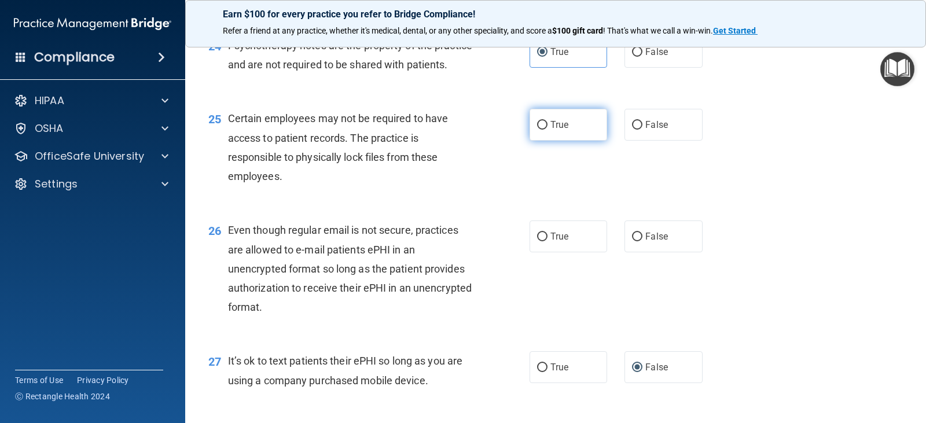
click at [551, 130] on span "True" at bounding box center [560, 124] width 18 height 11
click at [548, 130] on input "True" at bounding box center [542, 125] width 10 height 9
radio input "true"
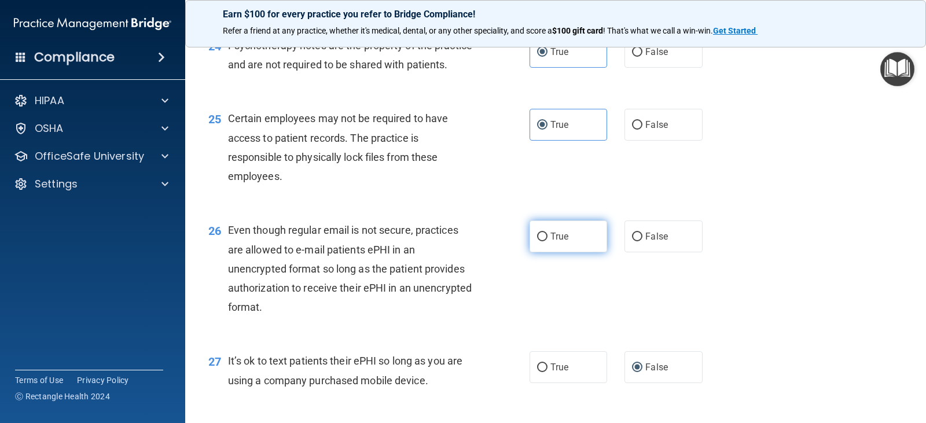
click at [565, 252] on label "True" at bounding box center [569, 237] width 78 height 32
click at [548, 241] on input "True" at bounding box center [542, 237] width 10 height 9
radio input "true"
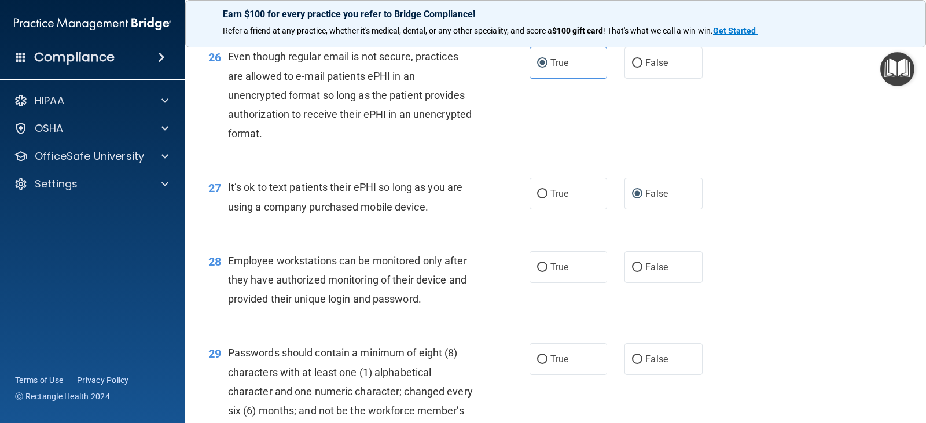
scroll to position [2721, 0]
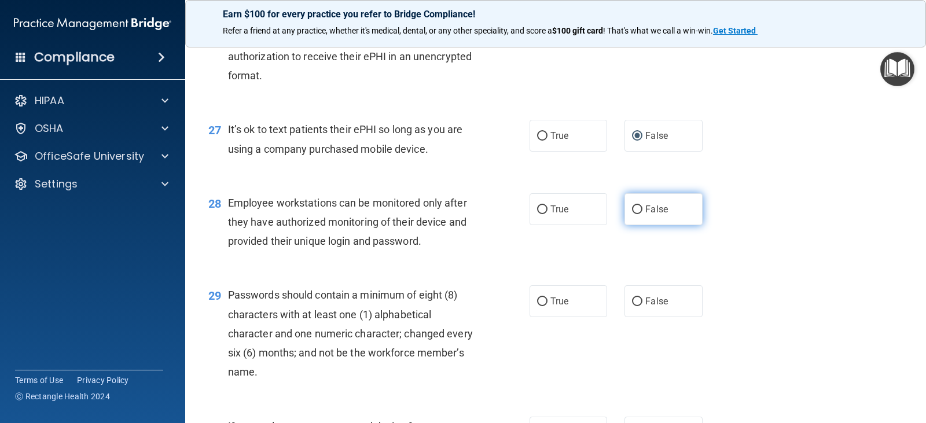
click at [651, 225] on label "False" at bounding box center [664, 209] width 78 height 32
click at [643, 214] on input "False" at bounding box center [637, 210] width 10 height 9
radio input "true"
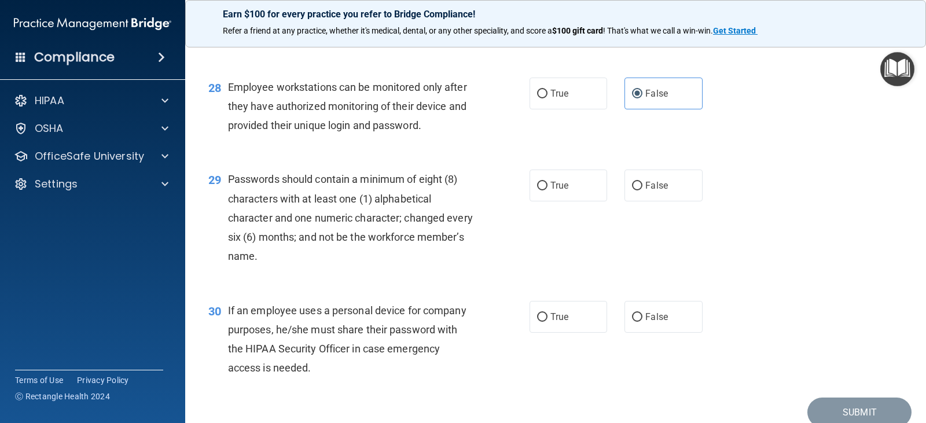
scroll to position [2895, 0]
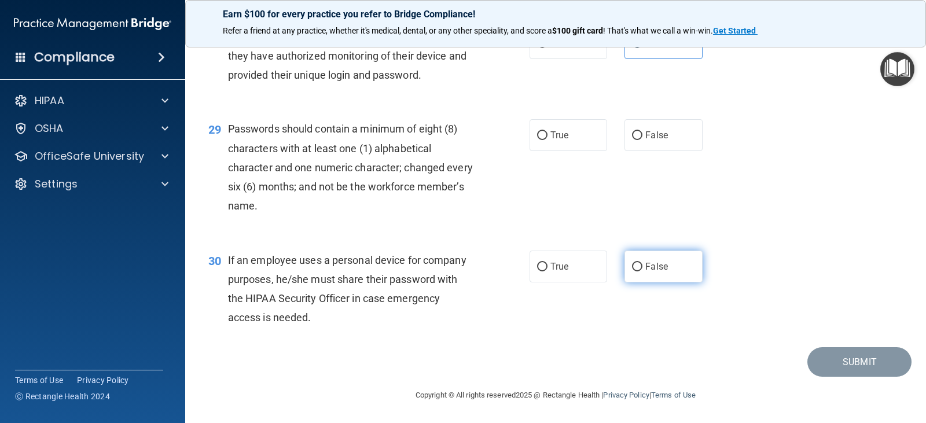
click at [658, 272] on span "False" at bounding box center [657, 266] width 23 height 11
click at [643, 272] on input "False" at bounding box center [637, 267] width 10 height 9
radio input "true"
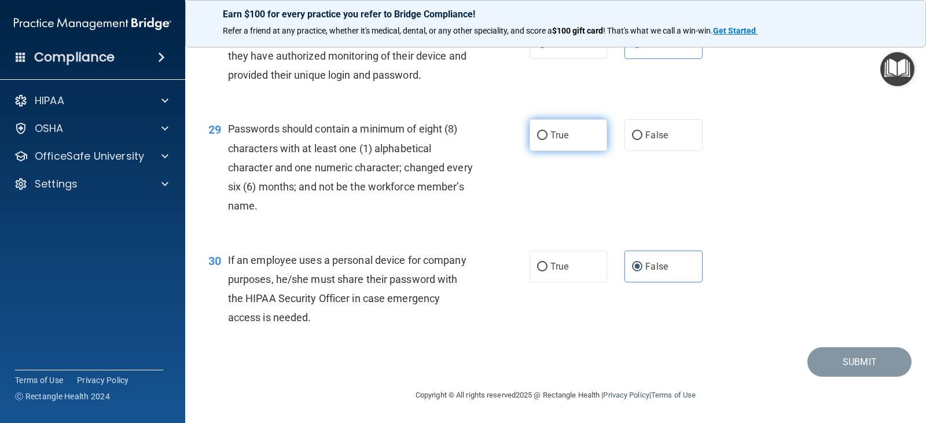
click at [556, 141] on span "True" at bounding box center [560, 135] width 18 height 11
click at [548, 140] on input "True" at bounding box center [542, 135] width 10 height 9
radio input "true"
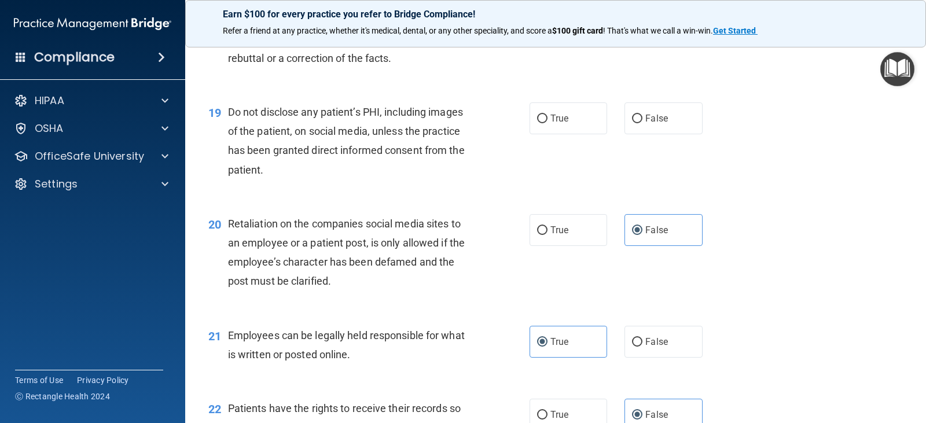
scroll to position [1922, 0]
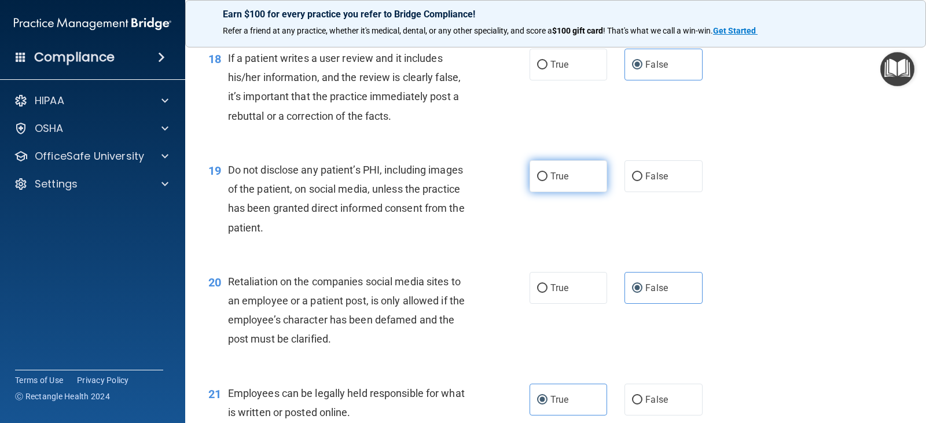
click at [565, 185] on label "True" at bounding box center [569, 176] width 78 height 32
click at [548, 181] on input "True" at bounding box center [542, 177] width 10 height 9
radio input "true"
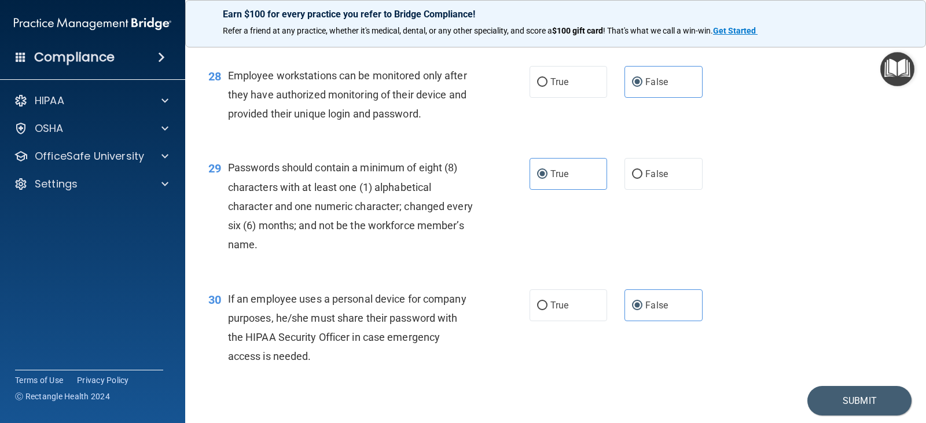
scroll to position [2907, 0]
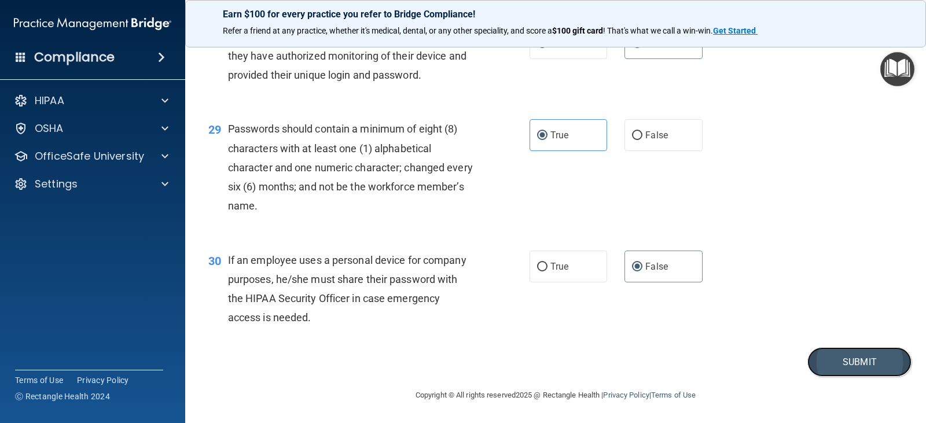
click at [848, 370] on button "Submit" at bounding box center [860, 362] width 104 height 30
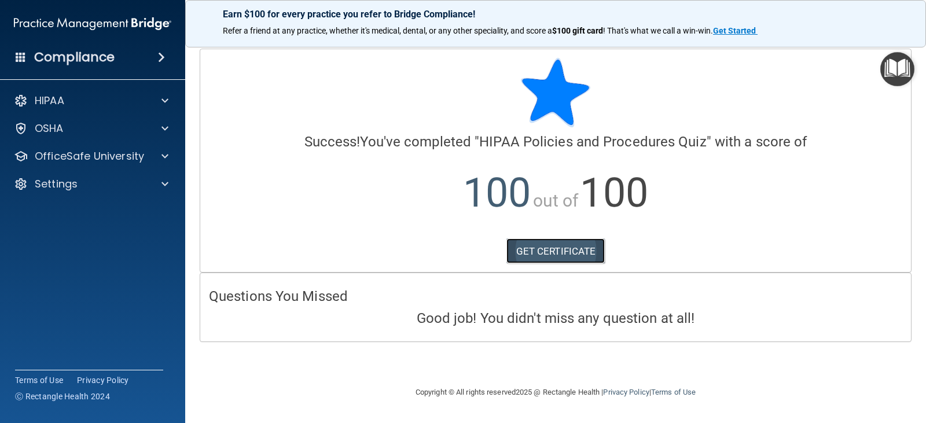
click at [554, 254] on link "GET CERTIFICATE" at bounding box center [556, 251] width 99 height 25
click at [63, 154] on p "OfficeSafe University" at bounding box center [89, 156] width 109 height 14
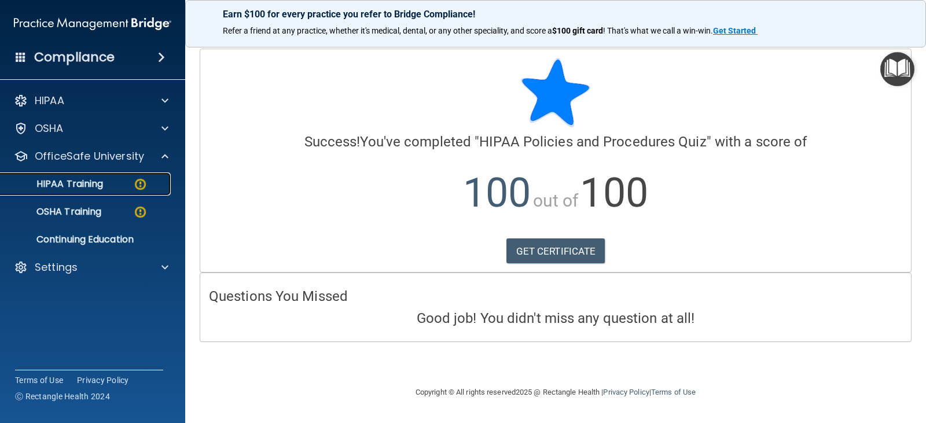
click at [65, 183] on p "HIPAA Training" at bounding box center [56, 184] width 96 height 12
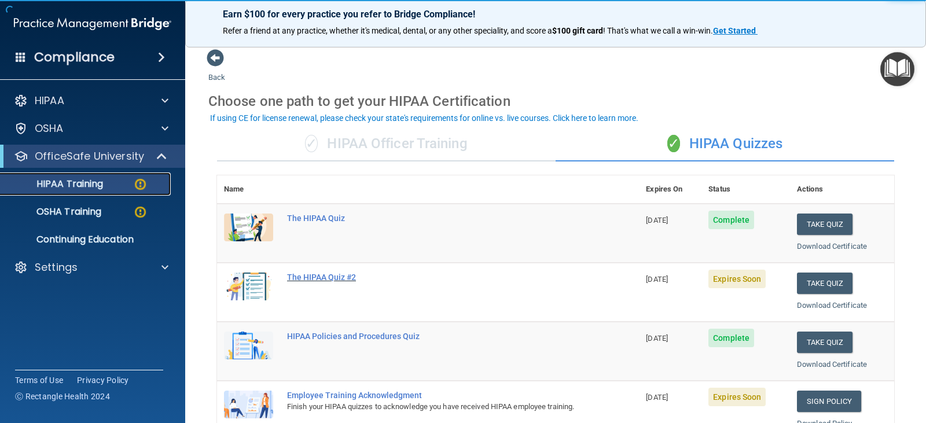
scroll to position [58, 0]
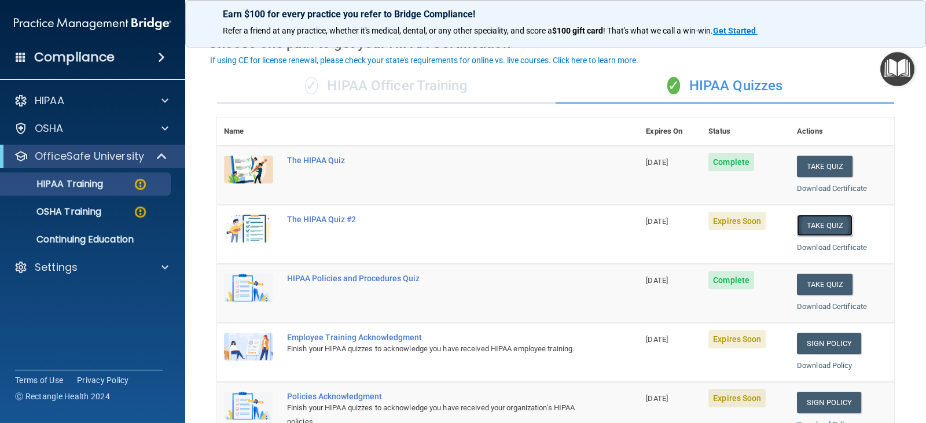
click at [833, 229] on button "Take Quiz" at bounding box center [825, 225] width 56 height 21
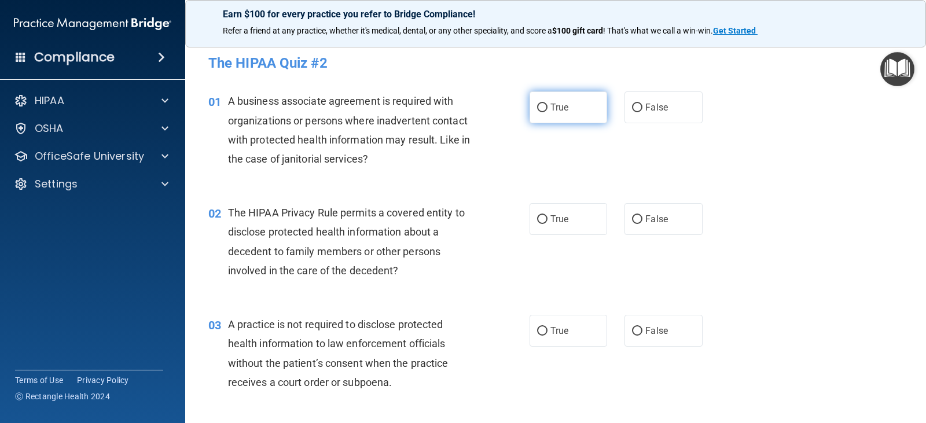
click at [537, 107] on input "True" at bounding box center [542, 108] width 10 height 9
radio input "true"
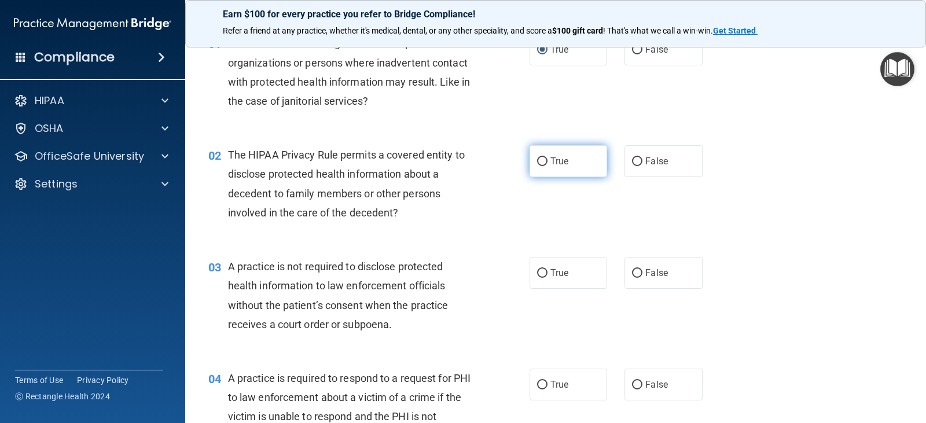
click at [558, 156] on span "True" at bounding box center [560, 161] width 18 height 11
click at [548, 157] on input "True" at bounding box center [542, 161] width 10 height 9
radio input "true"
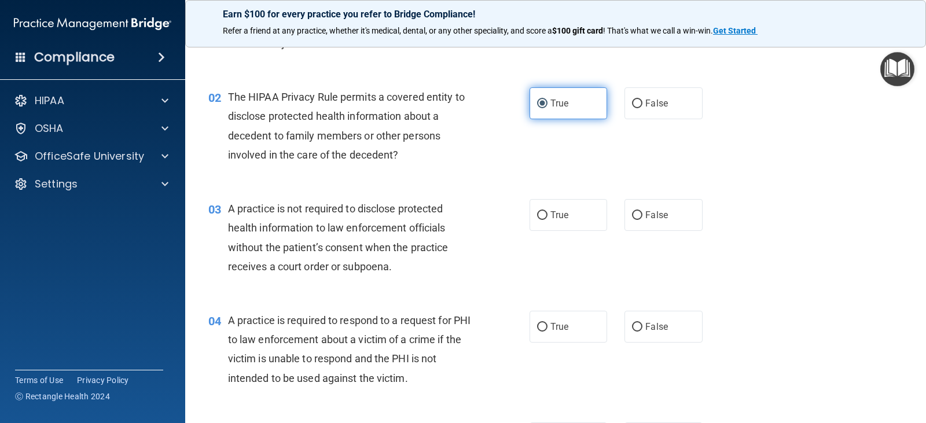
scroll to position [174, 0]
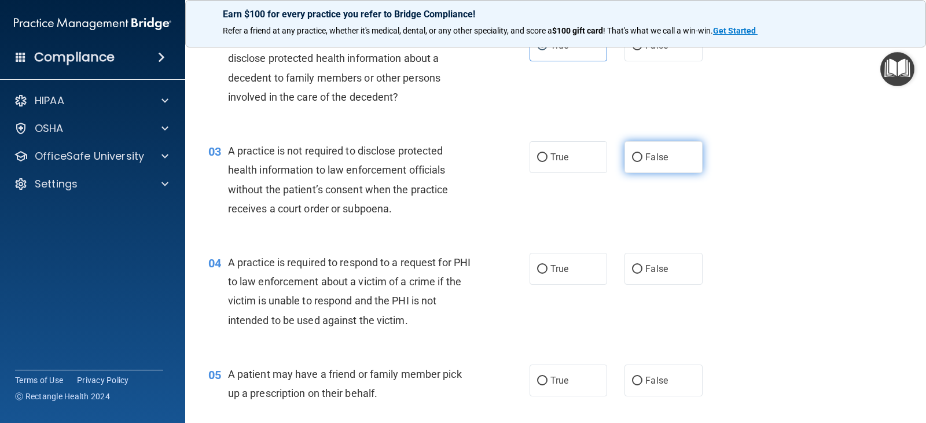
click at [636, 159] on input "False" at bounding box center [637, 157] width 10 height 9
radio input "true"
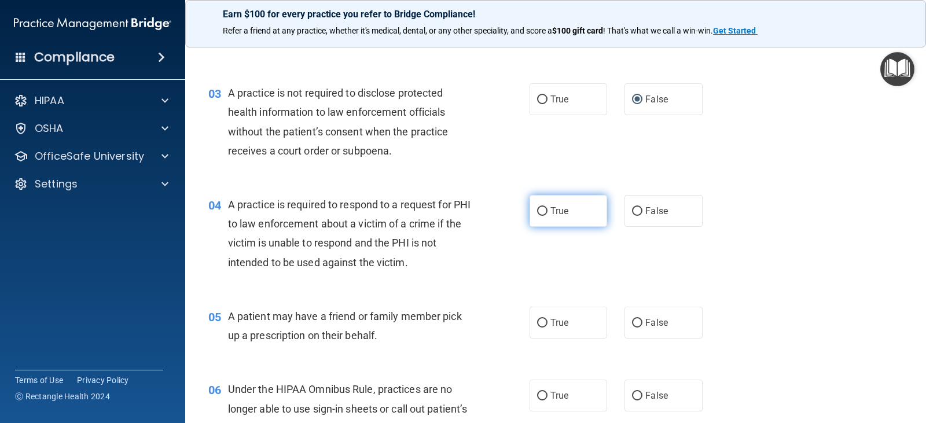
click at [552, 221] on label "True" at bounding box center [569, 211] width 78 height 32
click at [548, 216] on input "True" at bounding box center [542, 211] width 10 height 9
radio input "true"
click at [569, 319] on label "True" at bounding box center [569, 323] width 78 height 32
click at [548, 319] on input "True" at bounding box center [542, 323] width 10 height 9
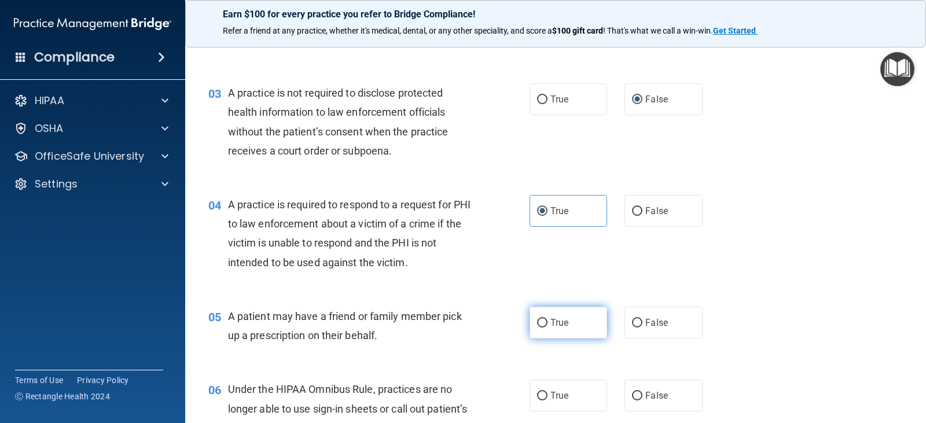
radio input "true"
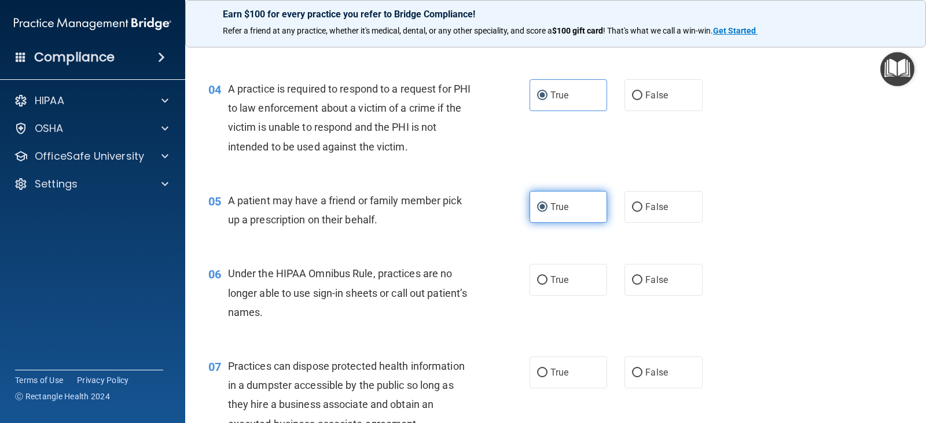
scroll to position [405, 0]
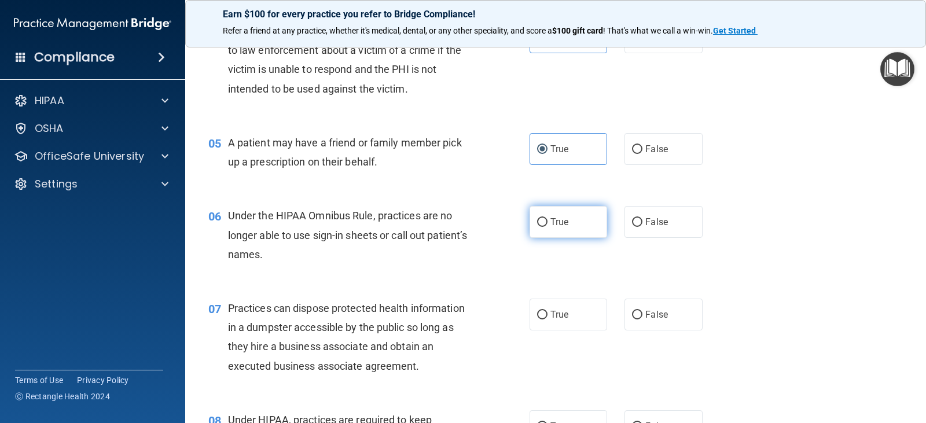
click at [562, 222] on span "True" at bounding box center [560, 222] width 18 height 11
click at [548, 222] on input "True" at bounding box center [542, 222] width 10 height 9
radio input "true"
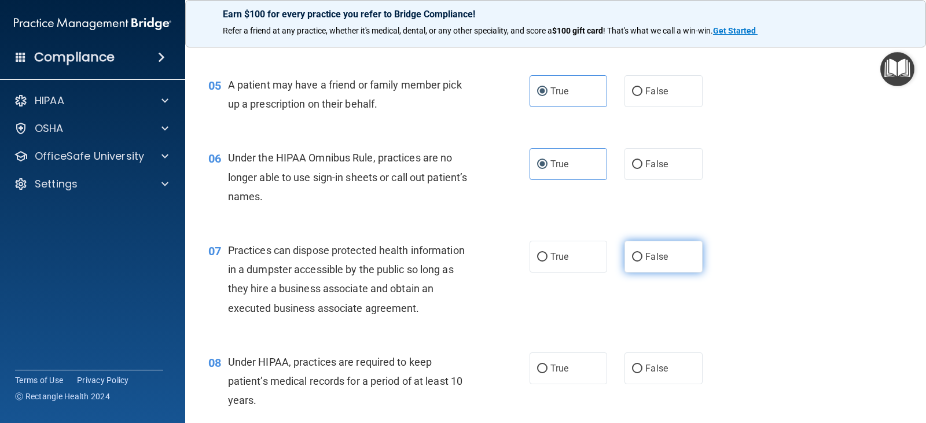
click at [648, 256] on span "False" at bounding box center [657, 256] width 23 height 11
click at [643, 256] on input "False" at bounding box center [637, 257] width 10 height 9
radio input "true"
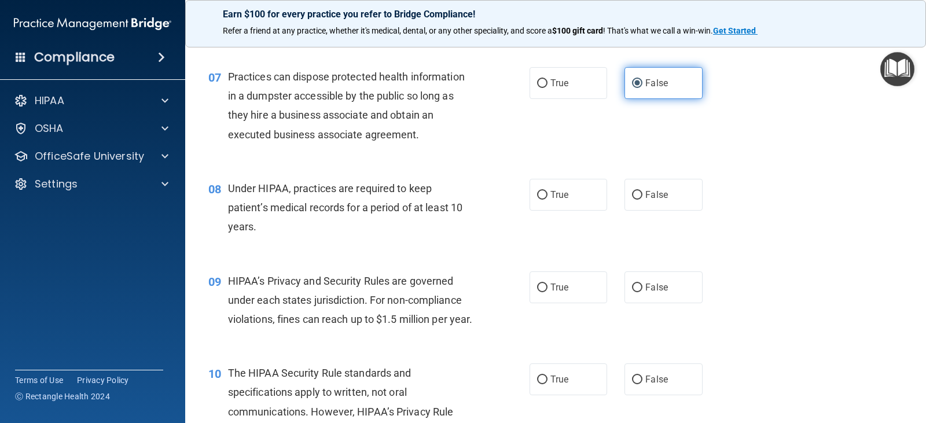
scroll to position [695, 0]
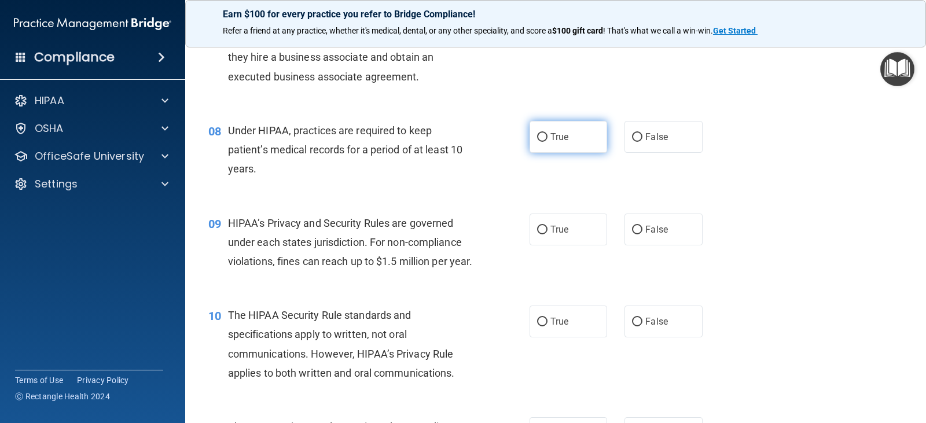
click at [552, 138] on span "True" at bounding box center [560, 136] width 18 height 11
click at [548, 138] on input "True" at bounding box center [542, 137] width 10 height 9
radio input "true"
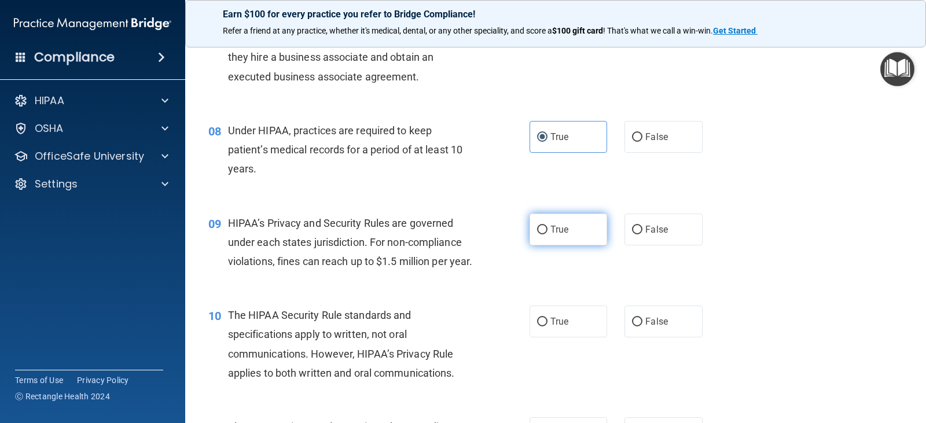
click at [572, 227] on label "True" at bounding box center [569, 230] width 78 height 32
click at [548, 227] on input "True" at bounding box center [542, 230] width 10 height 9
radio input "true"
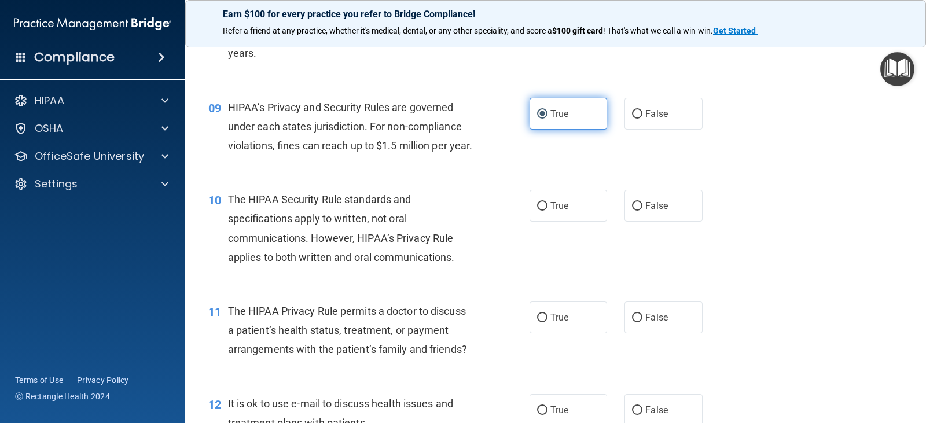
scroll to position [868, 0]
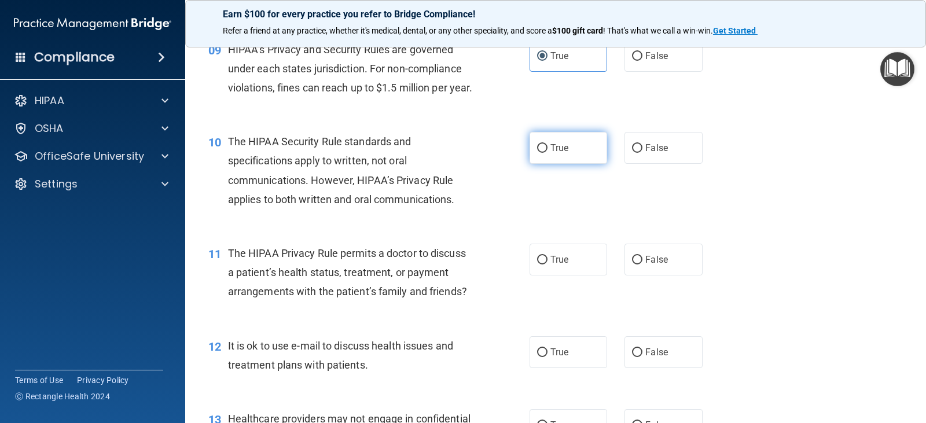
click at [563, 153] on span "True" at bounding box center [560, 147] width 18 height 11
click at [548, 153] on input "True" at bounding box center [542, 148] width 10 height 9
radio input "true"
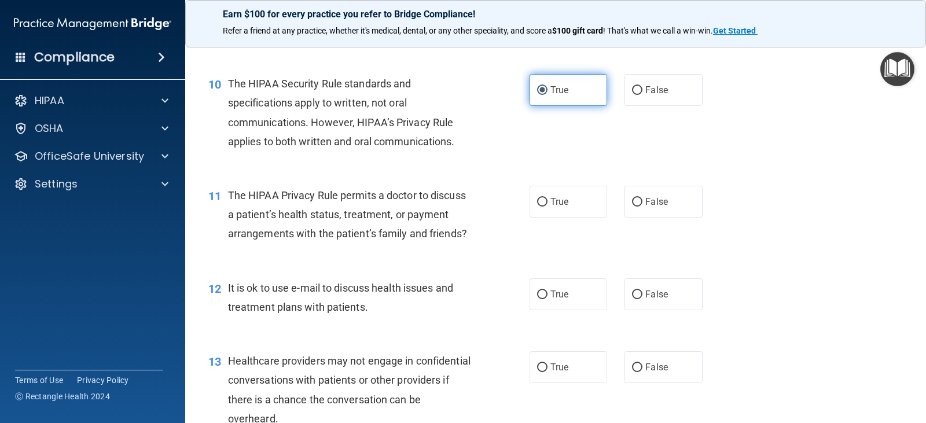
scroll to position [984, 0]
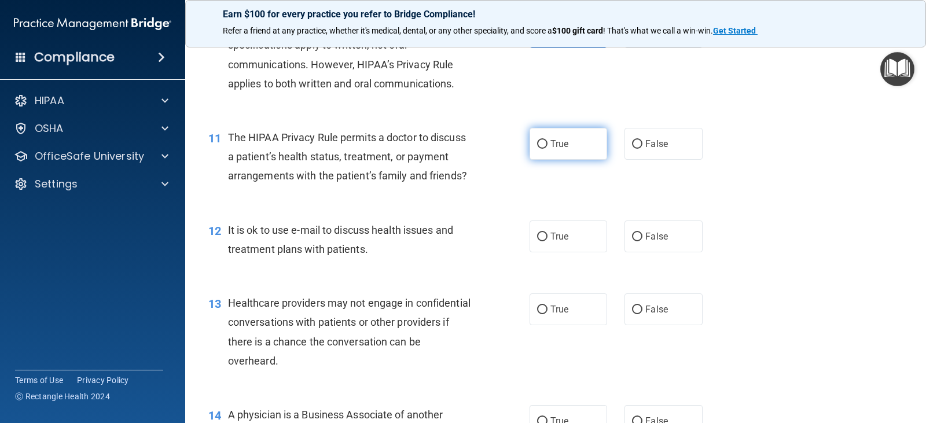
click at [563, 160] on label "True" at bounding box center [569, 144] width 78 height 32
click at [548, 149] on input "True" at bounding box center [542, 144] width 10 height 9
radio input "true"
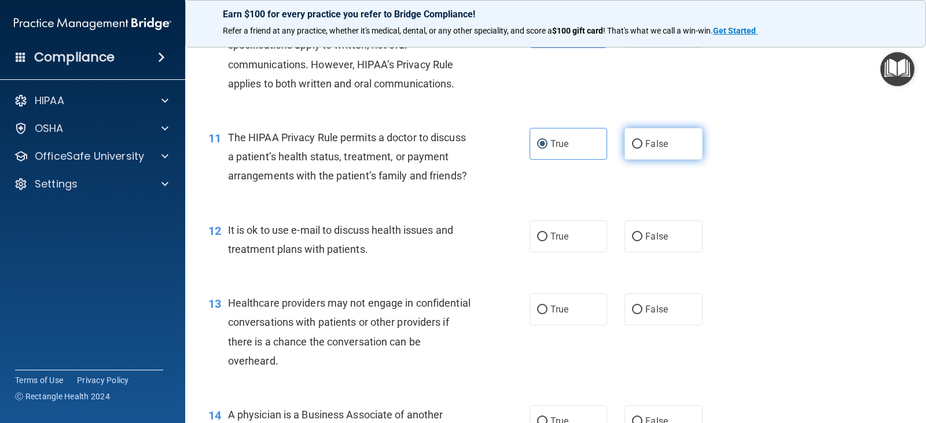
click at [650, 160] on label "False" at bounding box center [664, 144] width 78 height 32
click at [643, 149] on input "False" at bounding box center [637, 144] width 10 height 9
radio input "true"
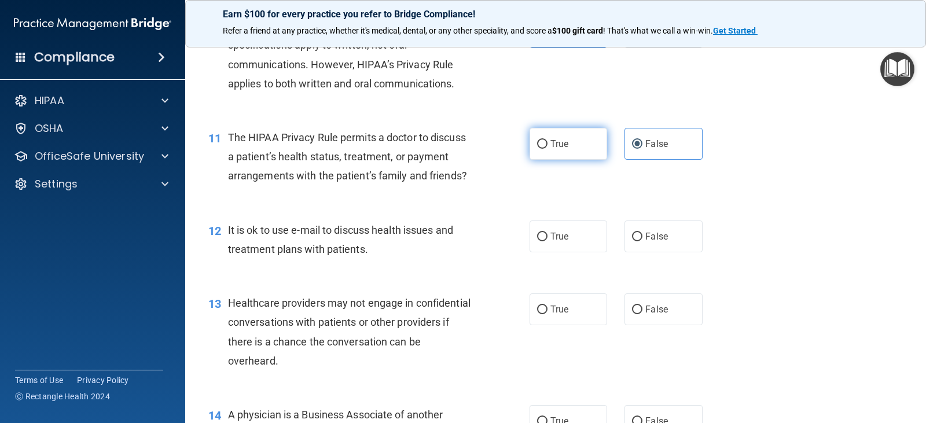
click at [570, 160] on label "True" at bounding box center [569, 144] width 78 height 32
click at [548, 149] on input "True" at bounding box center [542, 144] width 10 height 9
radio input "true"
radio input "false"
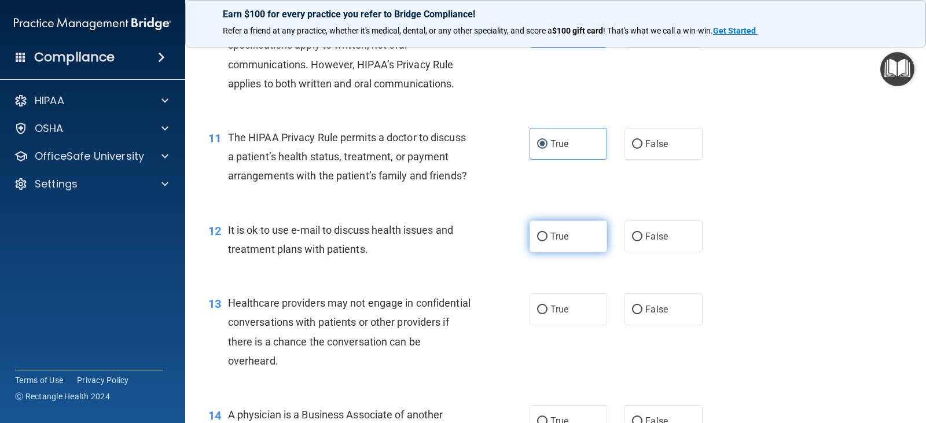
click at [564, 242] on span "True" at bounding box center [560, 236] width 18 height 11
click at [548, 241] on input "True" at bounding box center [542, 237] width 10 height 9
radio input "true"
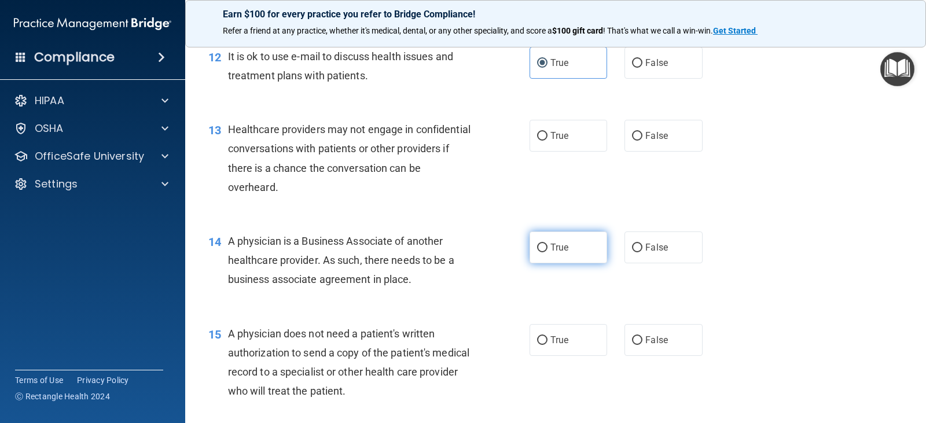
scroll to position [1216, 0]
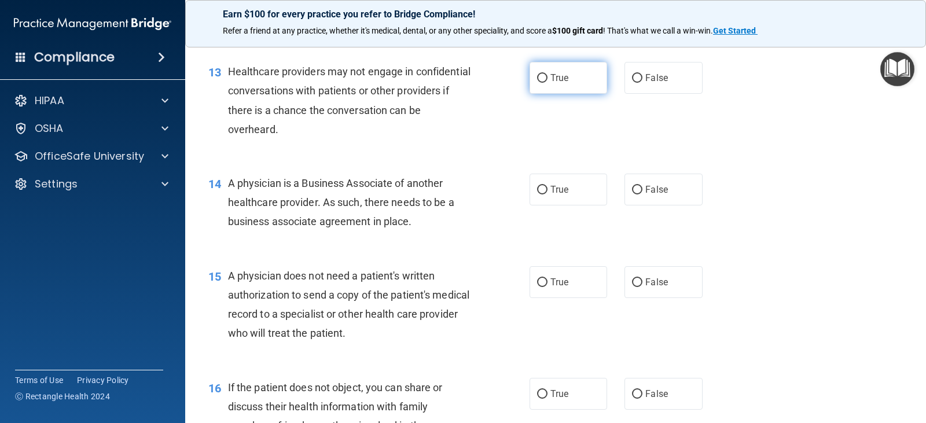
click at [562, 83] on span "True" at bounding box center [560, 77] width 18 height 11
click at [548, 83] on input "True" at bounding box center [542, 78] width 10 height 9
radio input "true"
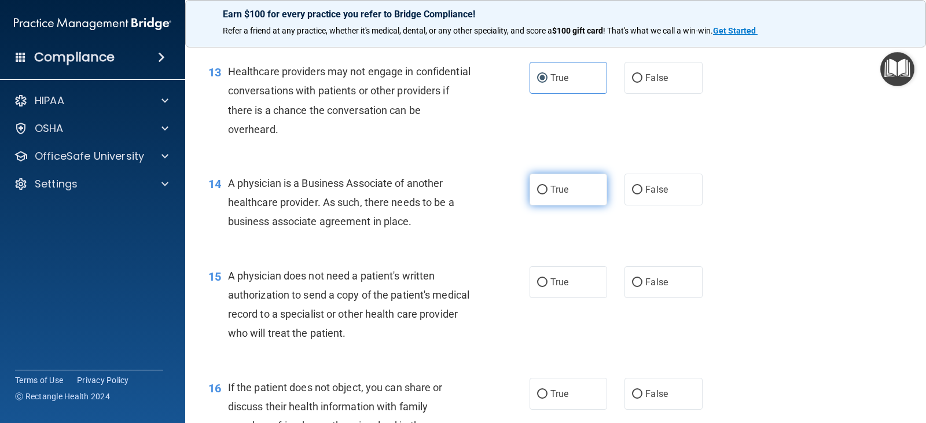
click at [551, 195] on span "True" at bounding box center [560, 189] width 18 height 11
click at [548, 195] on input "True" at bounding box center [542, 190] width 10 height 9
radio input "true"
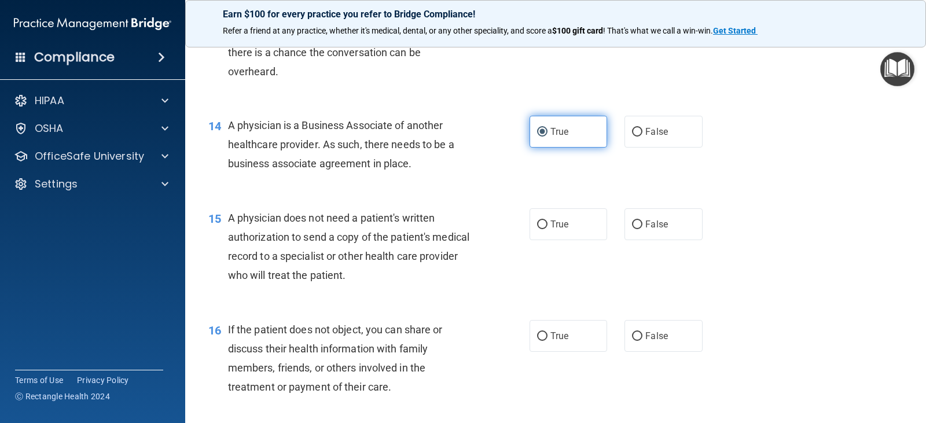
scroll to position [1332, 0]
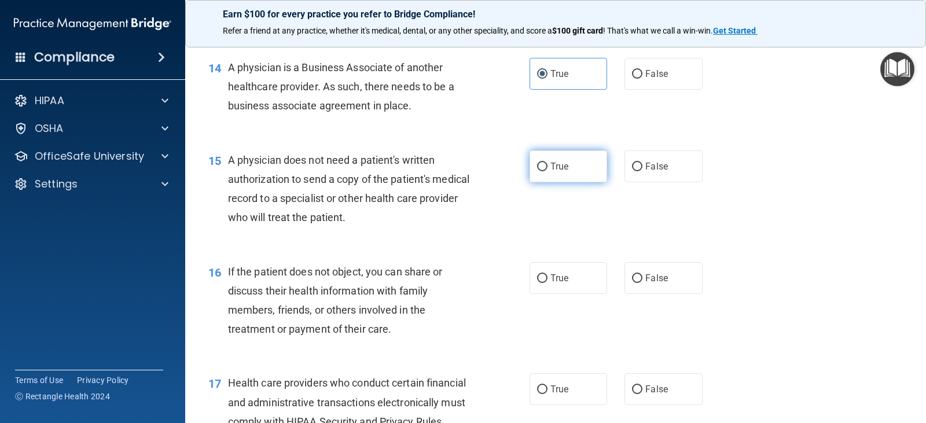
click at [569, 182] on label "True" at bounding box center [569, 167] width 78 height 32
click at [548, 171] on input "True" at bounding box center [542, 167] width 10 height 9
radio input "true"
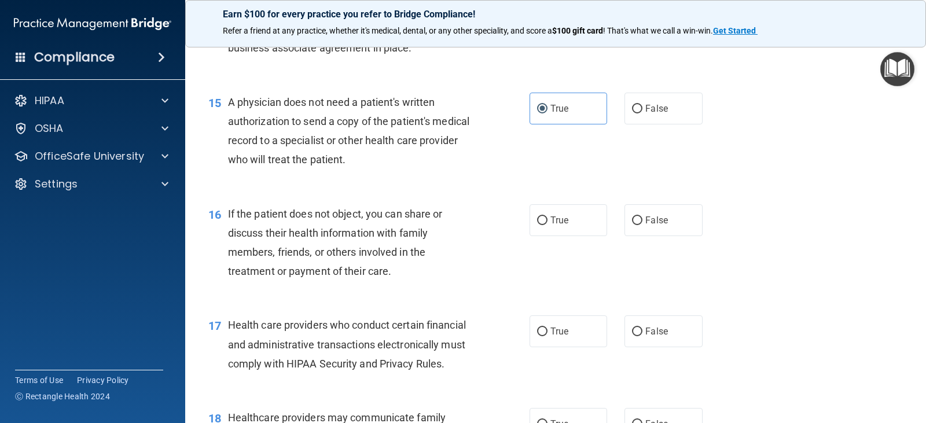
scroll to position [1447, 0]
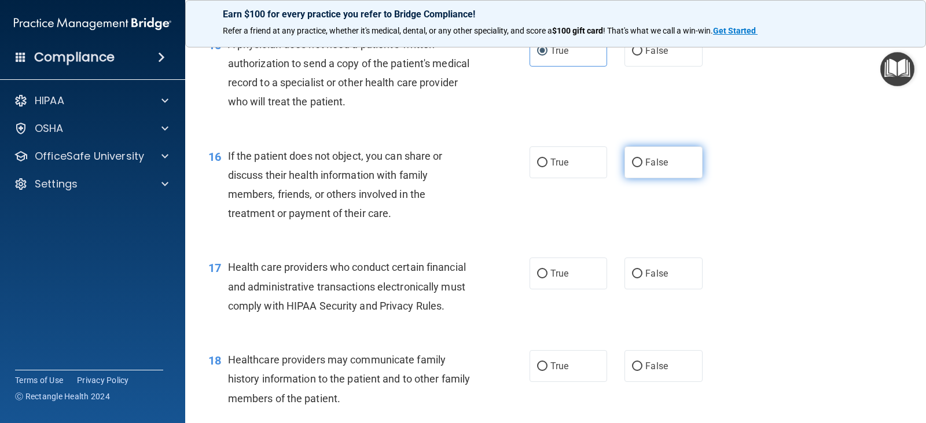
click at [632, 178] on label "False" at bounding box center [664, 162] width 78 height 32
click at [632, 167] on input "False" at bounding box center [637, 163] width 10 height 9
radio input "true"
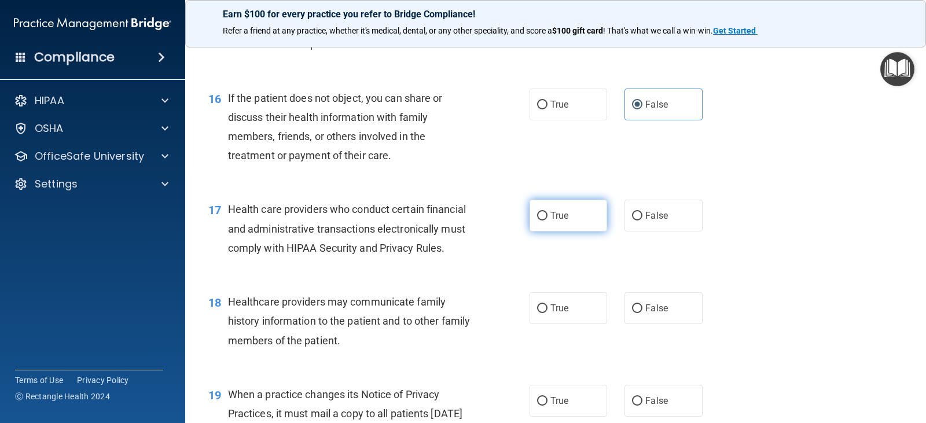
click at [583, 232] on label "True" at bounding box center [569, 216] width 78 height 32
click at [548, 221] on input "True" at bounding box center [542, 216] width 10 height 9
radio input "true"
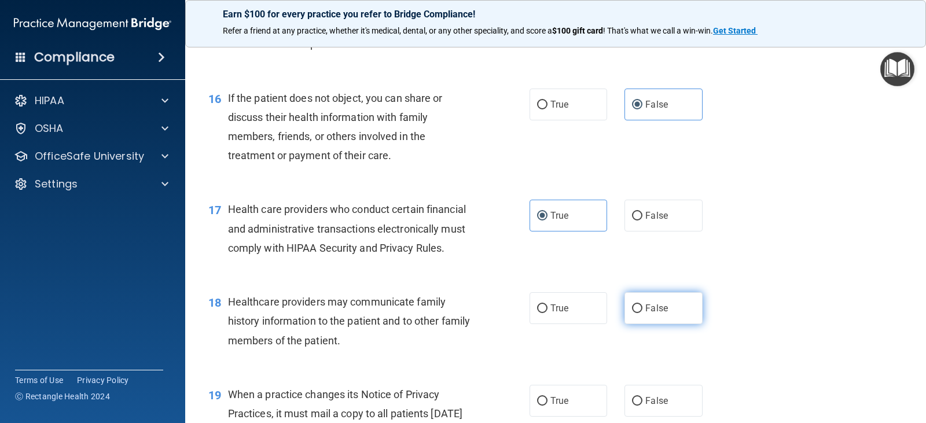
click at [625, 323] on label "False" at bounding box center [664, 308] width 78 height 32
click at [632, 313] on input "False" at bounding box center [637, 309] width 10 height 9
radio input "true"
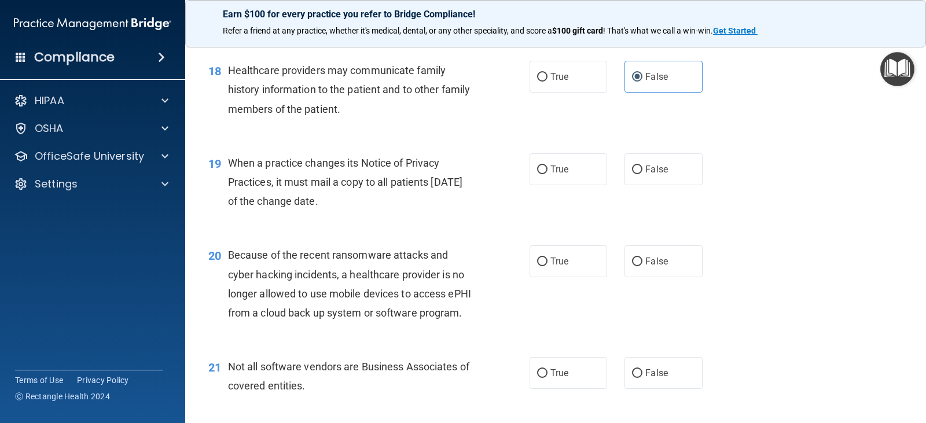
scroll to position [1795, 0]
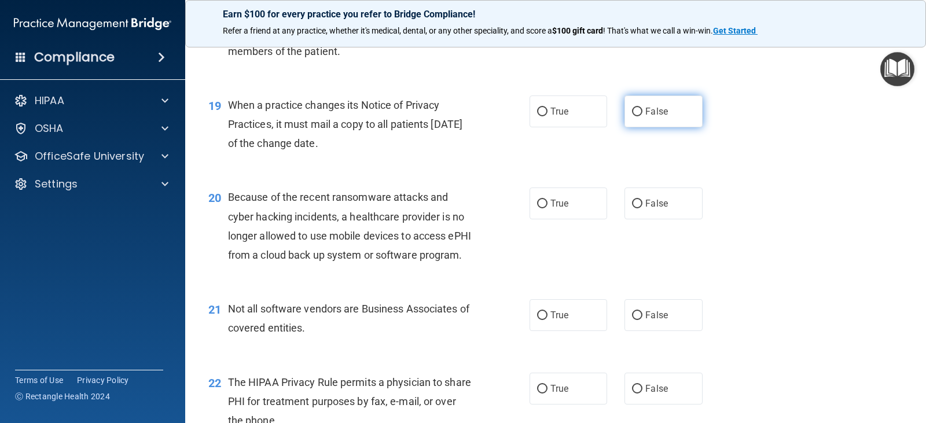
click at [635, 127] on label "False" at bounding box center [664, 112] width 78 height 32
click at [635, 116] on input "False" at bounding box center [637, 112] width 10 height 9
radio input "true"
click at [648, 214] on label "False" at bounding box center [664, 204] width 78 height 32
click at [643, 208] on input "False" at bounding box center [637, 204] width 10 height 9
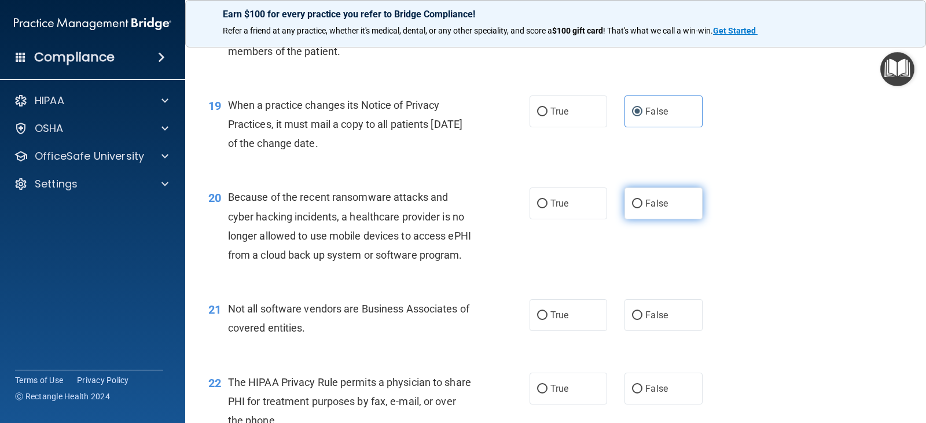
radio input "true"
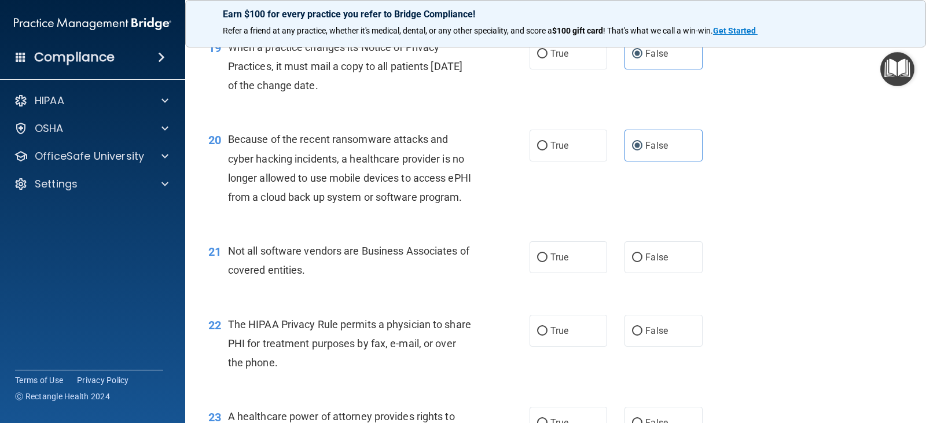
scroll to position [1969, 0]
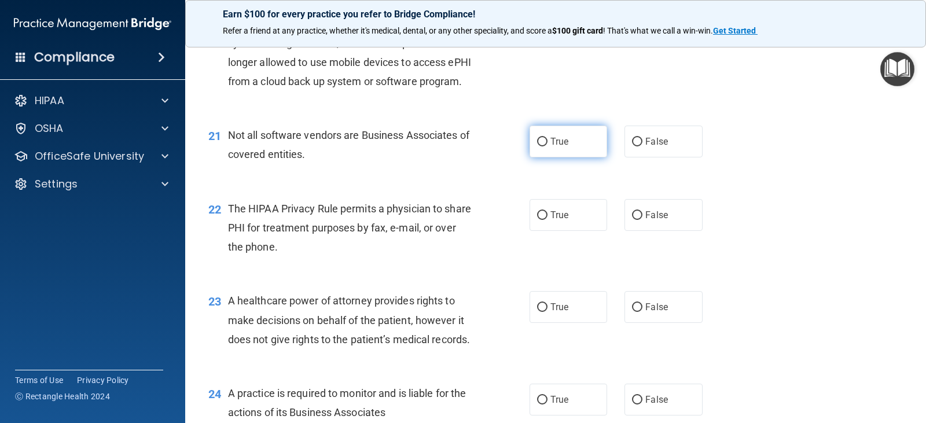
click at [566, 157] on label "True" at bounding box center [569, 142] width 78 height 32
click at [548, 146] on input "True" at bounding box center [542, 142] width 10 height 9
radio input "true"
click at [578, 231] on label "True" at bounding box center [569, 215] width 78 height 32
click at [548, 220] on input "True" at bounding box center [542, 215] width 10 height 9
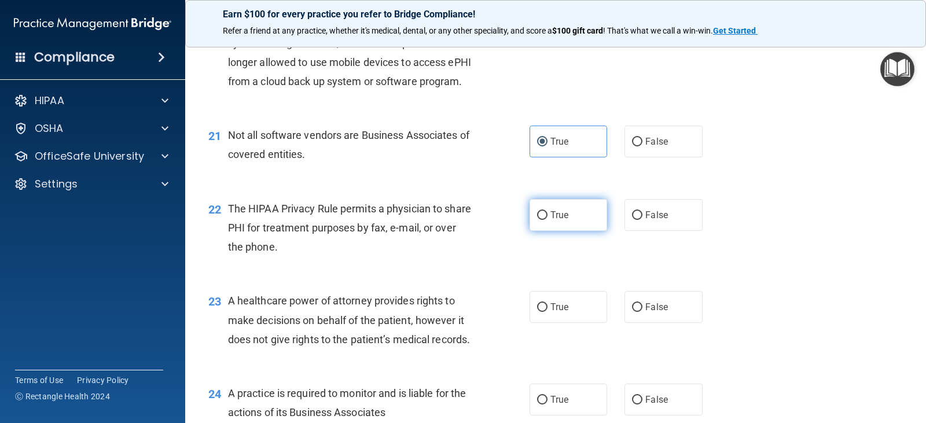
radio input "true"
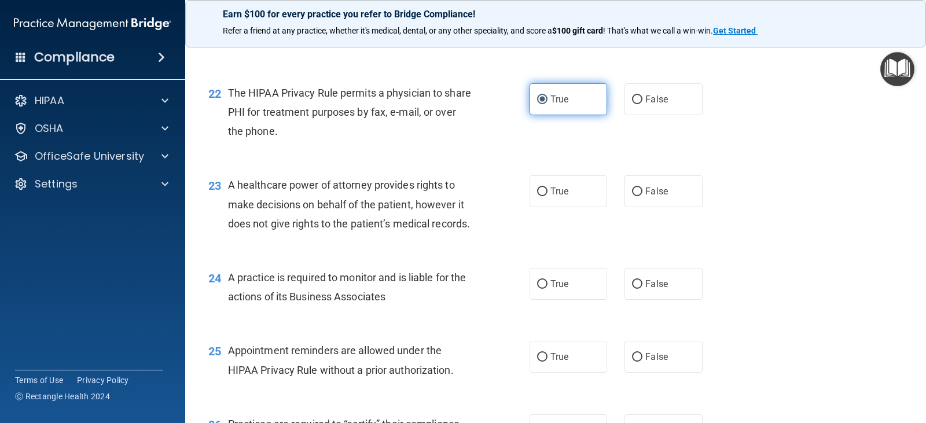
scroll to position [2142, 0]
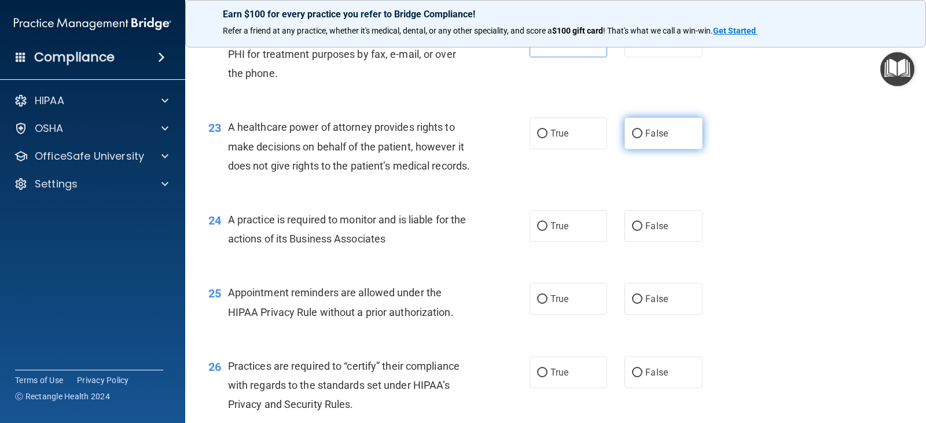
click at [632, 138] on input "False" at bounding box center [637, 134] width 10 height 9
radio input "true"
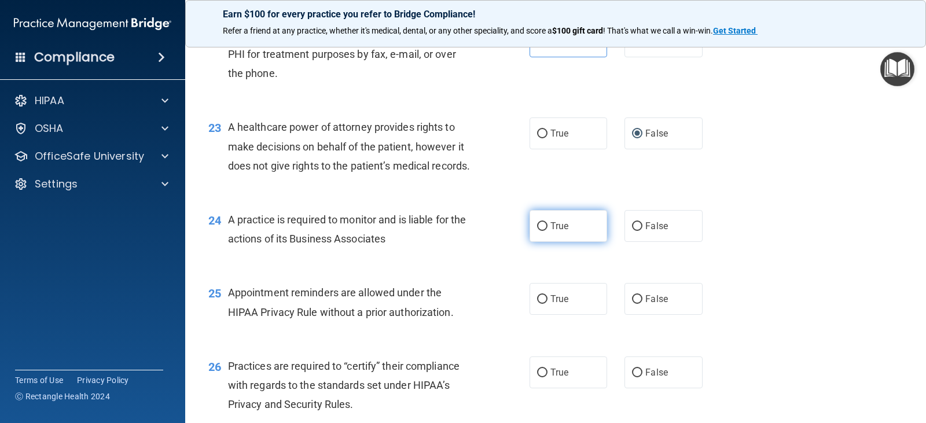
click at [551, 232] on span "True" at bounding box center [560, 226] width 18 height 11
click at [548, 231] on input "True" at bounding box center [542, 226] width 10 height 9
radio input "true"
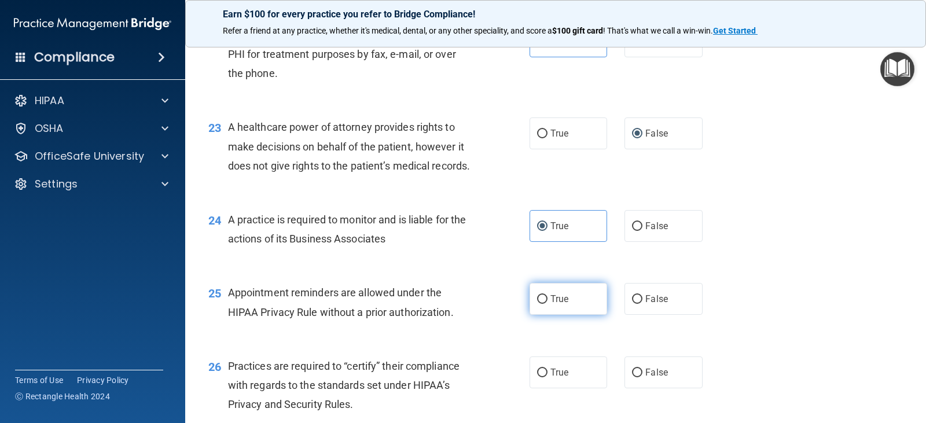
click at [551, 315] on label "True" at bounding box center [569, 299] width 78 height 32
click at [548, 304] on input "True" at bounding box center [542, 299] width 10 height 9
radio input "true"
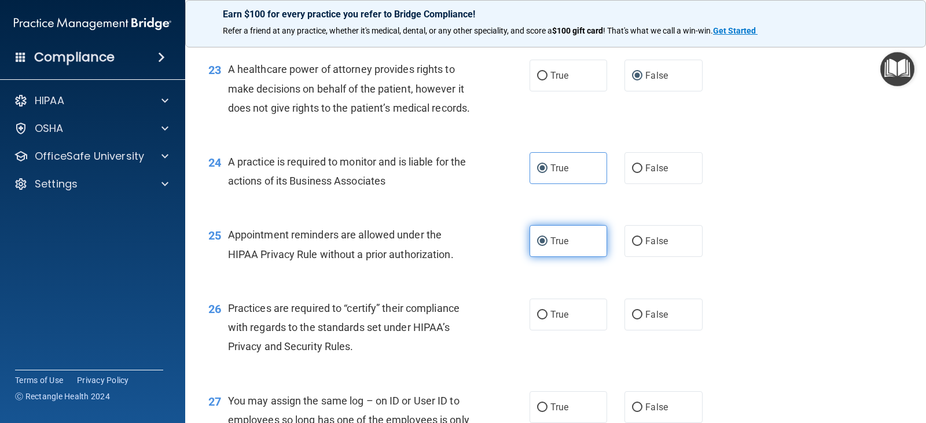
scroll to position [2258, 0]
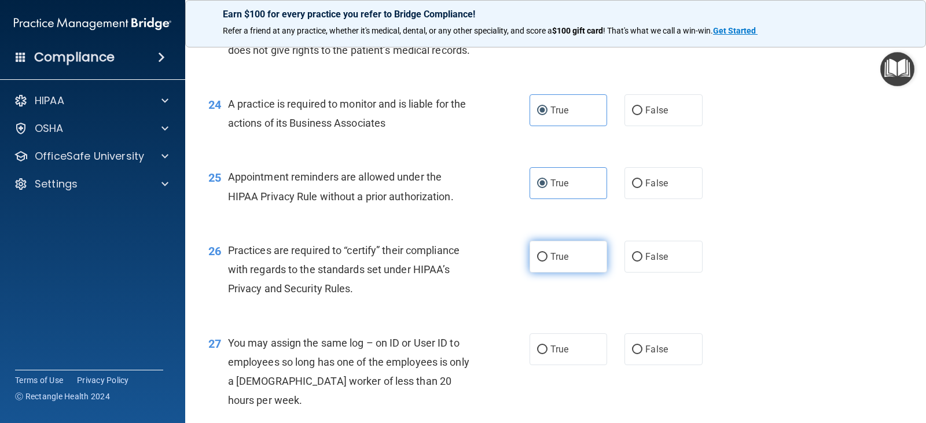
click at [551, 262] on span "True" at bounding box center [560, 256] width 18 height 11
click at [548, 262] on input "True" at bounding box center [542, 257] width 10 height 9
radio input "true"
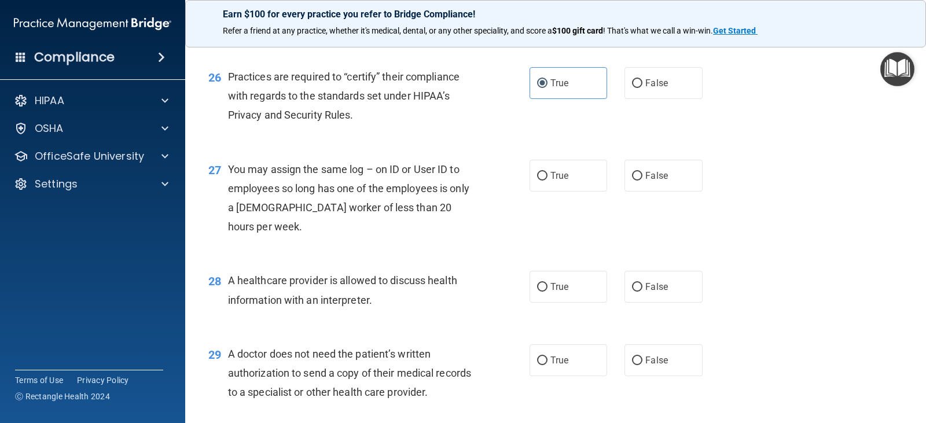
scroll to position [2490, 0]
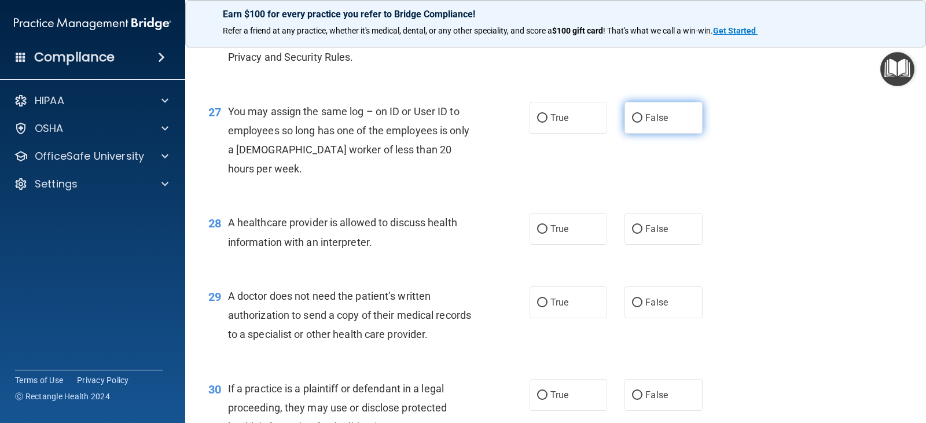
click at [659, 123] on span "False" at bounding box center [657, 117] width 23 height 11
click at [643, 123] on input "False" at bounding box center [637, 118] width 10 height 9
radio input "true"
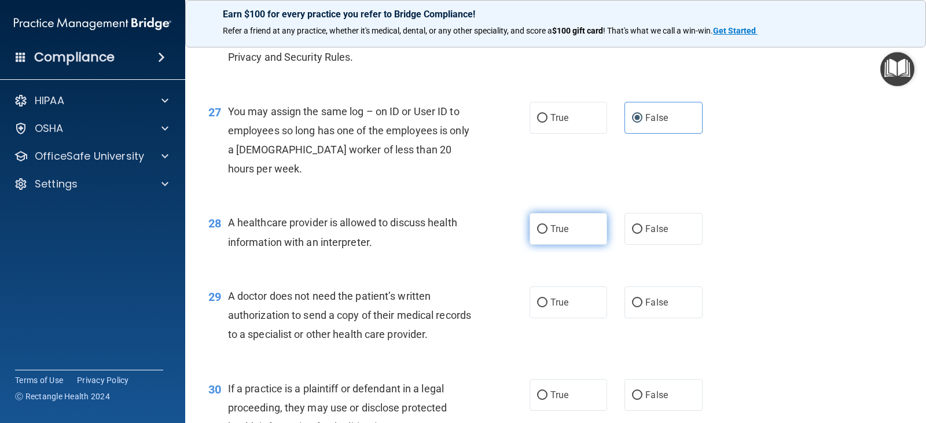
click at [574, 245] on label "True" at bounding box center [569, 229] width 78 height 32
click at [548, 234] on input "True" at bounding box center [542, 229] width 10 height 9
radio input "true"
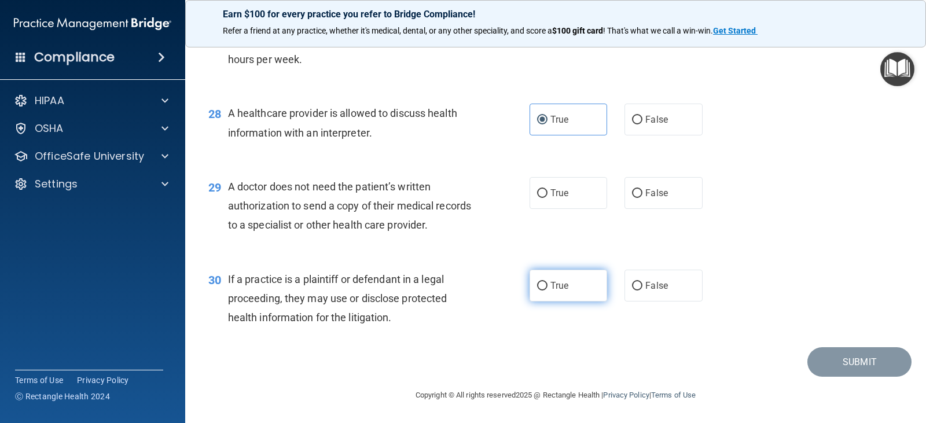
scroll to position [2656, 0]
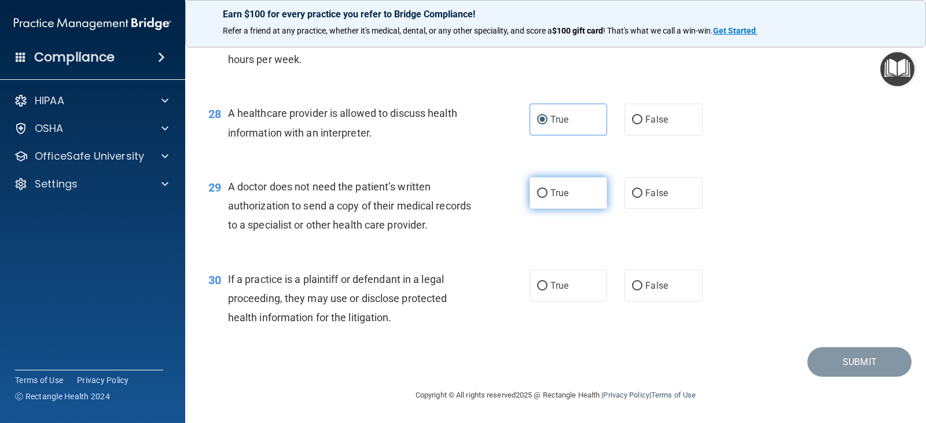
click at [581, 196] on label "True" at bounding box center [569, 193] width 78 height 32
click at [548, 196] on input "True" at bounding box center [542, 193] width 10 height 9
radio input "true"
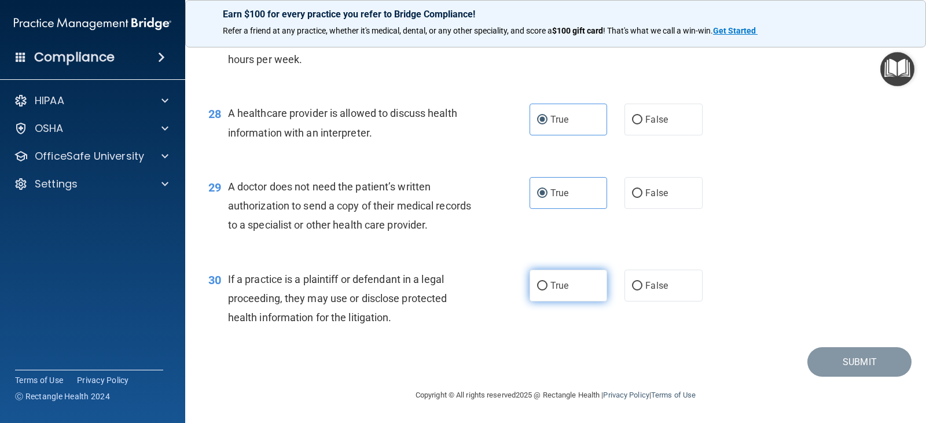
click at [573, 283] on label "True" at bounding box center [569, 286] width 78 height 32
click at [548, 283] on input "True" at bounding box center [542, 286] width 10 height 9
radio input "true"
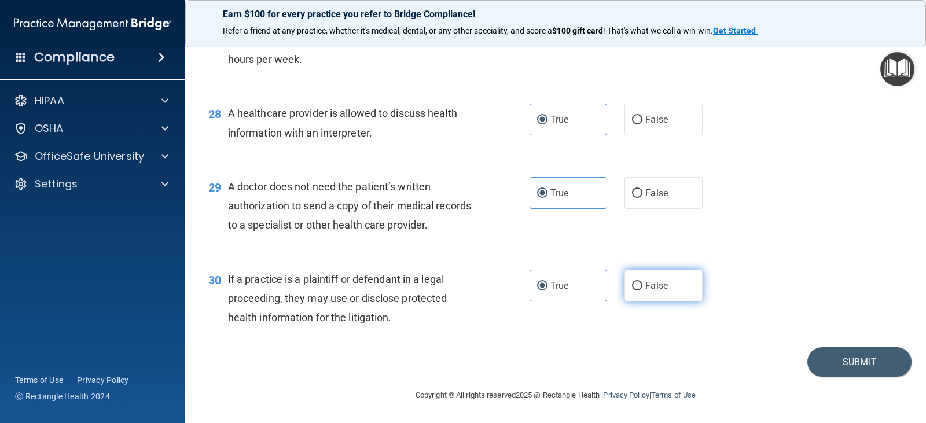
click at [646, 280] on span "False" at bounding box center [657, 285] width 23 height 11
click at [643, 282] on input "False" at bounding box center [637, 286] width 10 height 9
radio input "true"
radio input "false"
click at [845, 367] on button "Submit" at bounding box center [860, 362] width 104 height 30
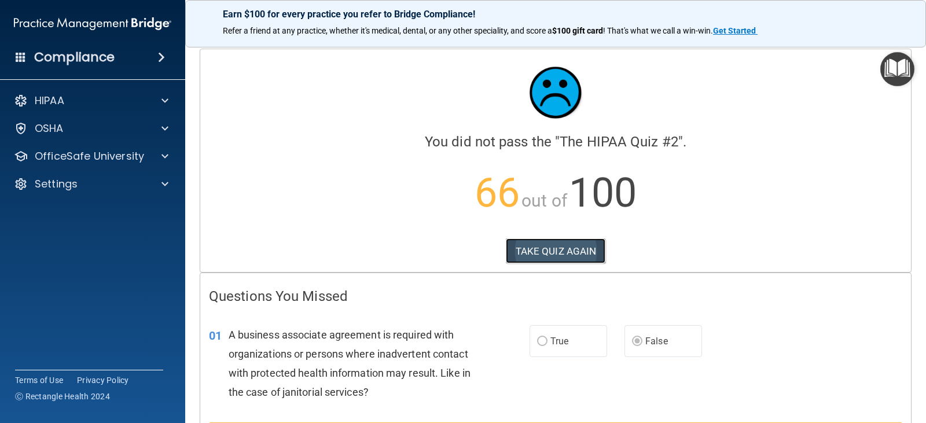
click at [574, 244] on button "TAKE QUIZ AGAIN" at bounding box center [556, 251] width 100 height 25
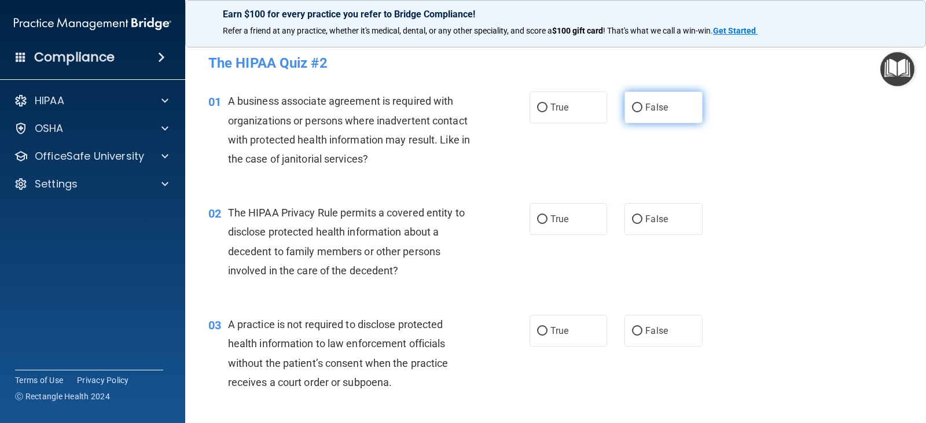
click at [636, 111] on input "False" at bounding box center [637, 108] width 10 height 9
radio input "true"
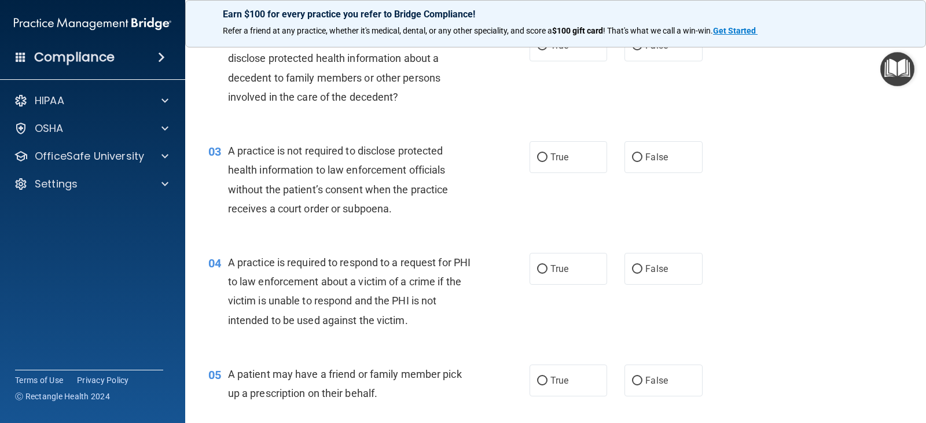
scroll to position [289, 0]
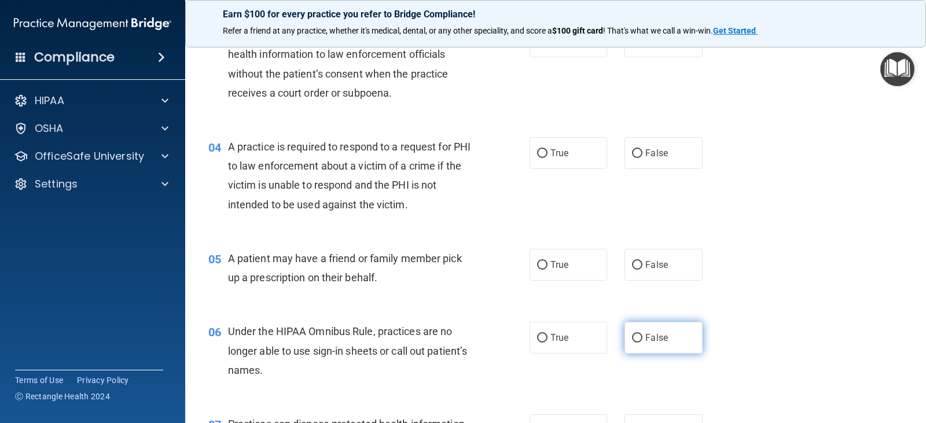
click at [632, 346] on label "False" at bounding box center [664, 338] width 78 height 32
click at [632, 343] on input "False" at bounding box center [637, 338] width 10 height 9
radio input "true"
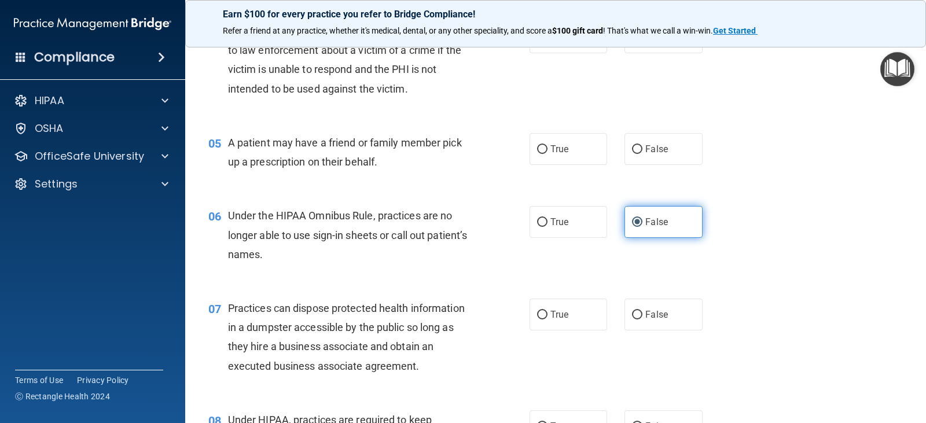
scroll to position [463, 0]
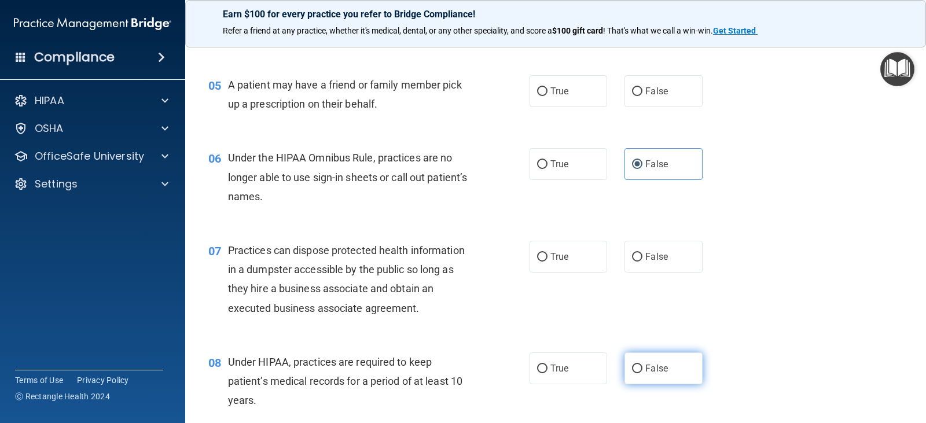
click at [636, 372] on input "False" at bounding box center [637, 369] width 10 height 9
radio input "true"
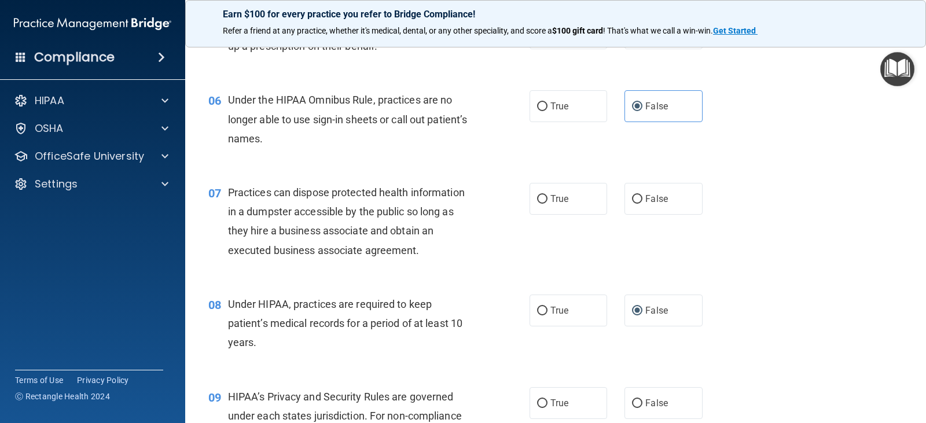
scroll to position [637, 0]
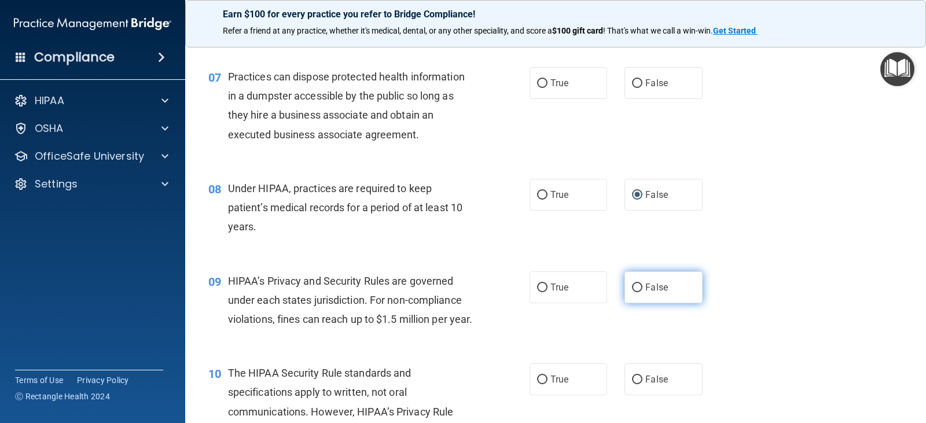
click at [644, 293] on label "False" at bounding box center [664, 288] width 78 height 32
click at [643, 292] on input "False" at bounding box center [637, 288] width 10 height 9
radio input "true"
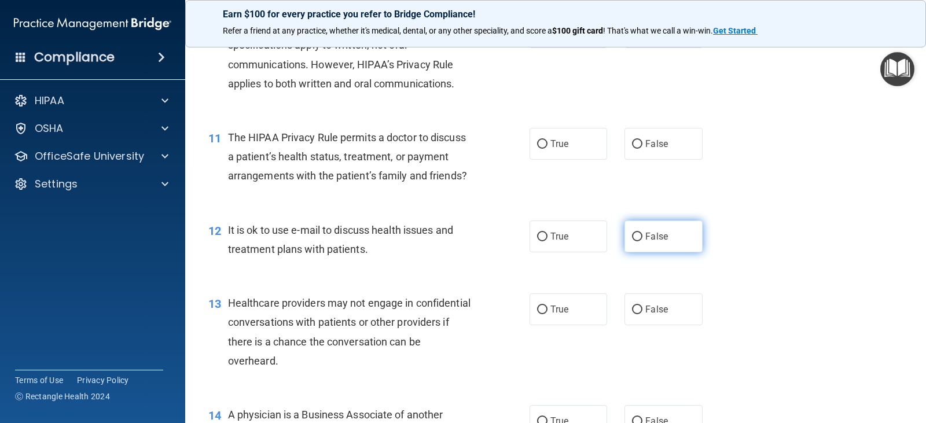
scroll to position [1100, 0]
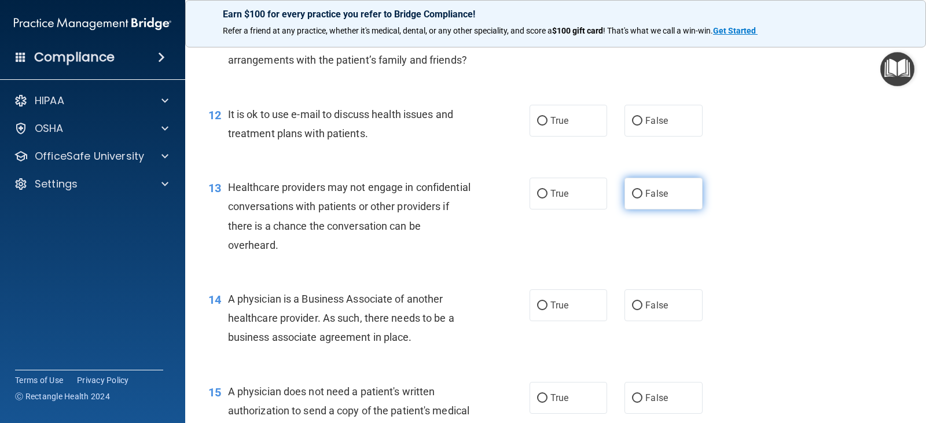
click at [646, 199] on span "False" at bounding box center [657, 193] width 23 height 11
click at [640, 199] on input "False" at bounding box center [637, 194] width 10 height 9
radio input "true"
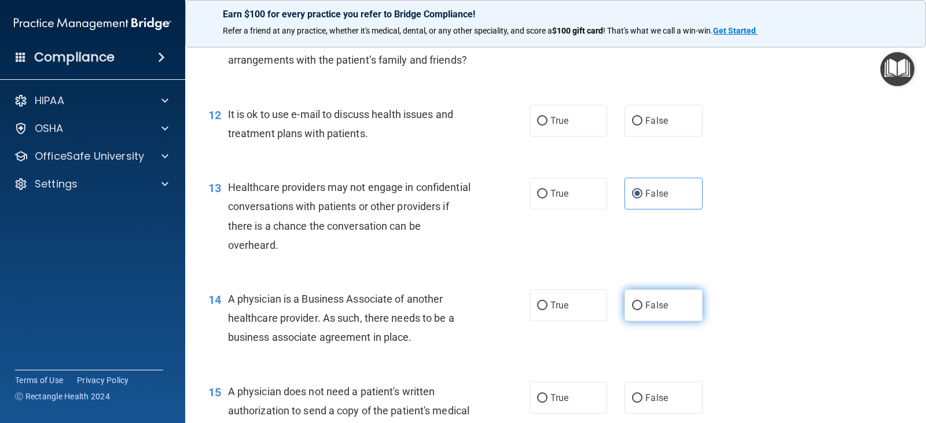
click at [646, 311] on span "False" at bounding box center [657, 305] width 23 height 11
click at [643, 310] on input "False" at bounding box center [637, 306] width 10 height 9
radio input "true"
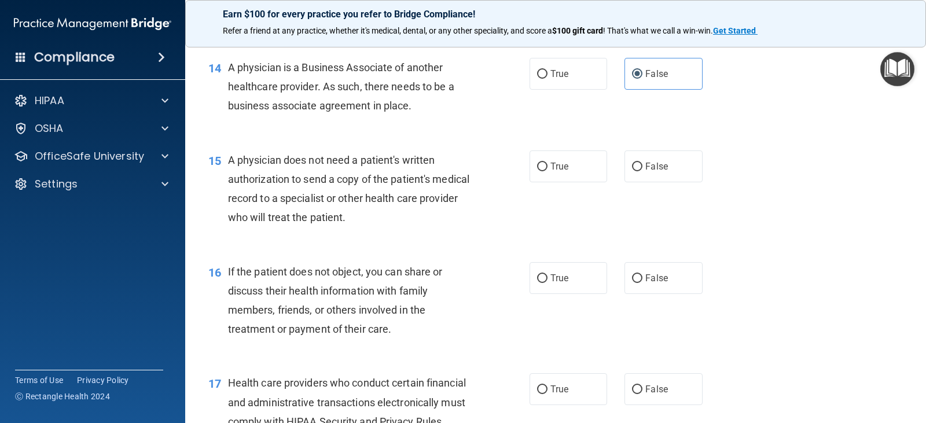
scroll to position [1447, 0]
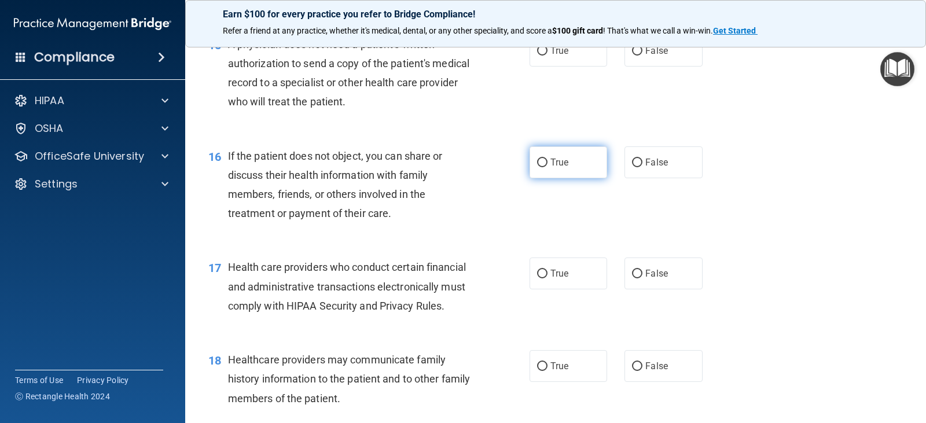
click at [577, 178] on label "True" at bounding box center [569, 162] width 78 height 32
click at [548, 167] on input "True" at bounding box center [542, 163] width 10 height 9
radio input "true"
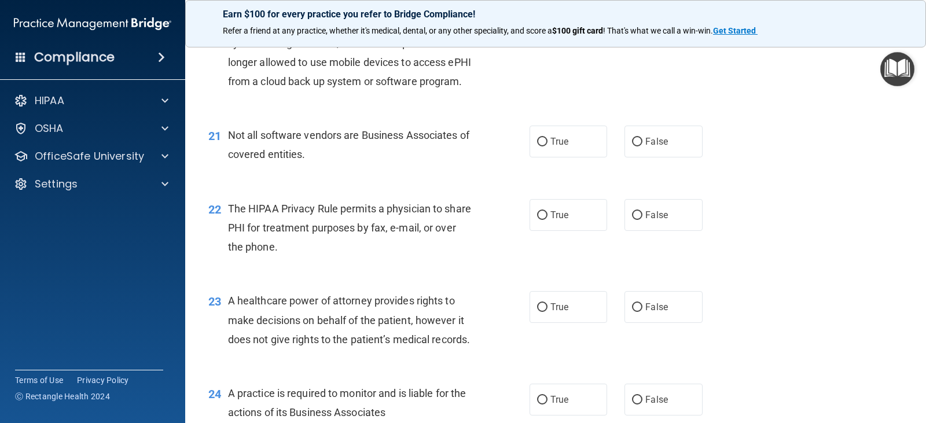
scroll to position [2142, 0]
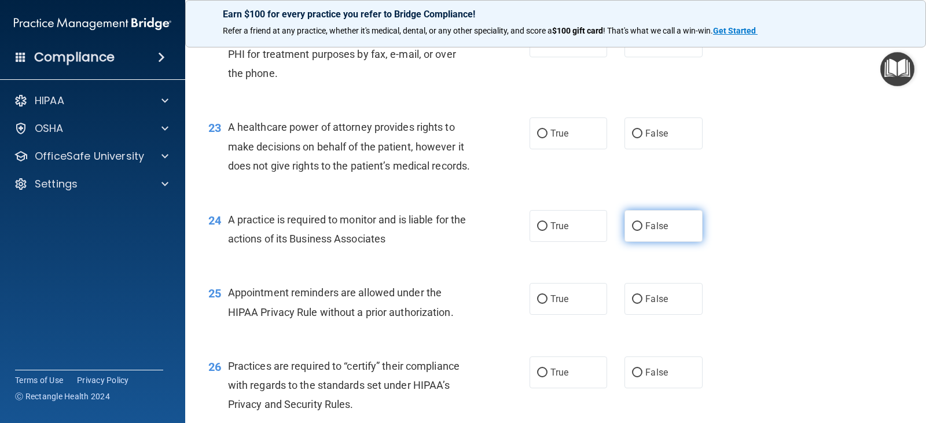
click at [640, 242] on label "False" at bounding box center [664, 226] width 78 height 32
click at [640, 231] on input "False" at bounding box center [637, 226] width 10 height 9
radio input "true"
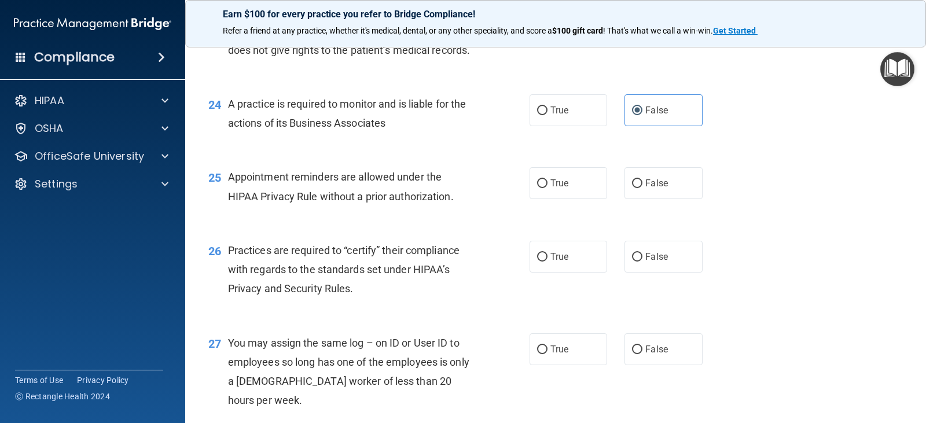
scroll to position [2316, 0]
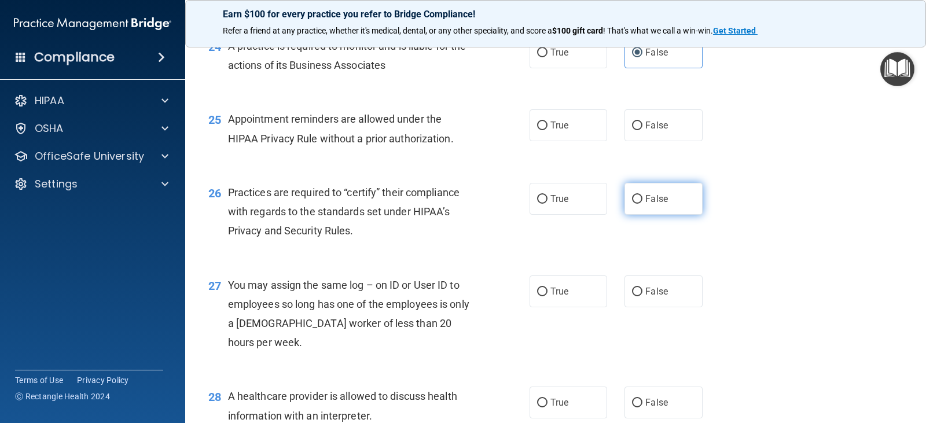
click at [636, 215] on label "False" at bounding box center [664, 199] width 78 height 32
click at [636, 204] on input "False" at bounding box center [637, 199] width 10 height 9
radio input "true"
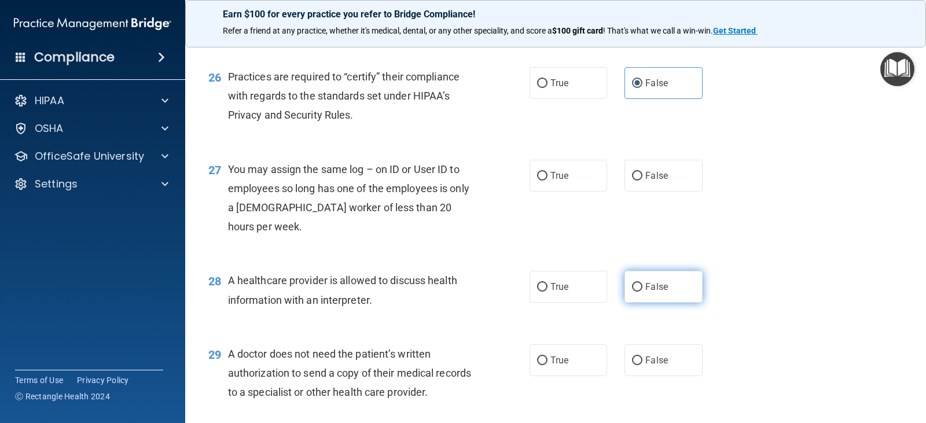
scroll to position [2548, 0]
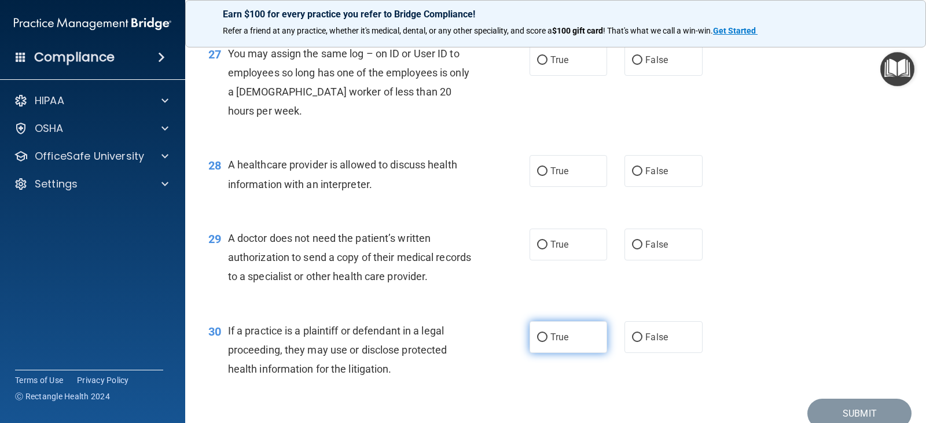
click at [543, 353] on label "True" at bounding box center [569, 337] width 78 height 32
click at [543, 342] on input "True" at bounding box center [542, 338] width 10 height 9
radio input "true"
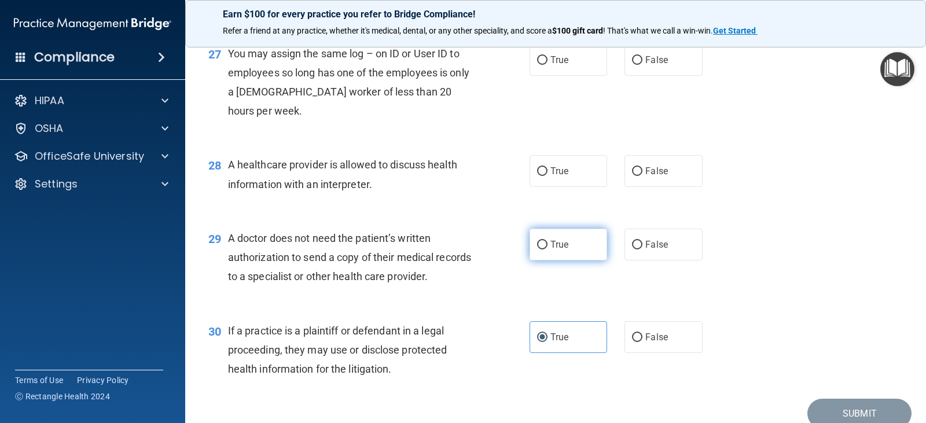
click at [551, 250] on span "True" at bounding box center [560, 244] width 18 height 11
click at [548, 250] on input "True" at bounding box center [542, 245] width 10 height 9
radio input "true"
click at [552, 177] on span "True" at bounding box center [560, 171] width 18 height 11
click at [548, 176] on input "True" at bounding box center [542, 171] width 10 height 9
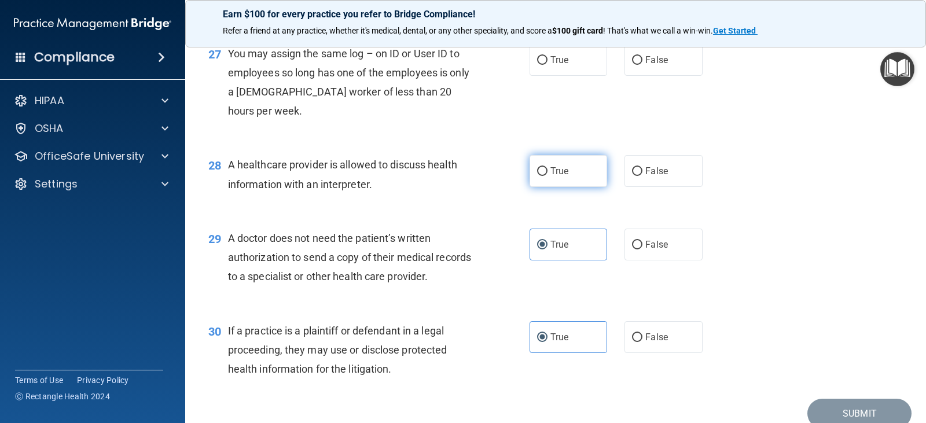
radio input "true"
click at [632, 65] on input "False" at bounding box center [637, 60] width 10 height 9
radio input "true"
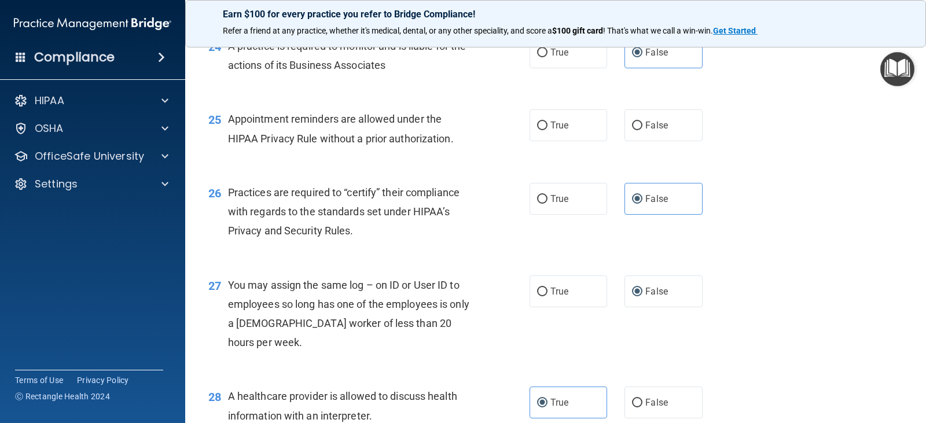
scroll to position [2258, 0]
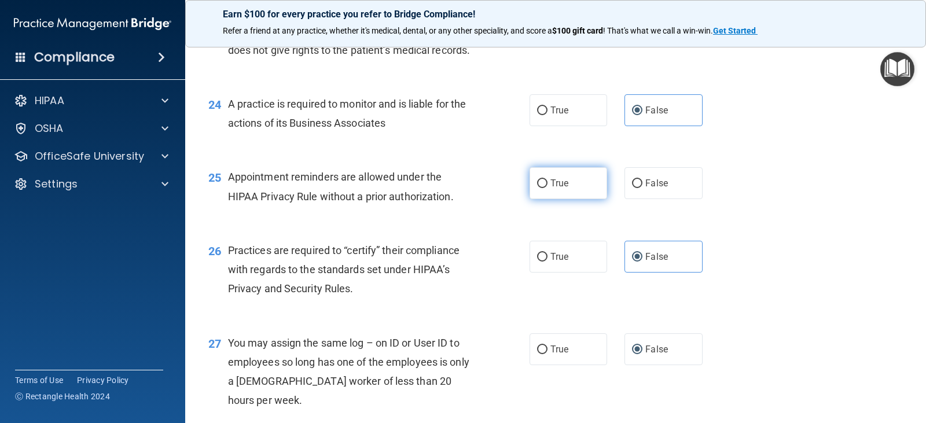
click at [559, 199] on label "True" at bounding box center [569, 183] width 78 height 32
click at [548, 188] on input "True" at bounding box center [542, 183] width 10 height 9
radio input "true"
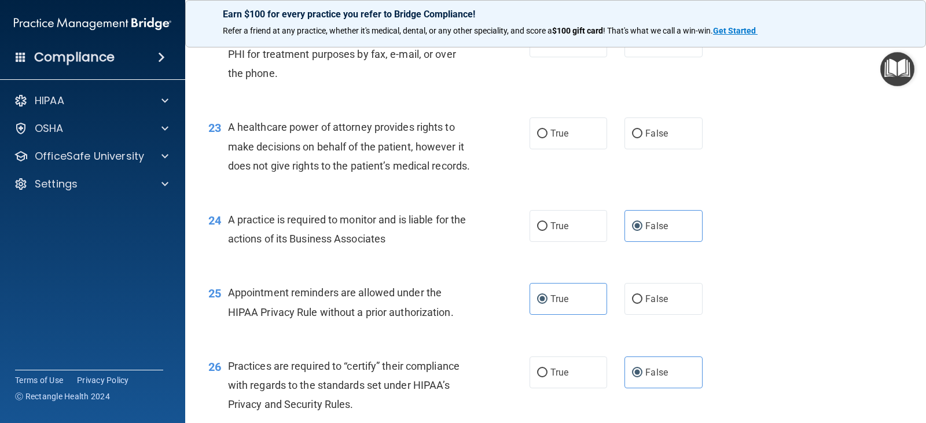
scroll to position [2084, 0]
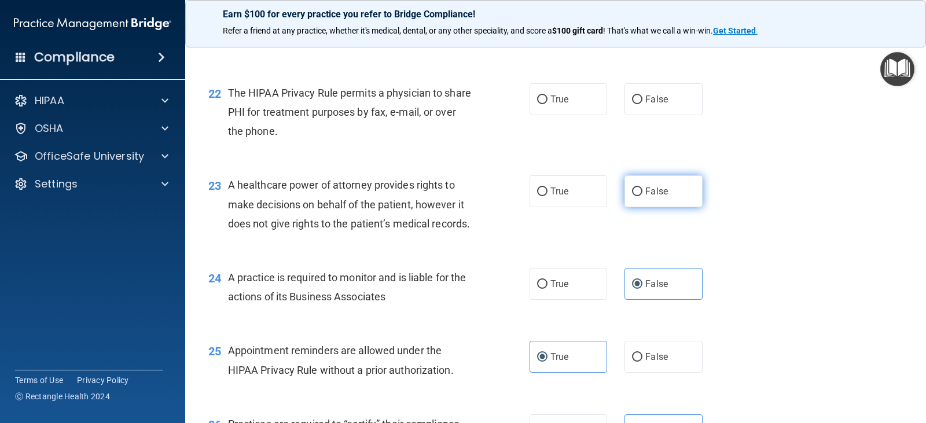
click at [639, 207] on label "False" at bounding box center [664, 191] width 78 height 32
click at [639, 196] on input "False" at bounding box center [637, 192] width 10 height 9
radio input "true"
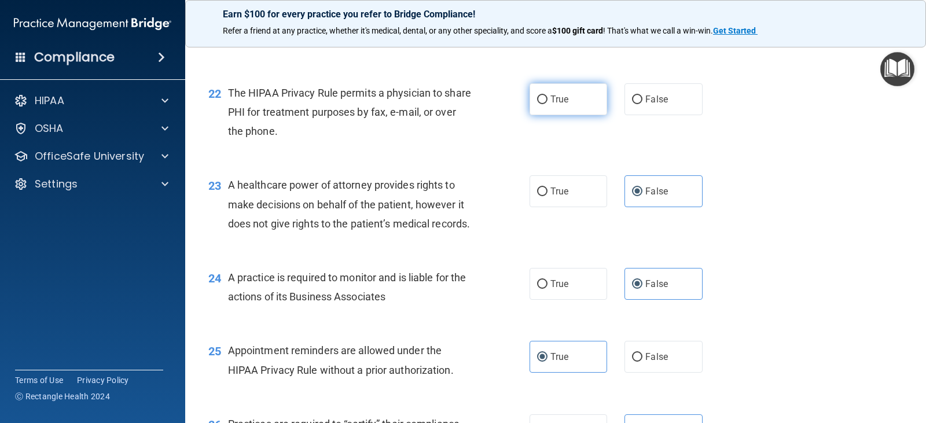
click at [551, 105] on span "True" at bounding box center [560, 99] width 18 height 11
click at [547, 104] on input "True" at bounding box center [542, 100] width 10 height 9
radio input "true"
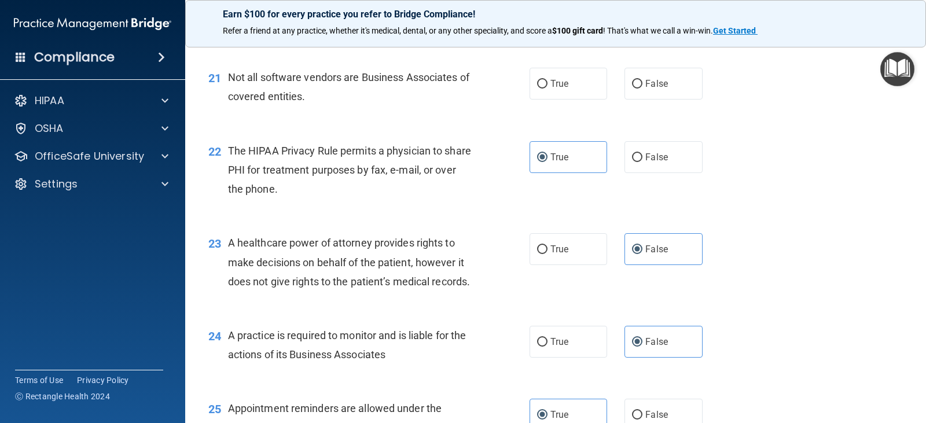
scroll to position [1969, 0]
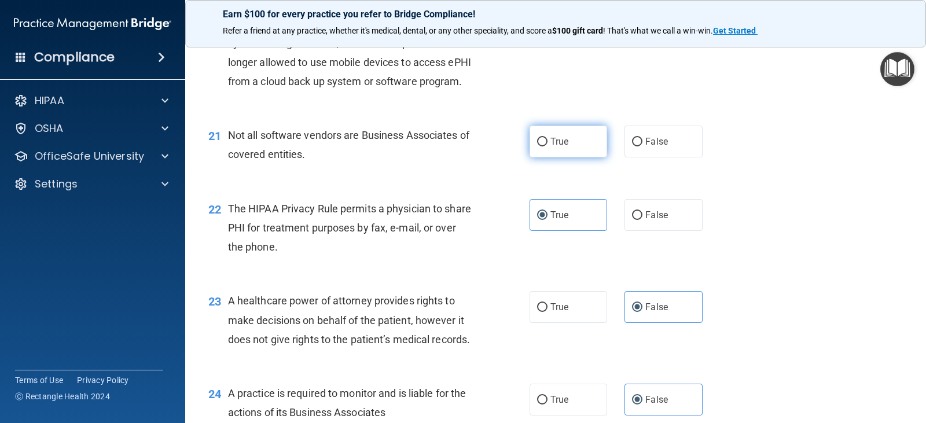
click at [551, 157] on label "True" at bounding box center [569, 142] width 78 height 32
click at [548, 146] on input "True" at bounding box center [542, 142] width 10 height 9
radio input "true"
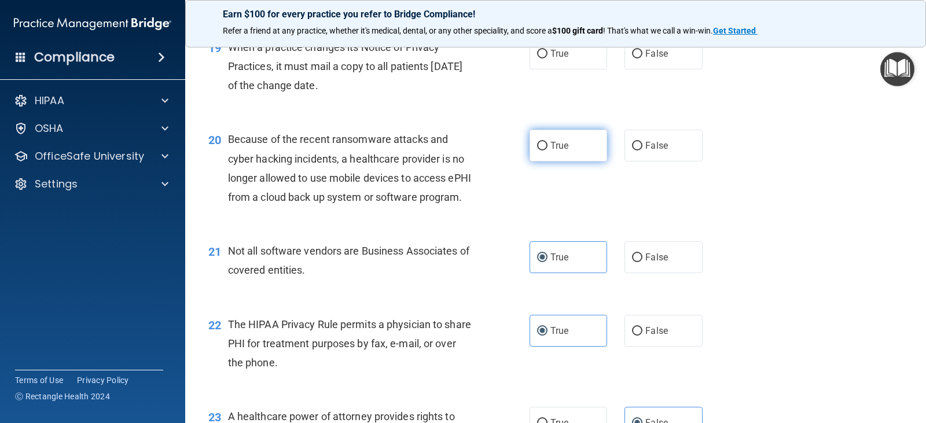
scroll to position [1795, 0]
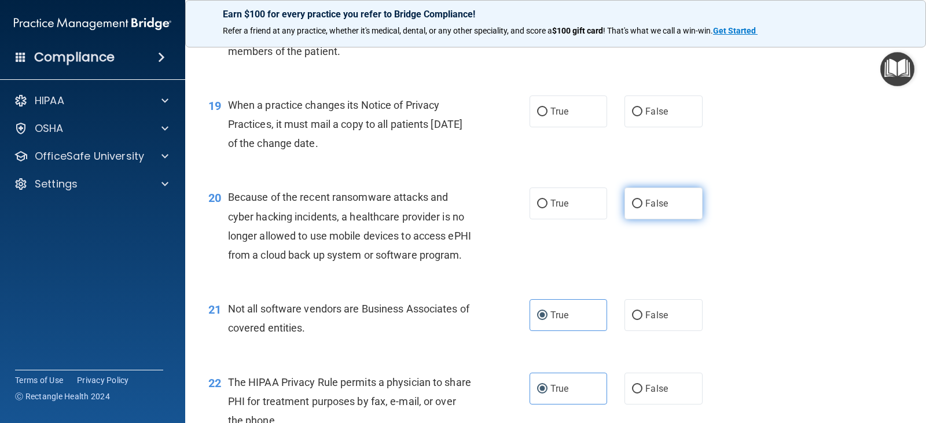
click at [632, 219] on label "False" at bounding box center [664, 204] width 78 height 32
click at [632, 208] on input "False" at bounding box center [637, 204] width 10 height 9
radio input "true"
click at [632, 116] on input "False" at bounding box center [637, 112] width 10 height 9
radio input "true"
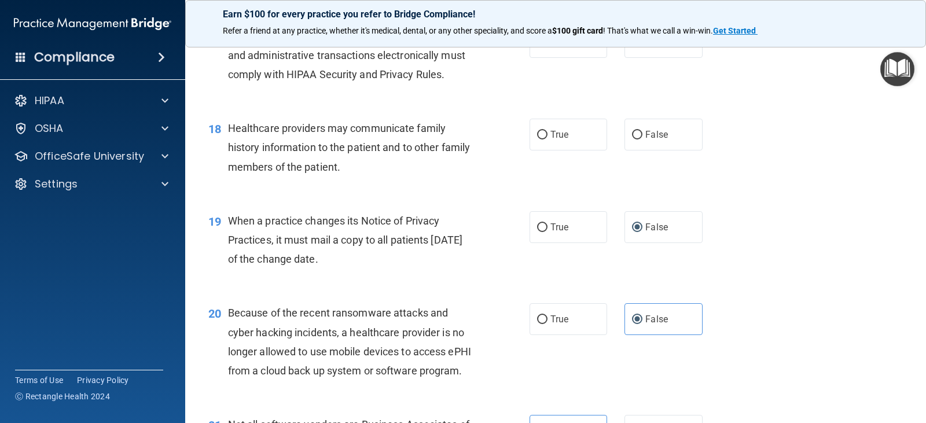
scroll to position [1621, 0]
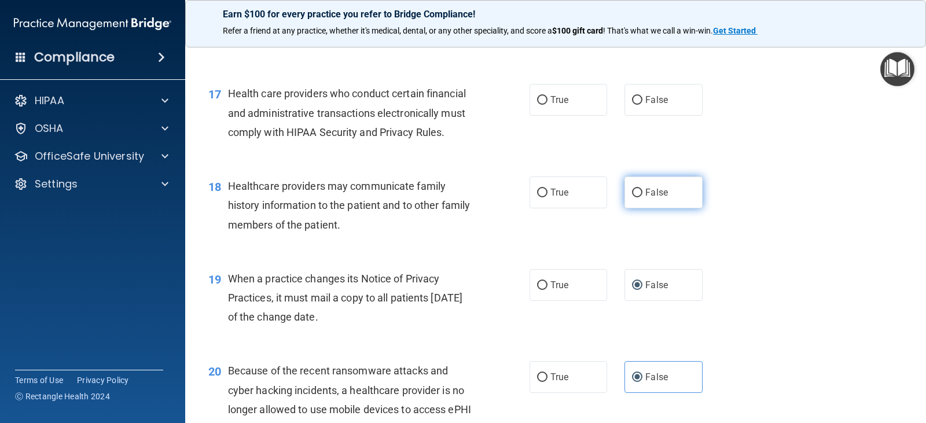
click at [647, 198] on span "False" at bounding box center [657, 192] width 23 height 11
click at [643, 197] on input "False" at bounding box center [637, 193] width 10 height 9
radio input "true"
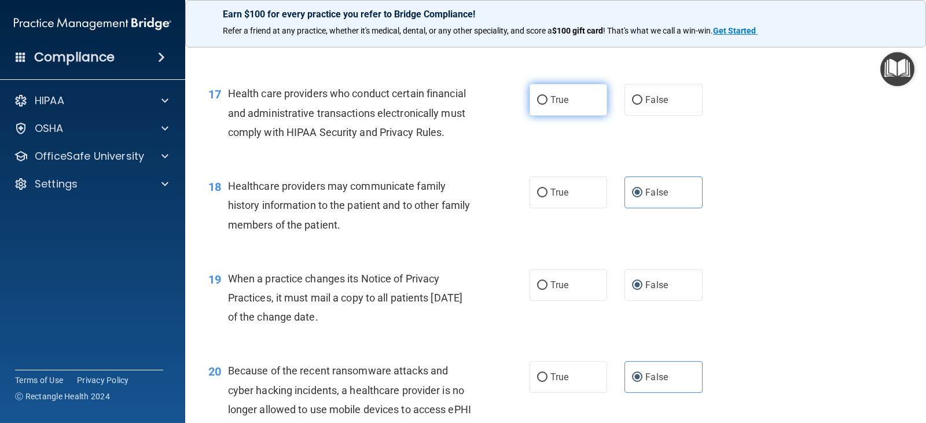
click at [571, 116] on label "True" at bounding box center [569, 100] width 78 height 32
click at [548, 105] on input "True" at bounding box center [542, 100] width 10 height 9
radio input "true"
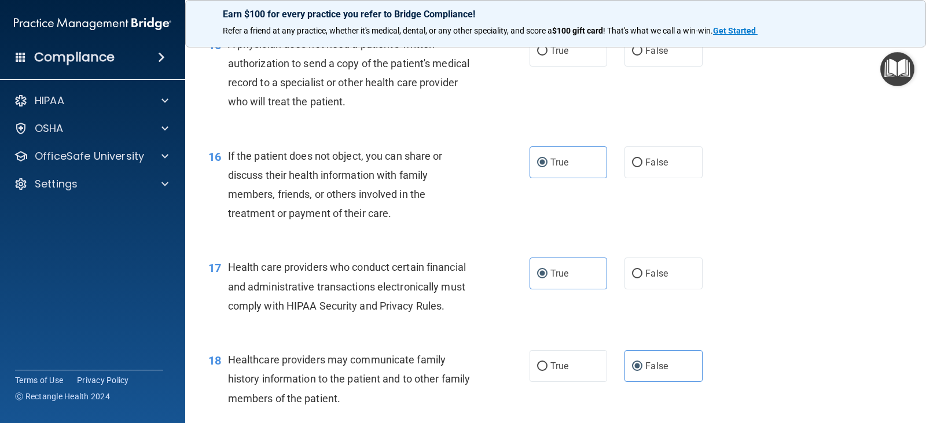
scroll to position [1390, 0]
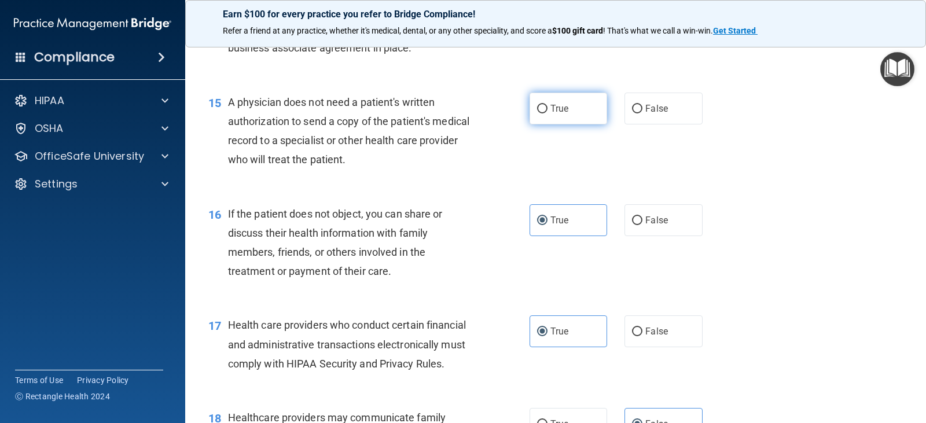
click at [575, 124] on label "True" at bounding box center [569, 109] width 78 height 32
click at [548, 113] on input "True" at bounding box center [542, 109] width 10 height 9
radio input "true"
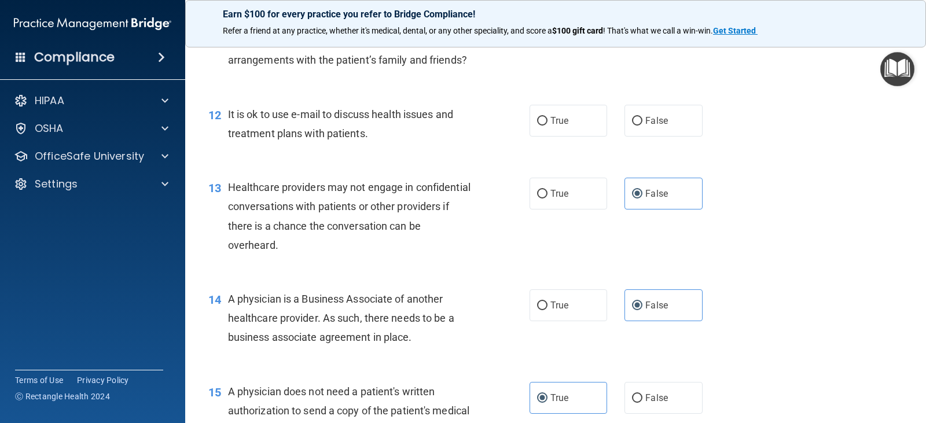
scroll to position [1042, 0]
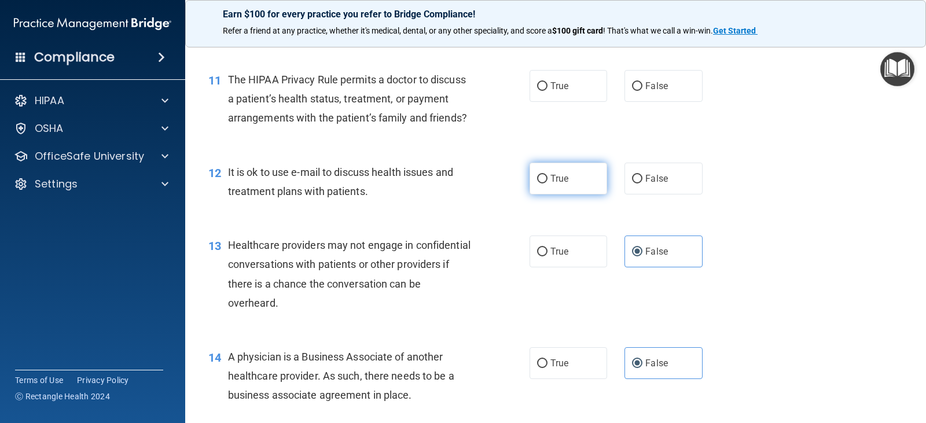
click at [565, 184] on span "True" at bounding box center [560, 178] width 18 height 11
click at [548, 184] on input "True" at bounding box center [542, 179] width 10 height 9
radio input "true"
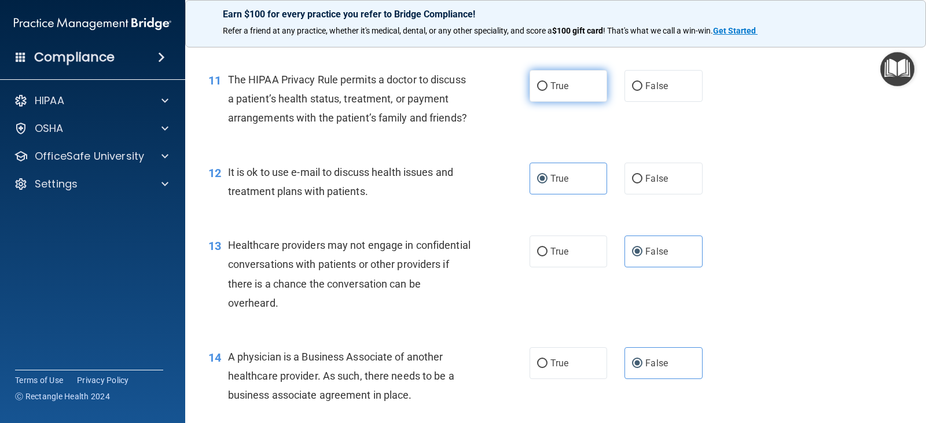
click at [551, 91] on span "True" at bounding box center [560, 85] width 18 height 11
click at [548, 91] on input "True" at bounding box center [542, 86] width 10 height 9
radio input "true"
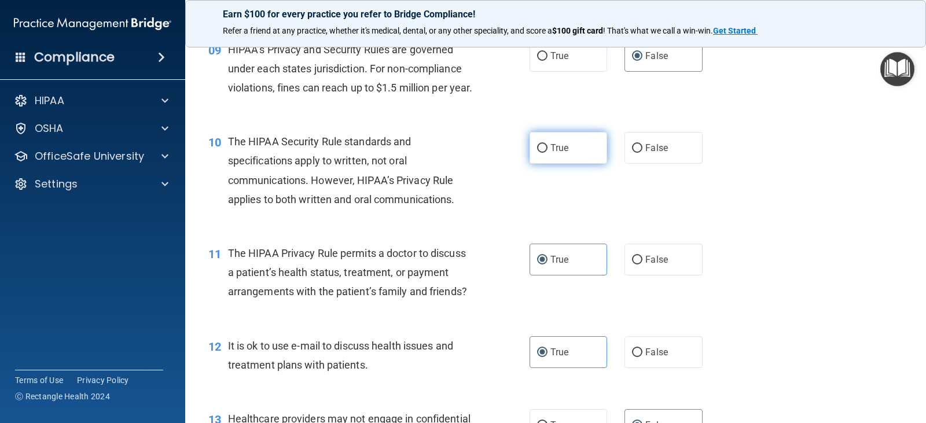
click at [563, 164] on label "True" at bounding box center [569, 148] width 78 height 32
click at [548, 153] on input "True" at bounding box center [542, 148] width 10 height 9
radio input "true"
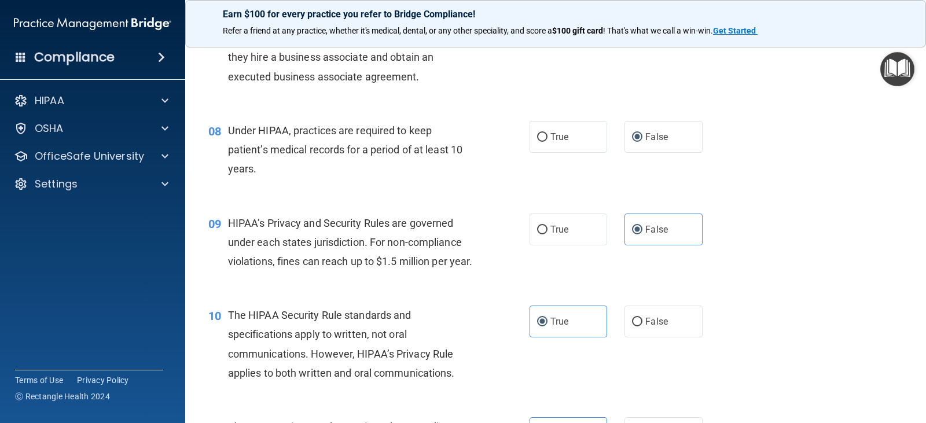
scroll to position [579, 0]
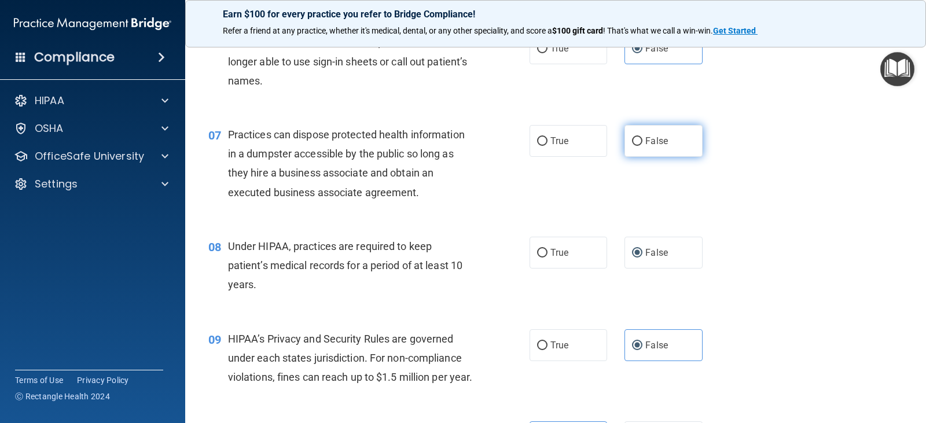
click at [646, 140] on span "False" at bounding box center [657, 140] width 23 height 11
click at [643, 140] on input "False" at bounding box center [637, 141] width 10 height 9
radio input "true"
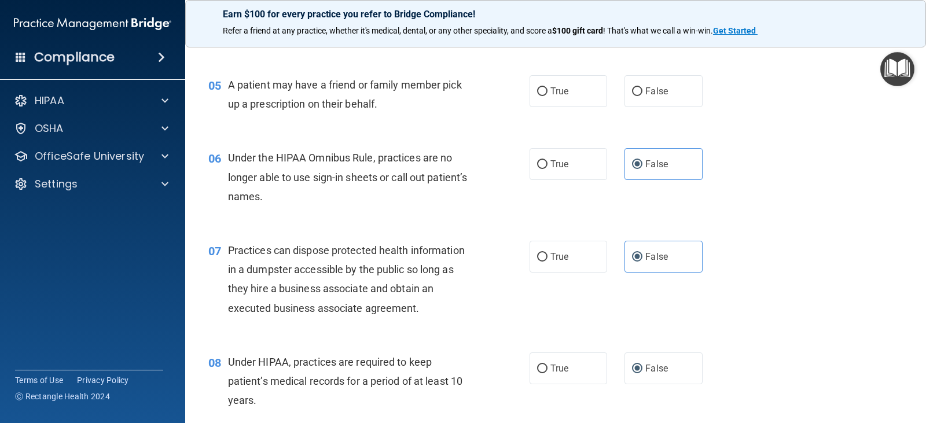
scroll to position [405, 0]
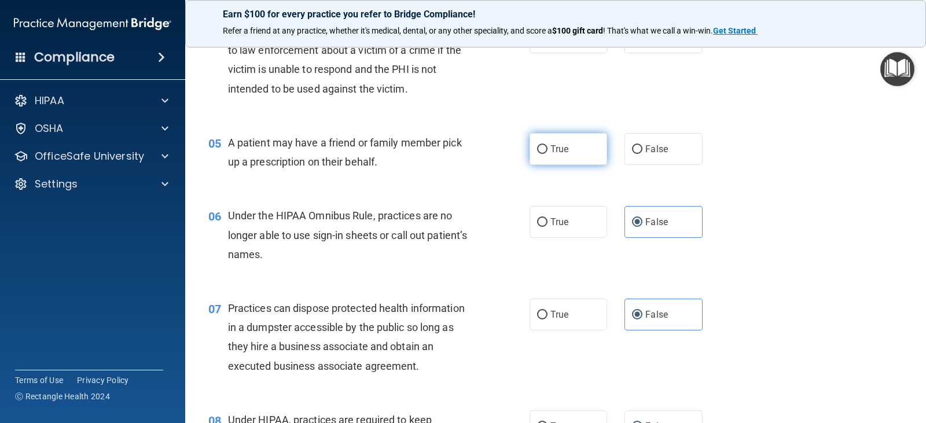
click at [562, 154] on span "True" at bounding box center [560, 149] width 18 height 11
click at [548, 154] on input "True" at bounding box center [542, 149] width 10 height 9
radio input "true"
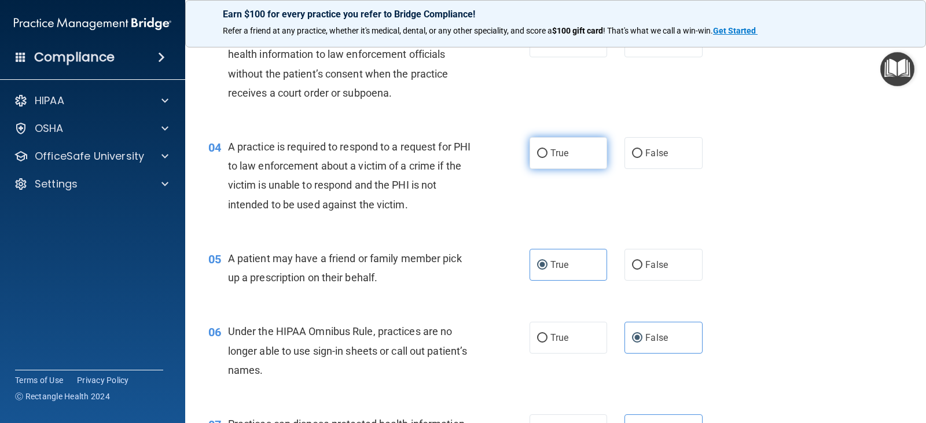
scroll to position [232, 0]
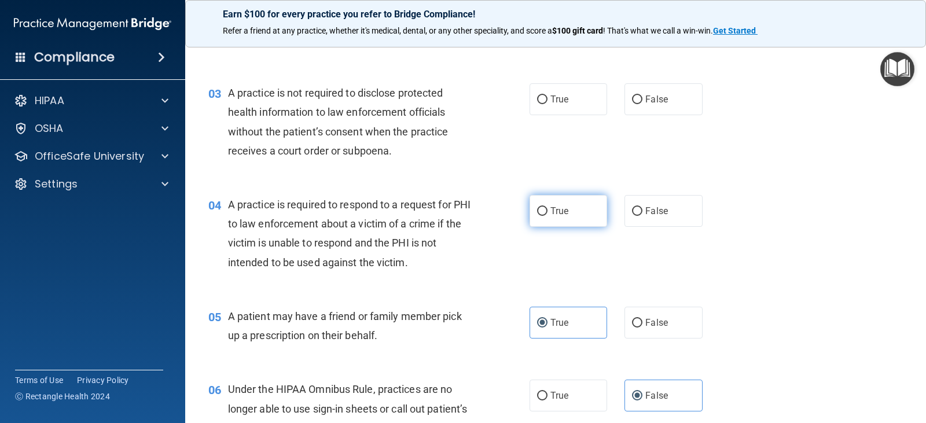
click at [566, 220] on label "True" at bounding box center [569, 211] width 78 height 32
click at [548, 216] on input "True" at bounding box center [542, 211] width 10 height 9
radio input "true"
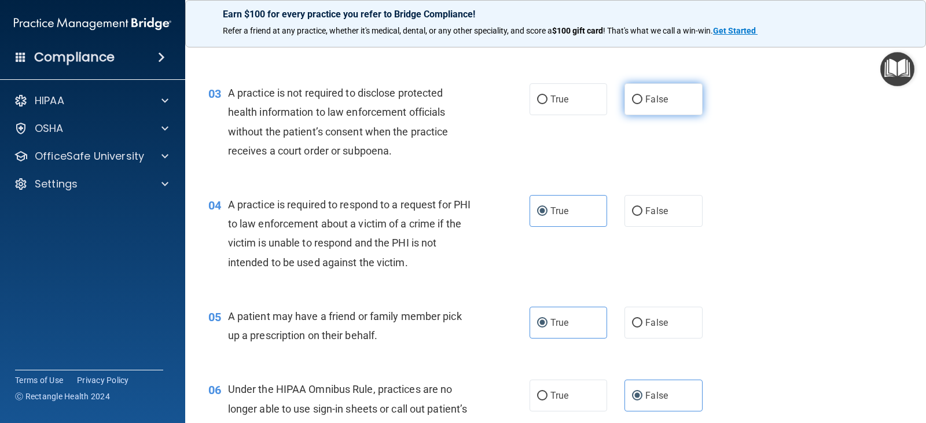
click at [668, 111] on label "False" at bounding box center [664, 99] width 78 height 32
click at [643, 104] on input "False" at bounding box center [637, 100] width 10 height 9
radio input "true"
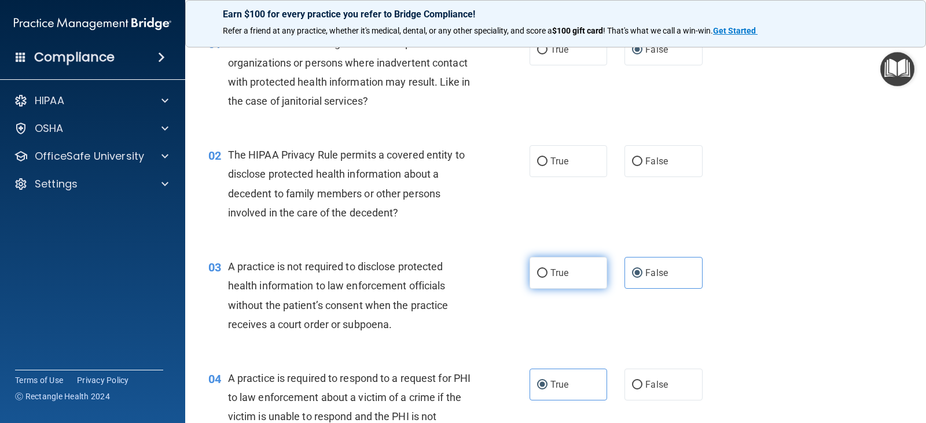
click at [573, 271] on label "True" at bounding box center [569, 273] width 78 height 32
click at [548, 271] on input "True" at bounding box center [542, 273] width 10 height 9
radio input "true"
radio input "false"
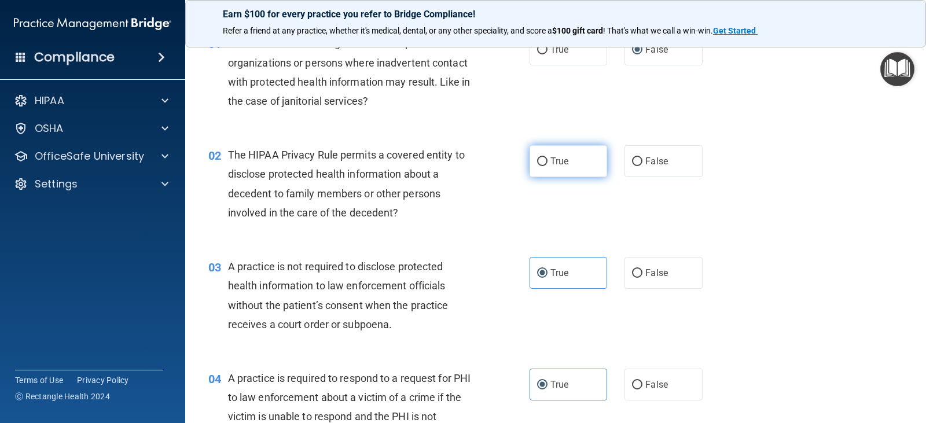
click at [560, 166] on span "True" at bounding box center [560, 161] width 18 height 11
click at [548, 166] on input "True" at bounding box center [542, 161] width 10 height 9
radio input "true"
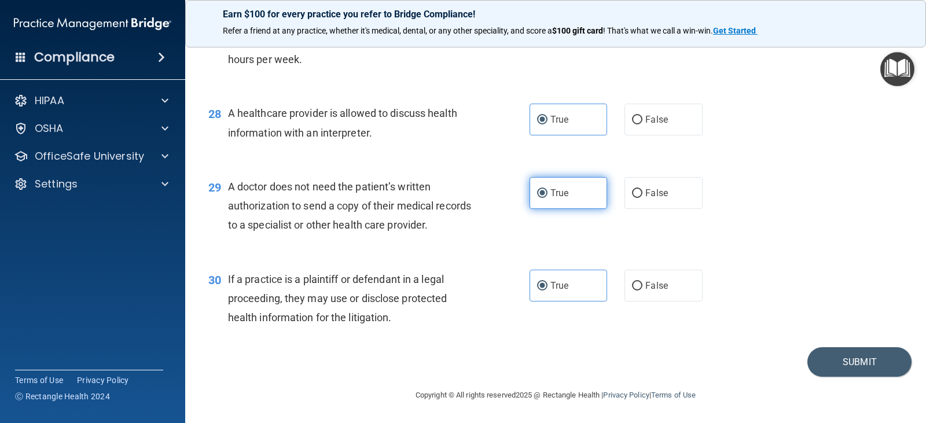
scroll to position [2656, 0]
click at [853, 360] on button "Submit" at bounding box center [860, 362] width 104 height 30
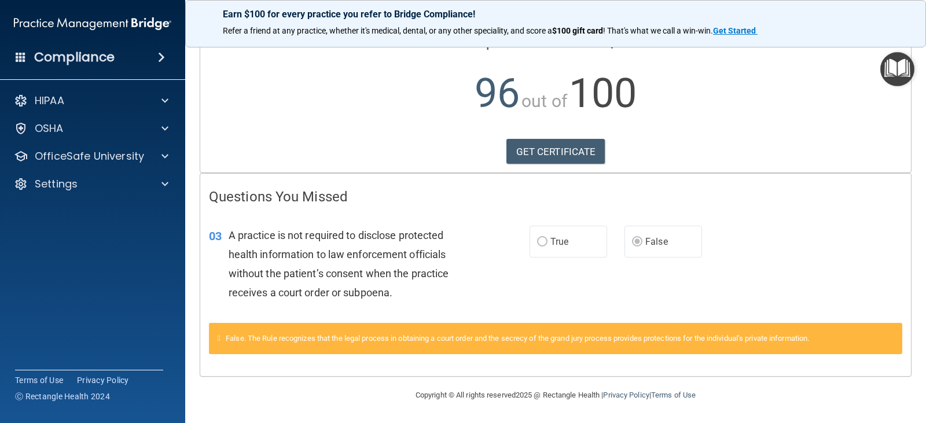
scroll to position [42, 0]
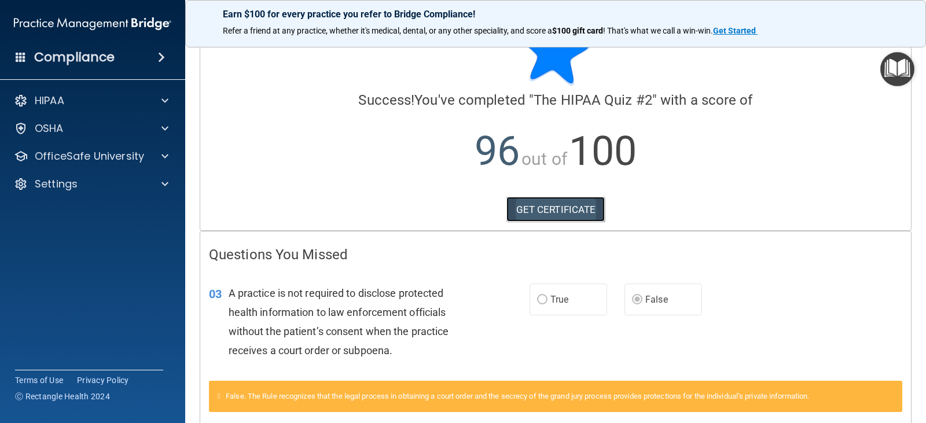
click at [570, 210] on link "GET CERTIFICATE" at bounding box center [556, 209] width 99 height 25
click at [95, 153] on p "OfficeSafe University" at bounding box center [89, 156] width 109 height 14
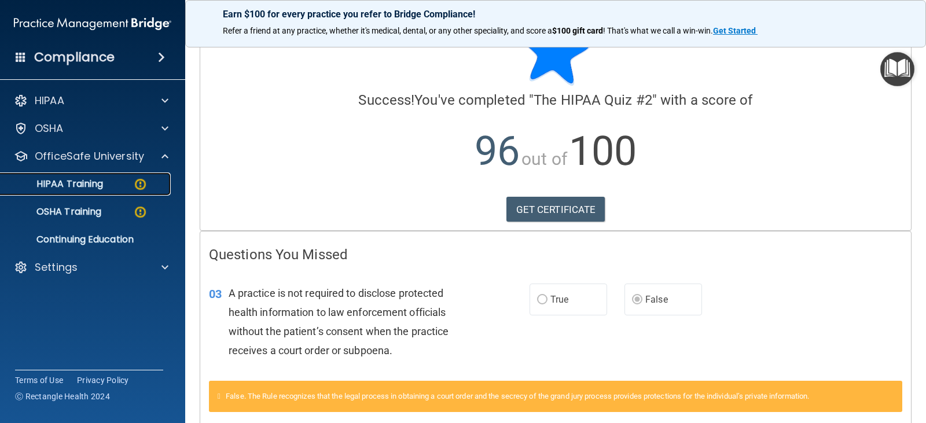
click at [92, 181] on p "HIPAA Training" at bounding box center [56, 184] width 96 height 12
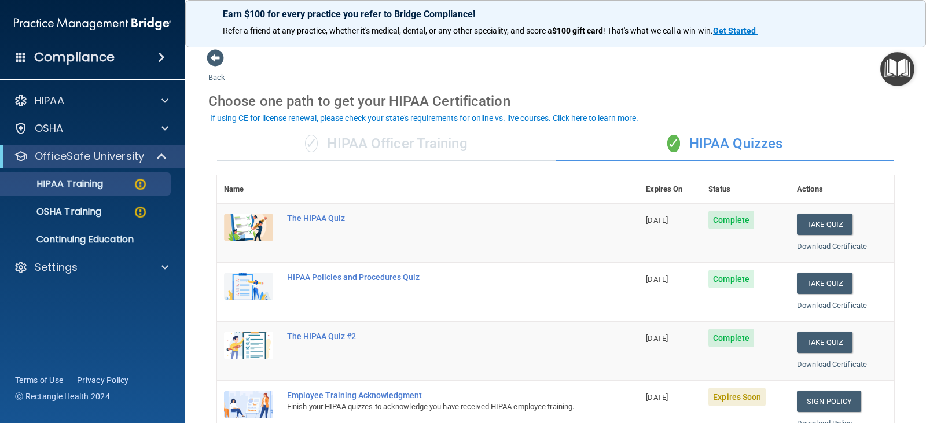
click at [62, 59] on h4 "Compliance" at bounding box center [74, 57] width 80 height 16
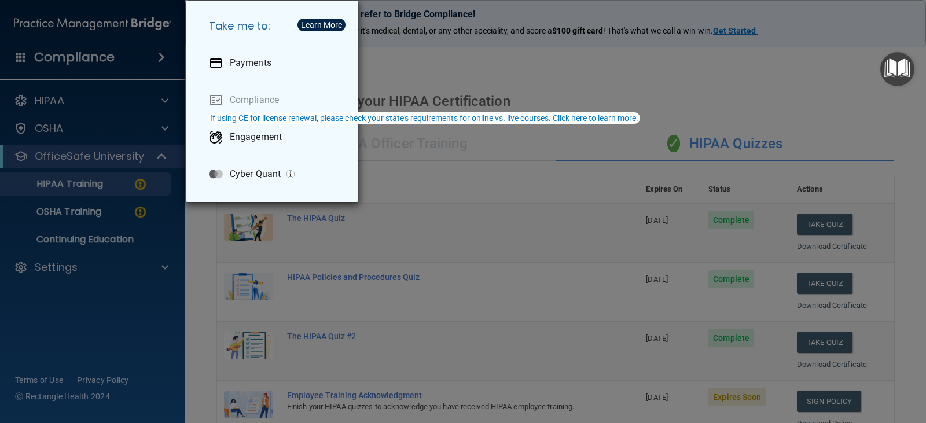
click at [397, 44] on div "Take me to: Payments Compliance Engagement Cyber Quant" at bounding box center [463, 211] width 926 height 423
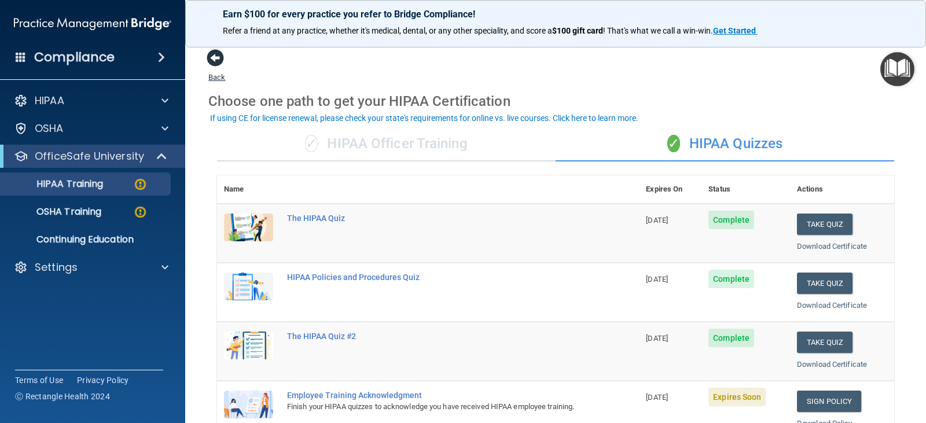
click at [212, 59] on span at bounding box center [215, 57] width 17 height 17
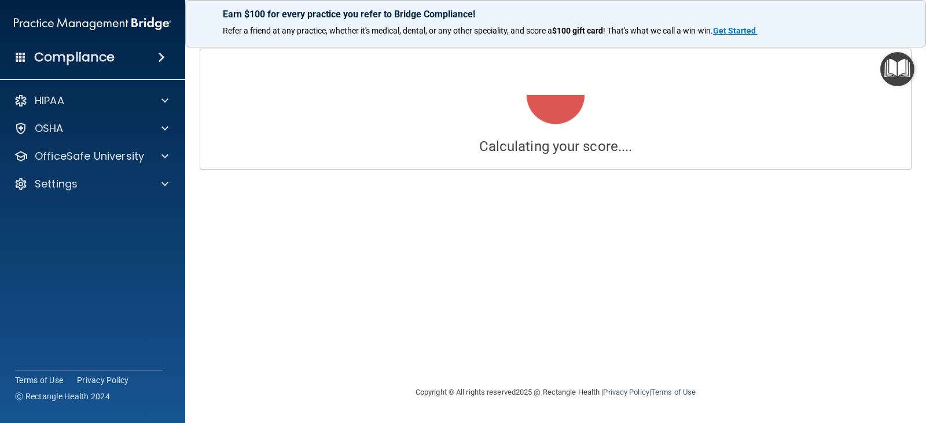
click at [58, 196] on div "HIPAA Documents and Policies Report an Incident Business Associates Emergency P…" at bounding box center [93, 145] width 186 height 120
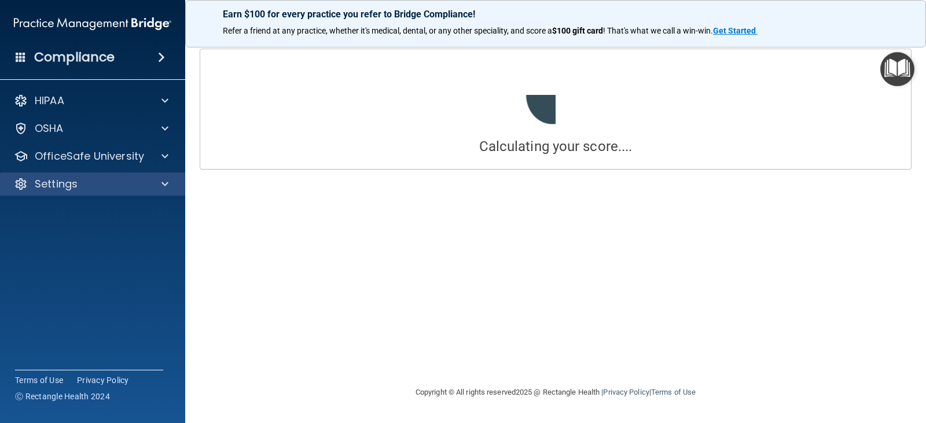
click at [61, 192] on div "Settings" at bounding box center [93, 184] width 186 height 23
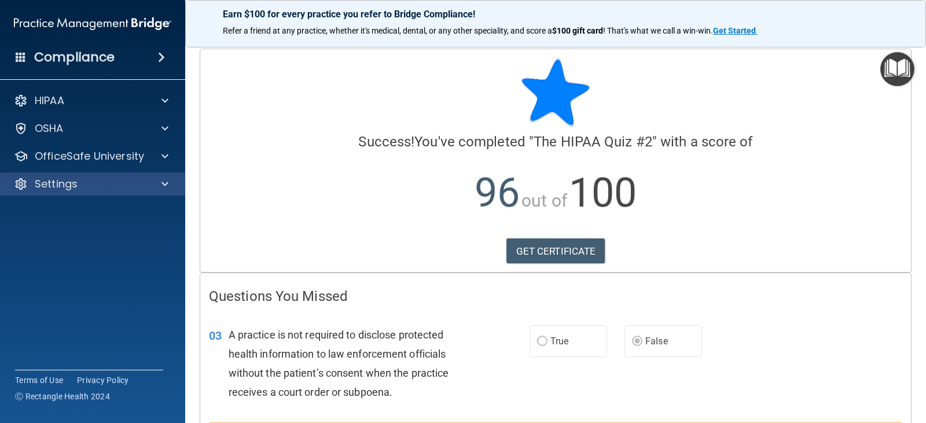
click at [70, 192] on div "Settings" at bounding box center [93, 184] width 186 height 23
click at [84, 183] on div "Settings" at bounding box center [77, 184] width 144 height 14
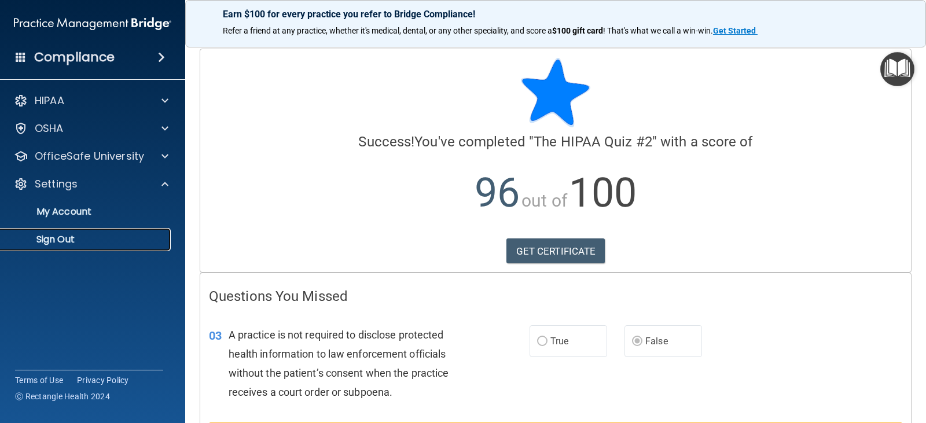
click at [66, 237] on p "Sign Out" at bounding box center [87, 240] width 158 height 12
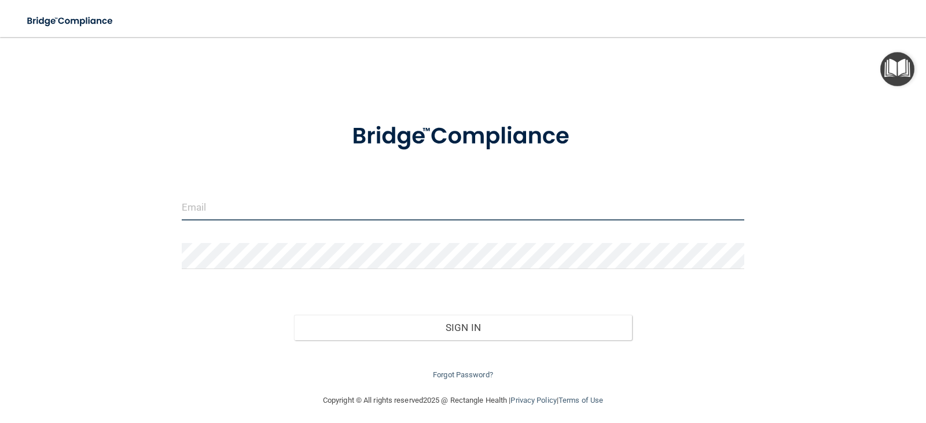
type input "[EMAIL_ADDRESS][DOMAIN_NAME]"
